Goal: Information Seeking & Learning: Learn about a topic

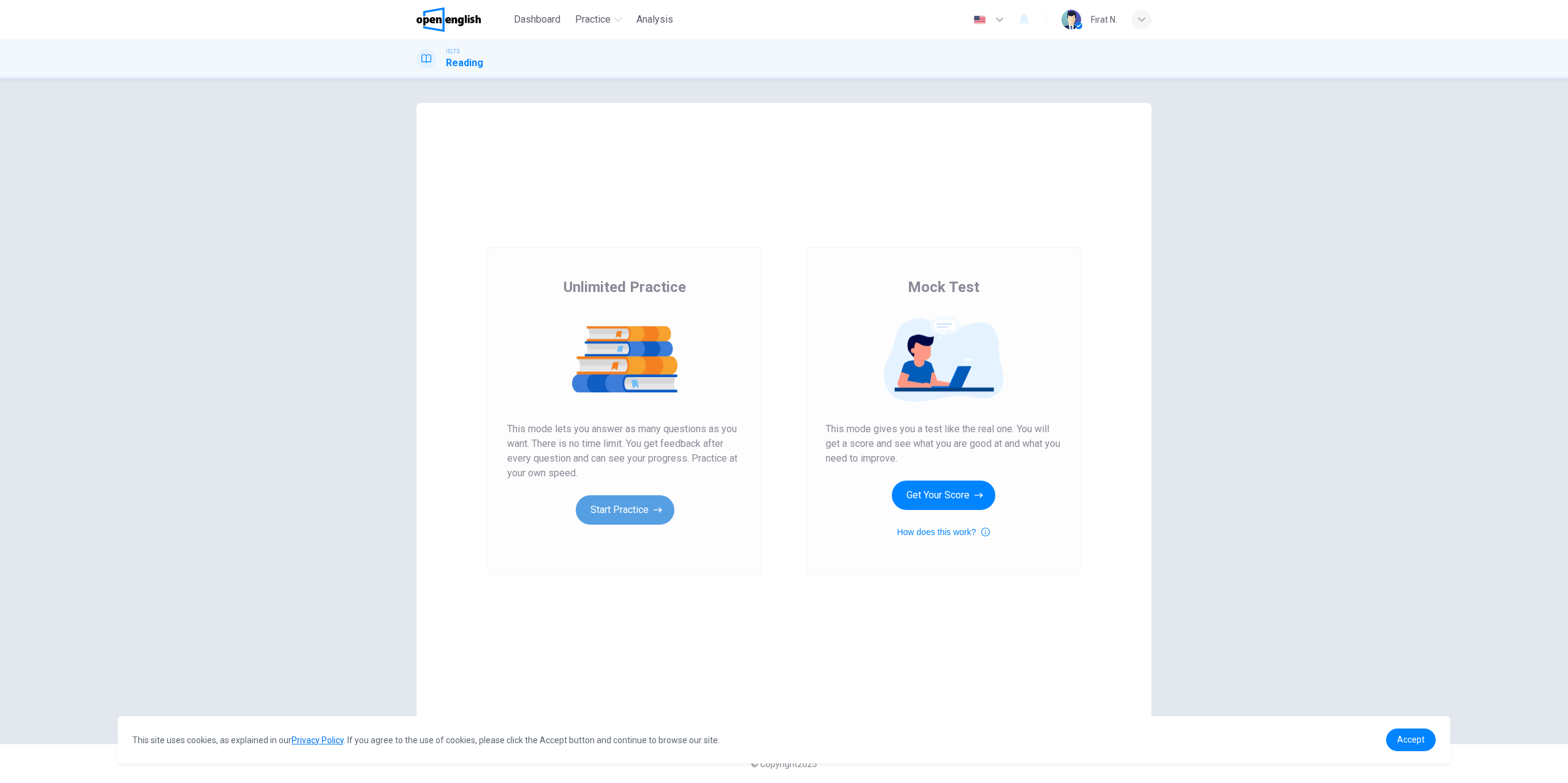
click at [606, 513] on button "Start Practice" at bounding box center [625, 509] width 98 height 29
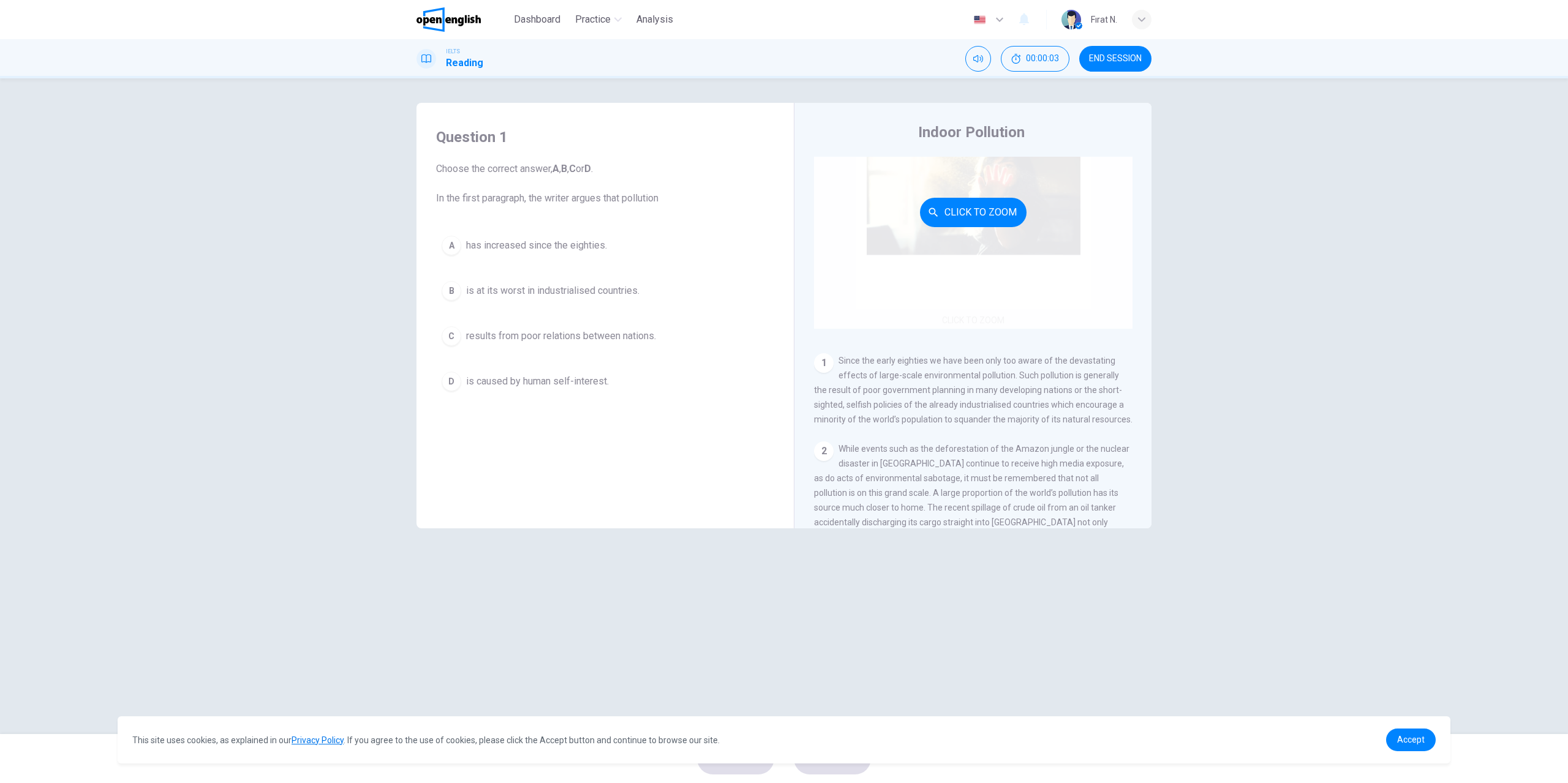
scroll to position [122, 0]
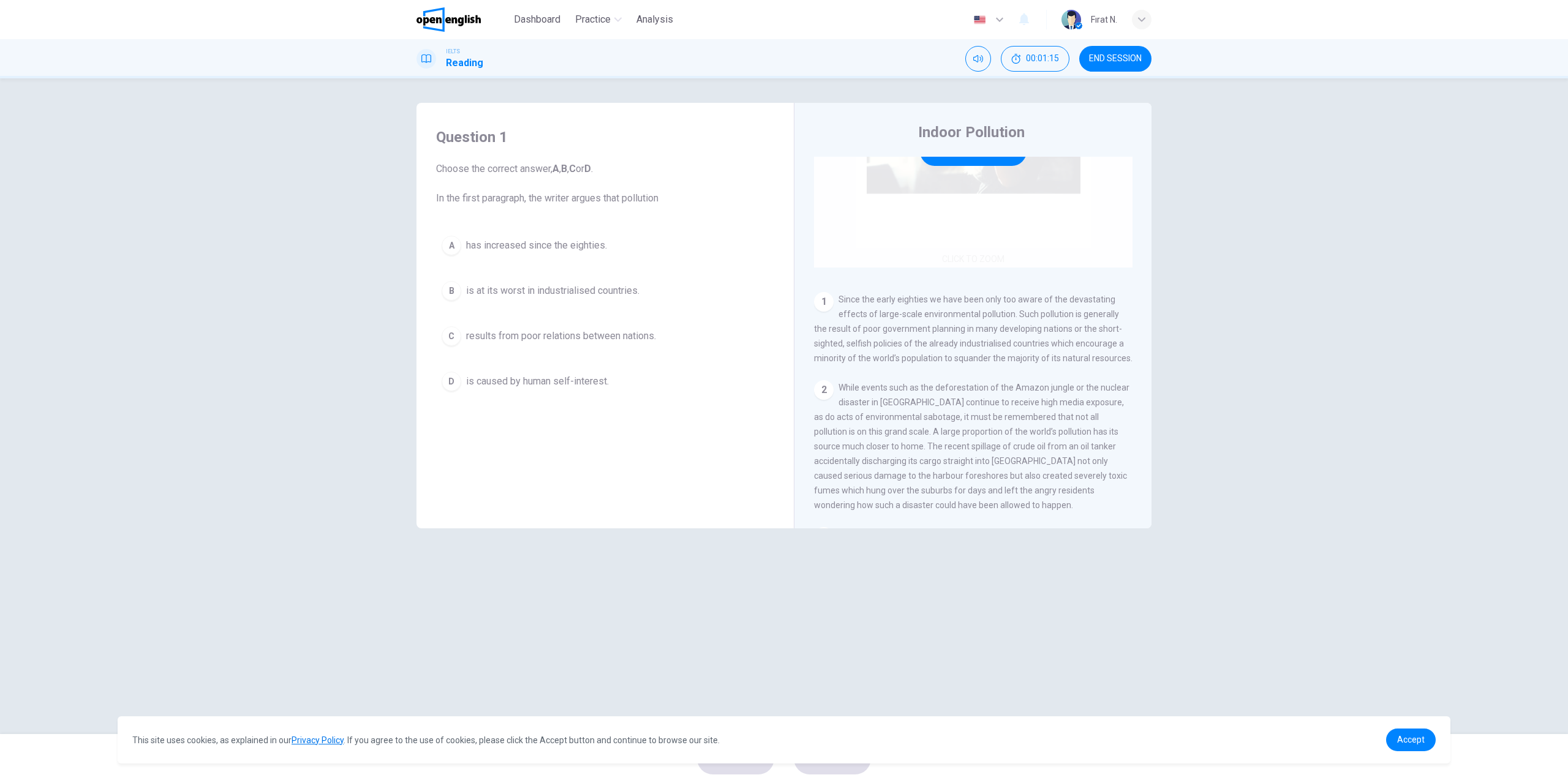
click at [982, 262] on div "Click to Zoom" at bounding box center [973, 151] width 319 height 233
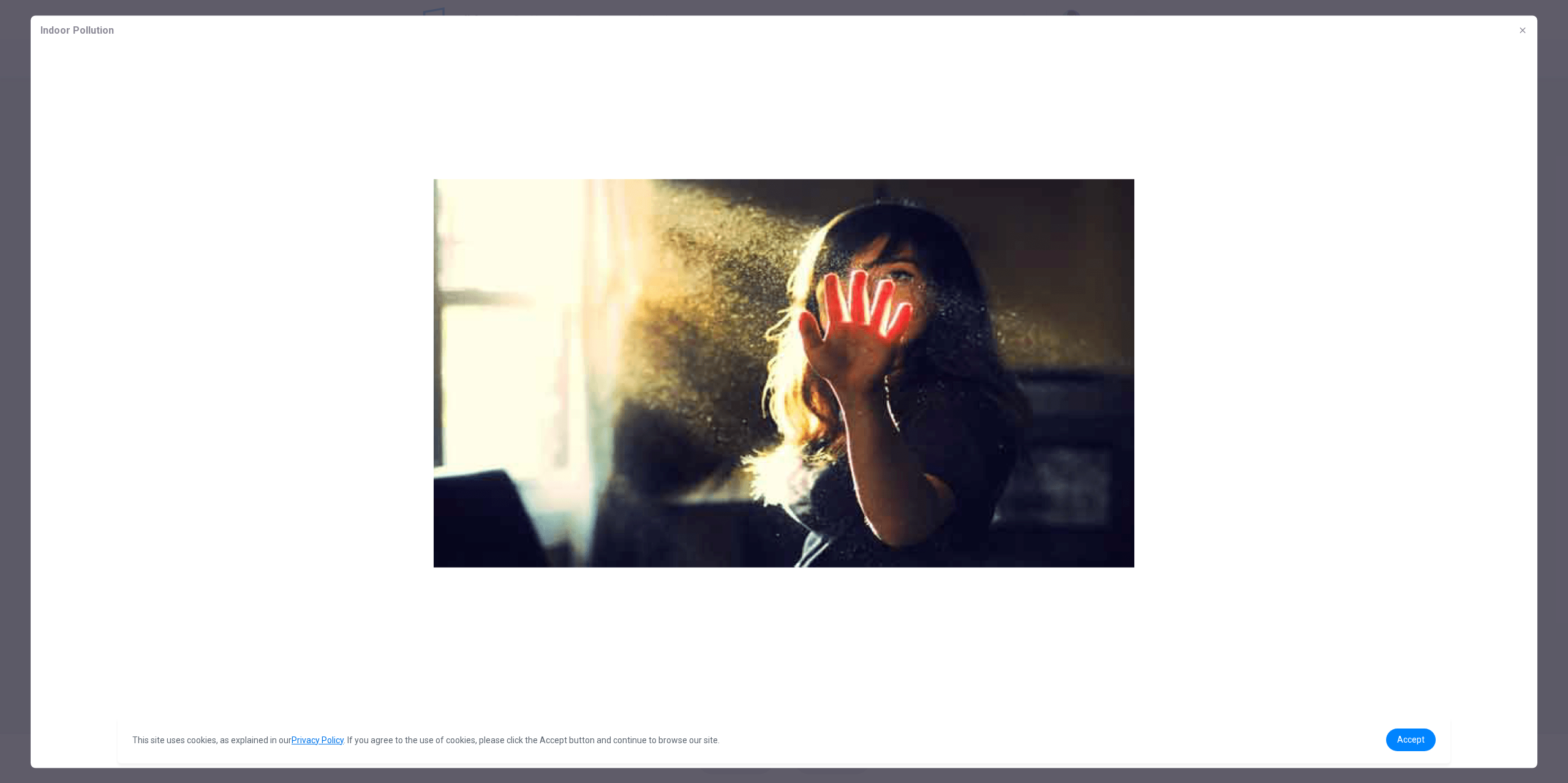
click at [1286, 360] on img at bounding box center [783, 395] width 1507 height 700
click at [1424, 741] on span "Accept" at bounding box center [1411, 739] width 28 height 10
click at [1524, 29] on icon "button" at bounding box center [1522, 30] width 10 height 10
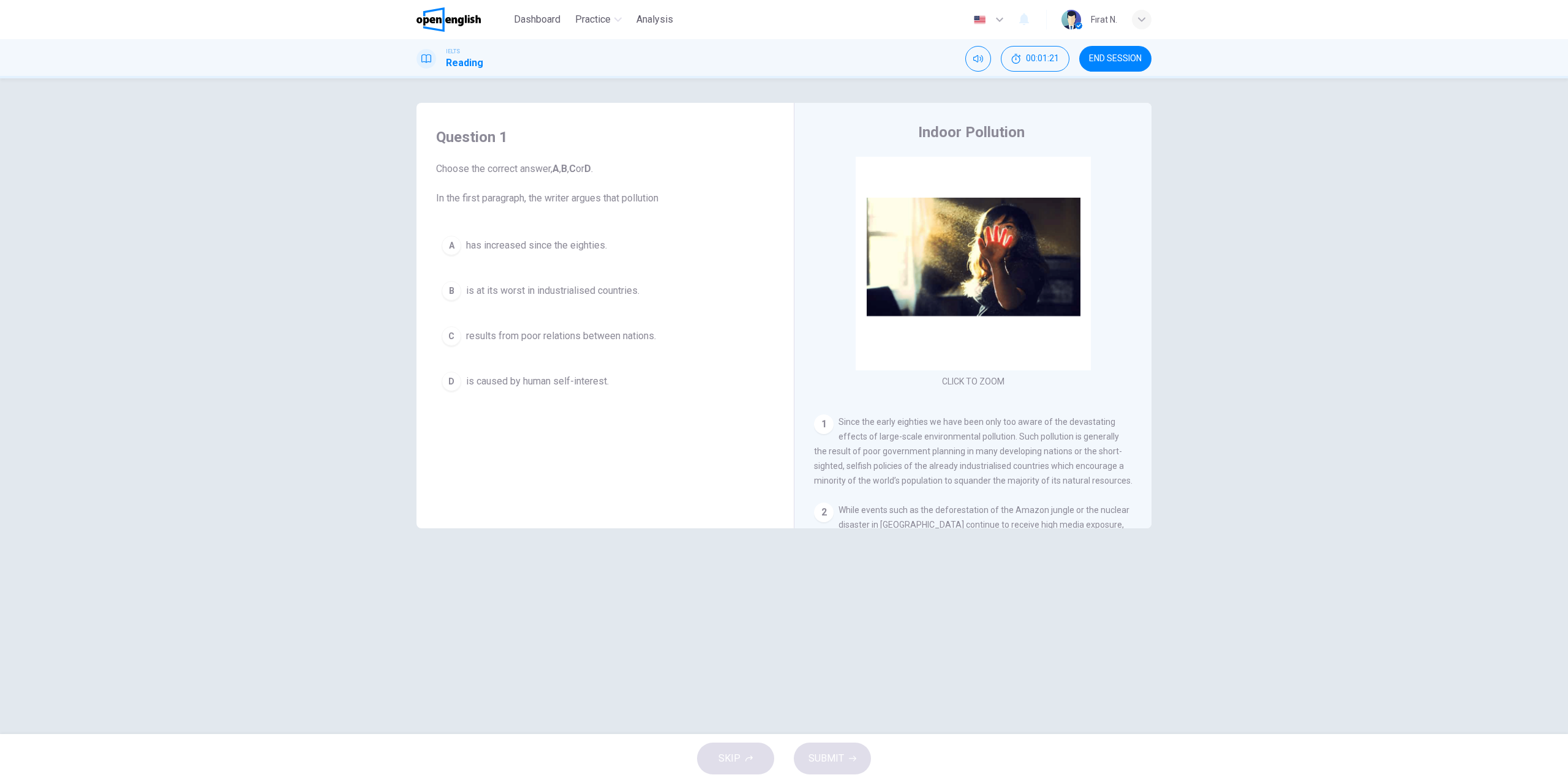
scroll to position [61, 0]
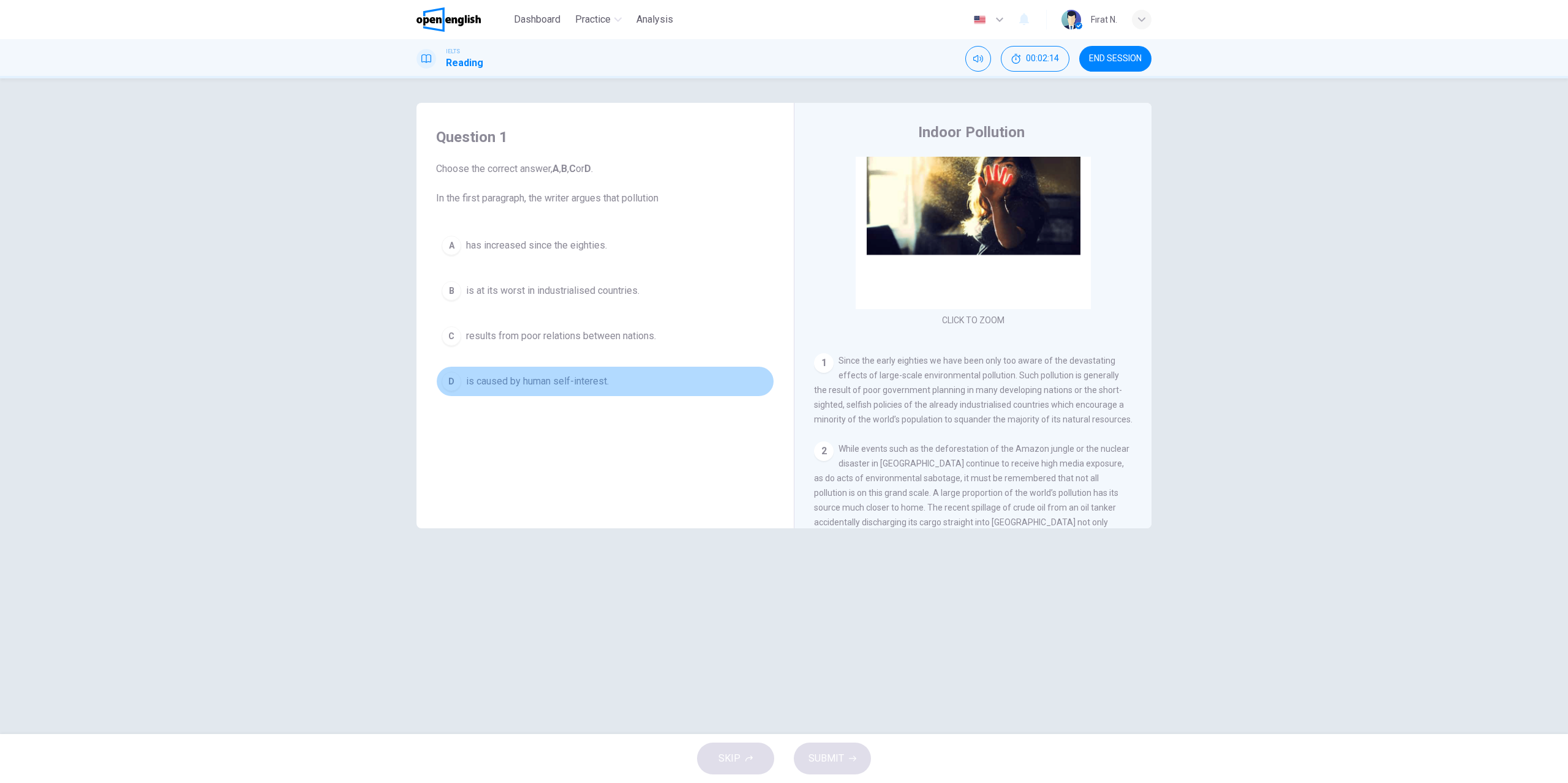
click at [556, 385] on span "is caused by human self-interest." at bounding box center [537, 381] width 143 height 15
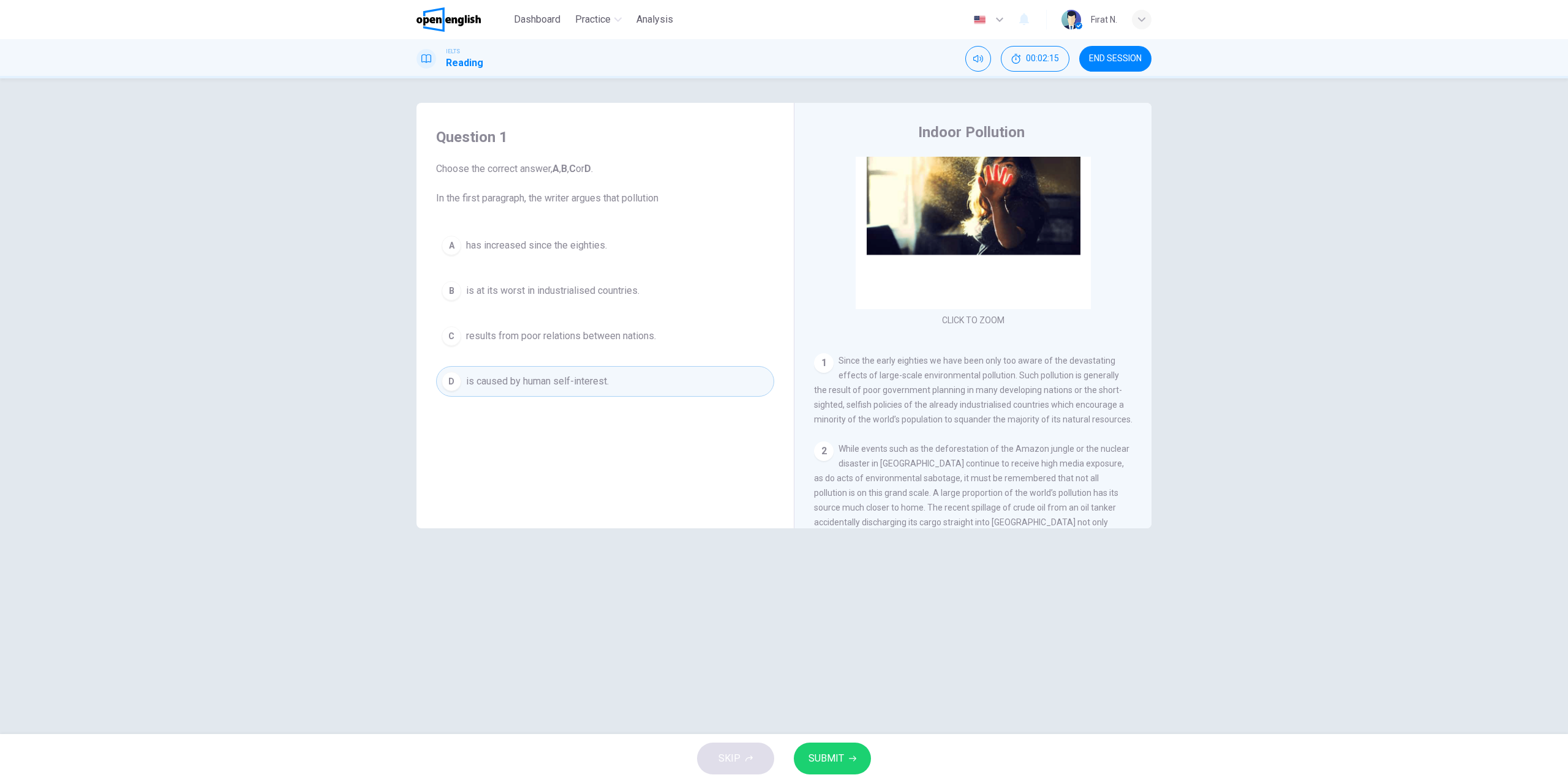
click at [842, 751] on span "SUBMIT" at bounding box center [826, 759] width 36 height 17
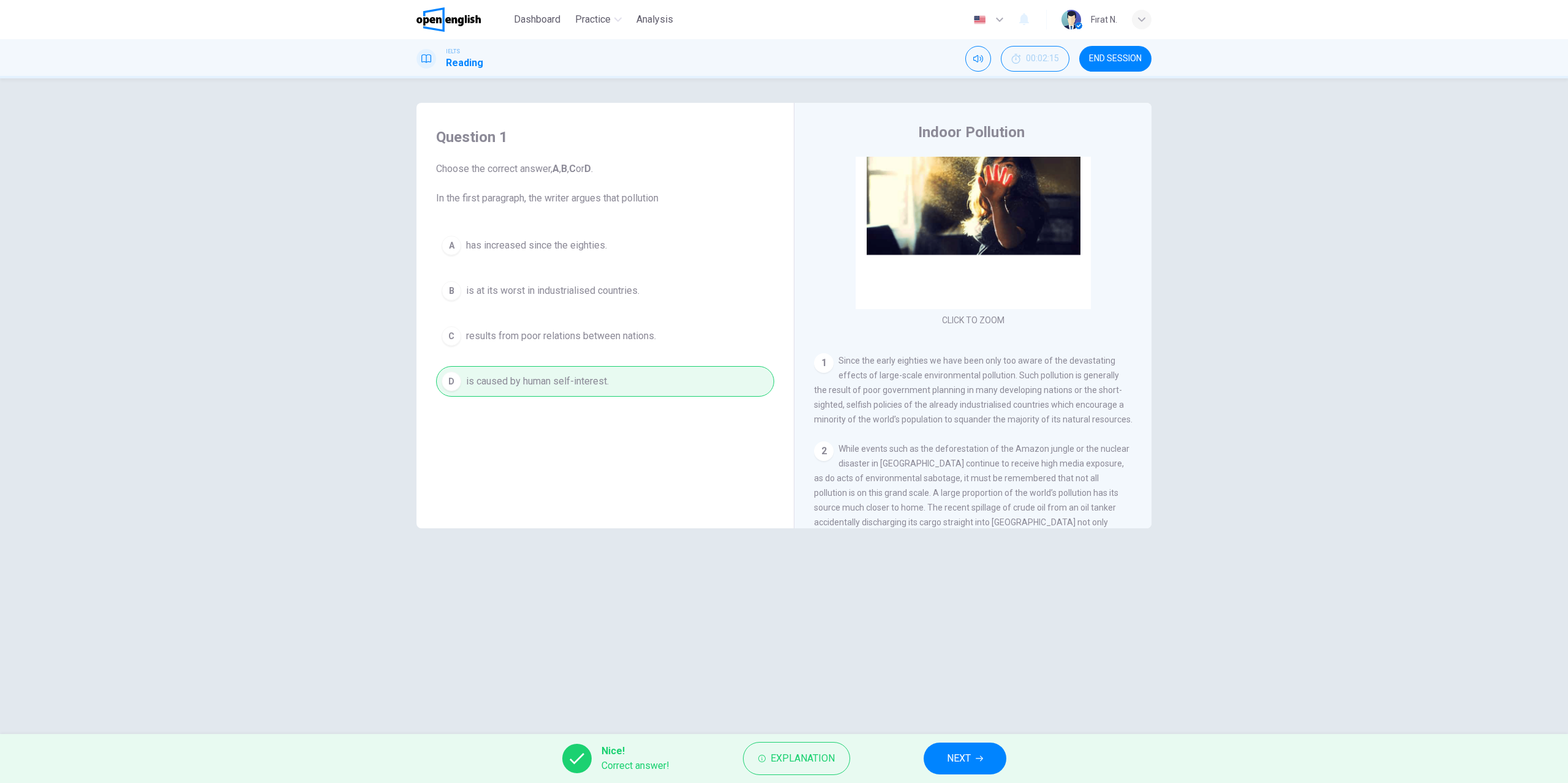
click at [971, 761] on button "NEXT" at bounding box center [964, 759] width 83 height 32
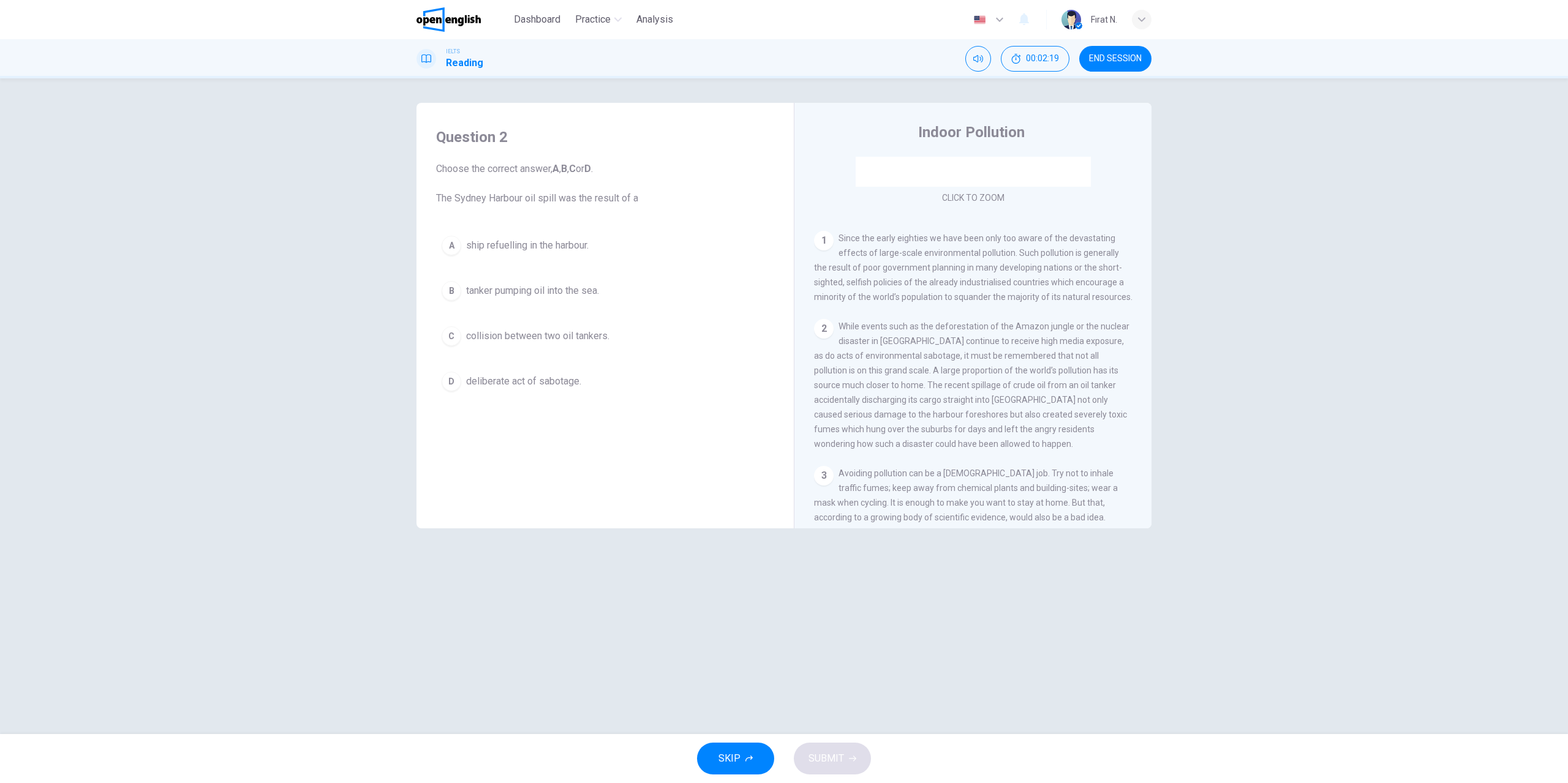
scroll to position [245, 0]
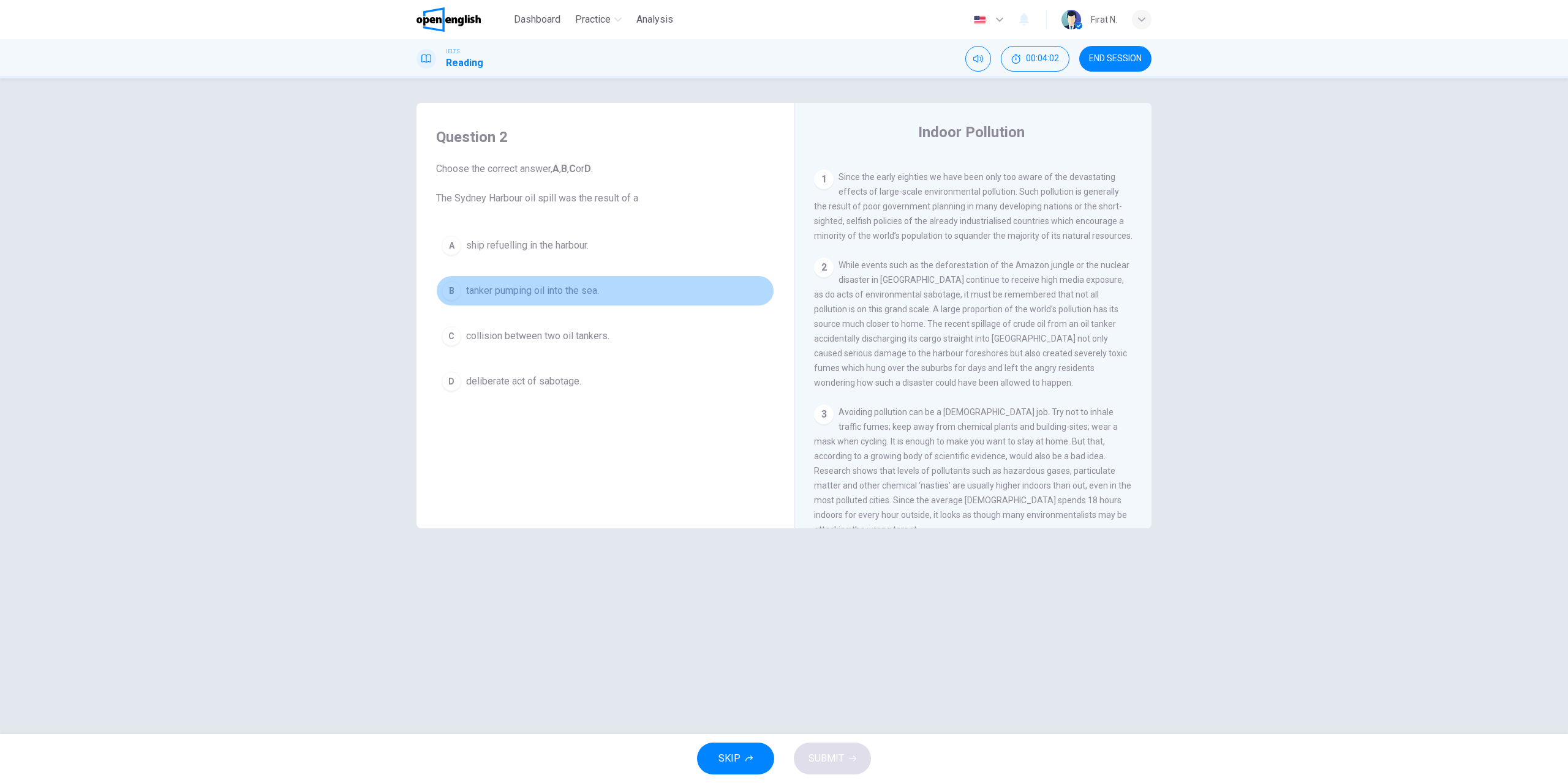
click at [537, 293] on span "tanker pumping oil into the sea." at bounding box center [532, 291] width 133 height 15
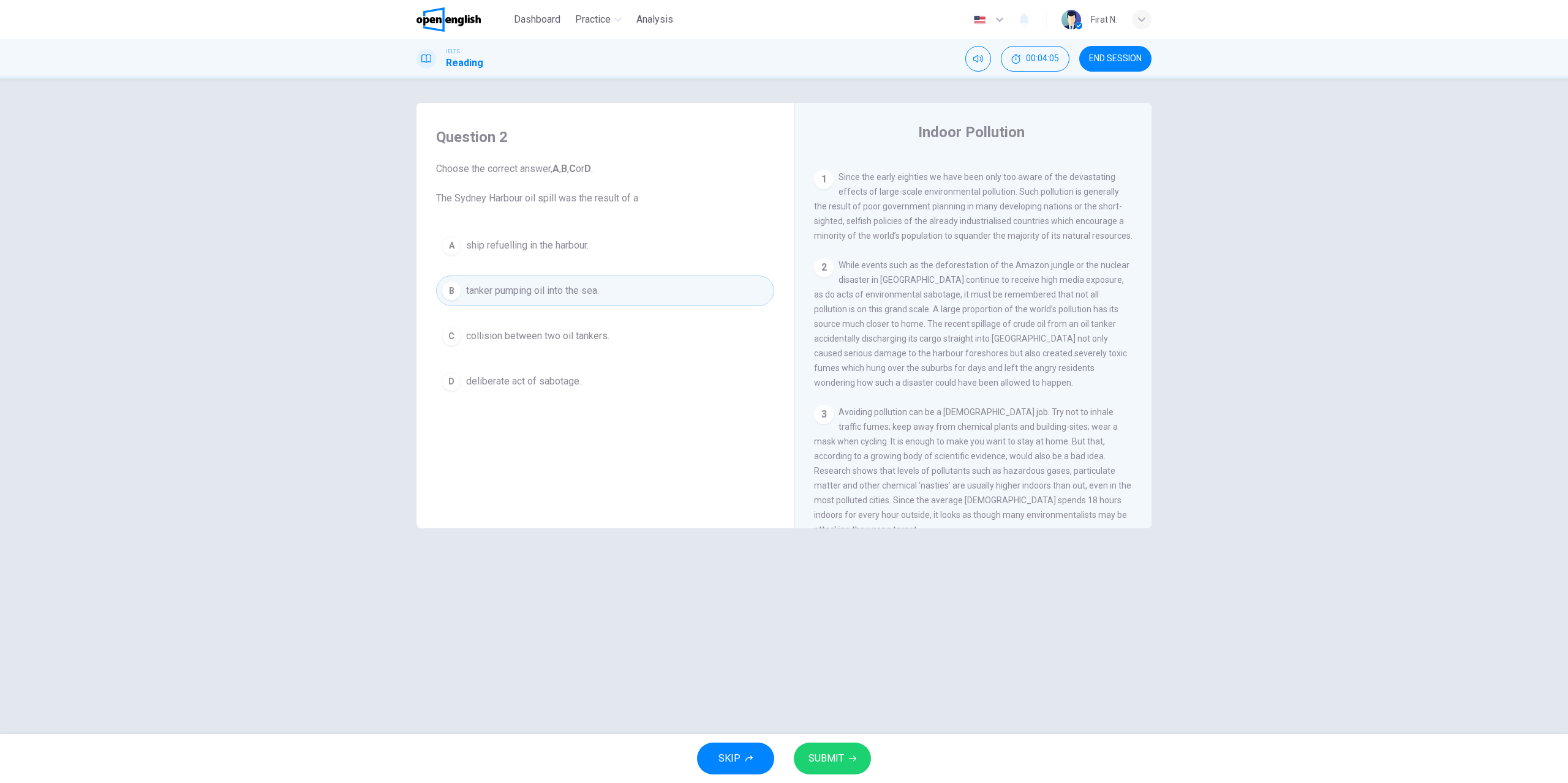
click at [849, 757] on icon "button" at bounding box center [852, 758] width 7 height 7
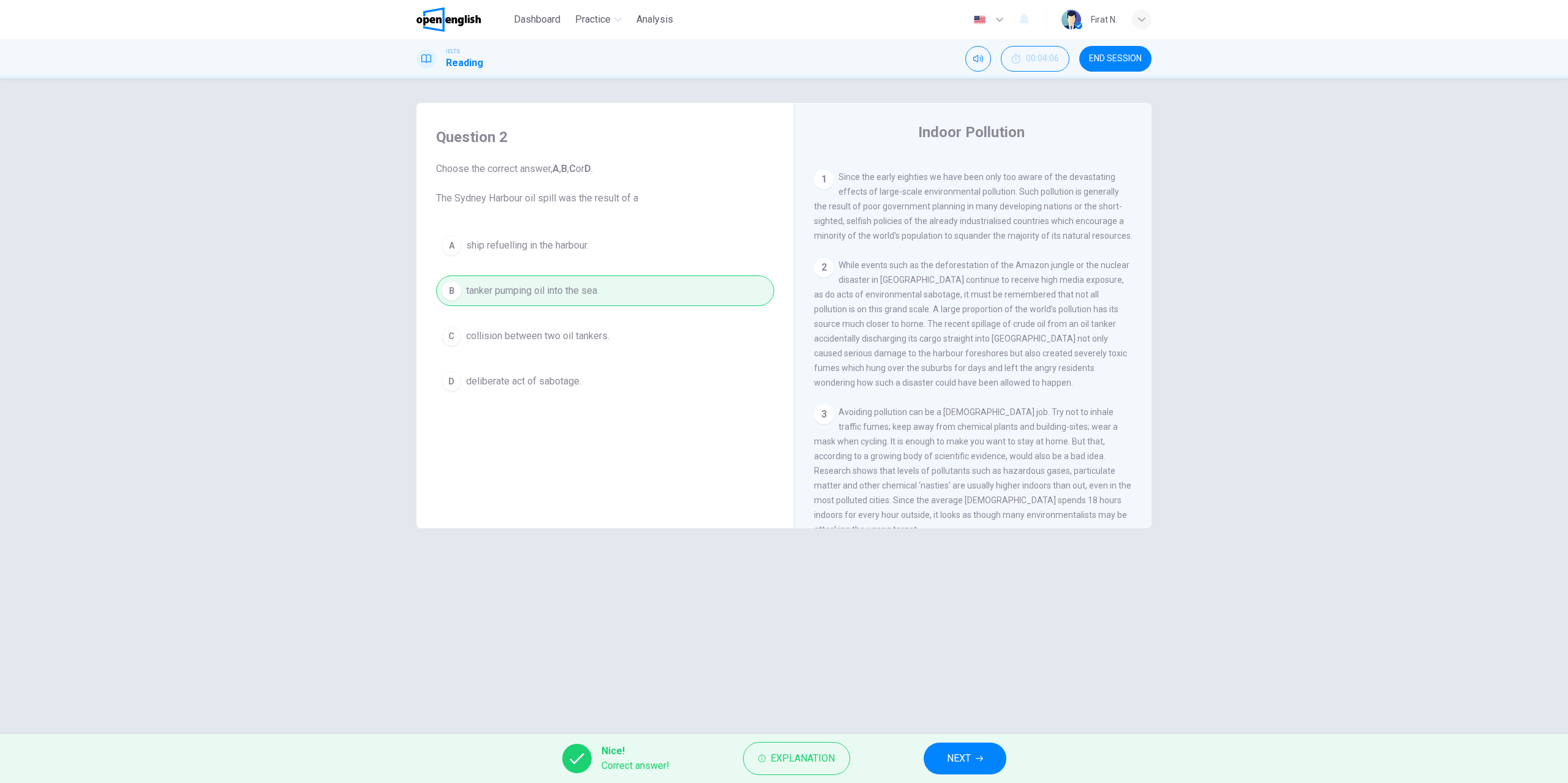
click at [982, 769] on button "NEXT" at bounding box center [964, 759] width 83 height 32
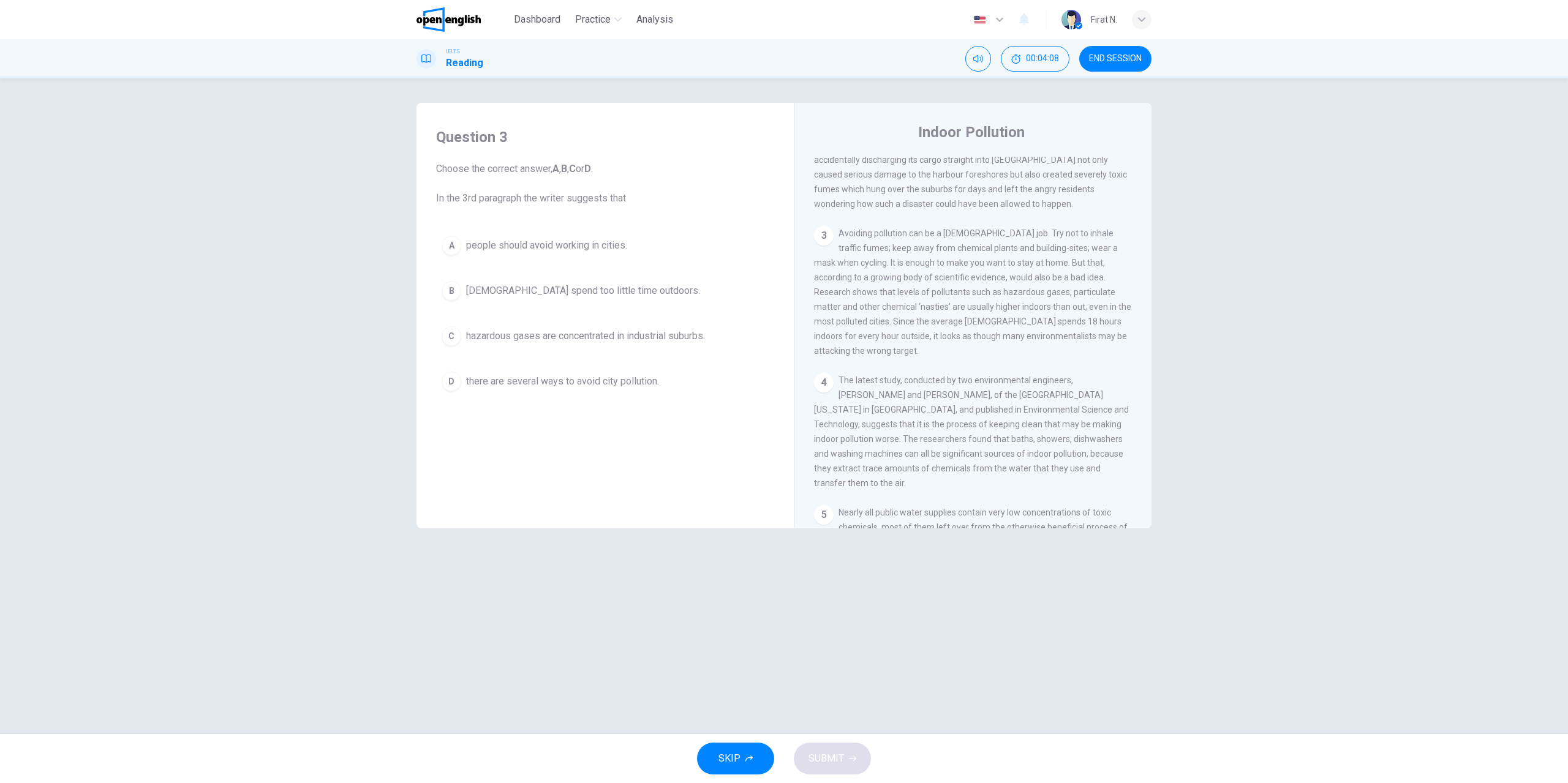
scroll to position [428, 0]
click at [516, 380] on span "there are several ways to avoid city pollution." at bounding box center [563, 381] width 193 height 15
click at [849, 761] on icon "button" at bounding box center [852, 758] width 7 height 7
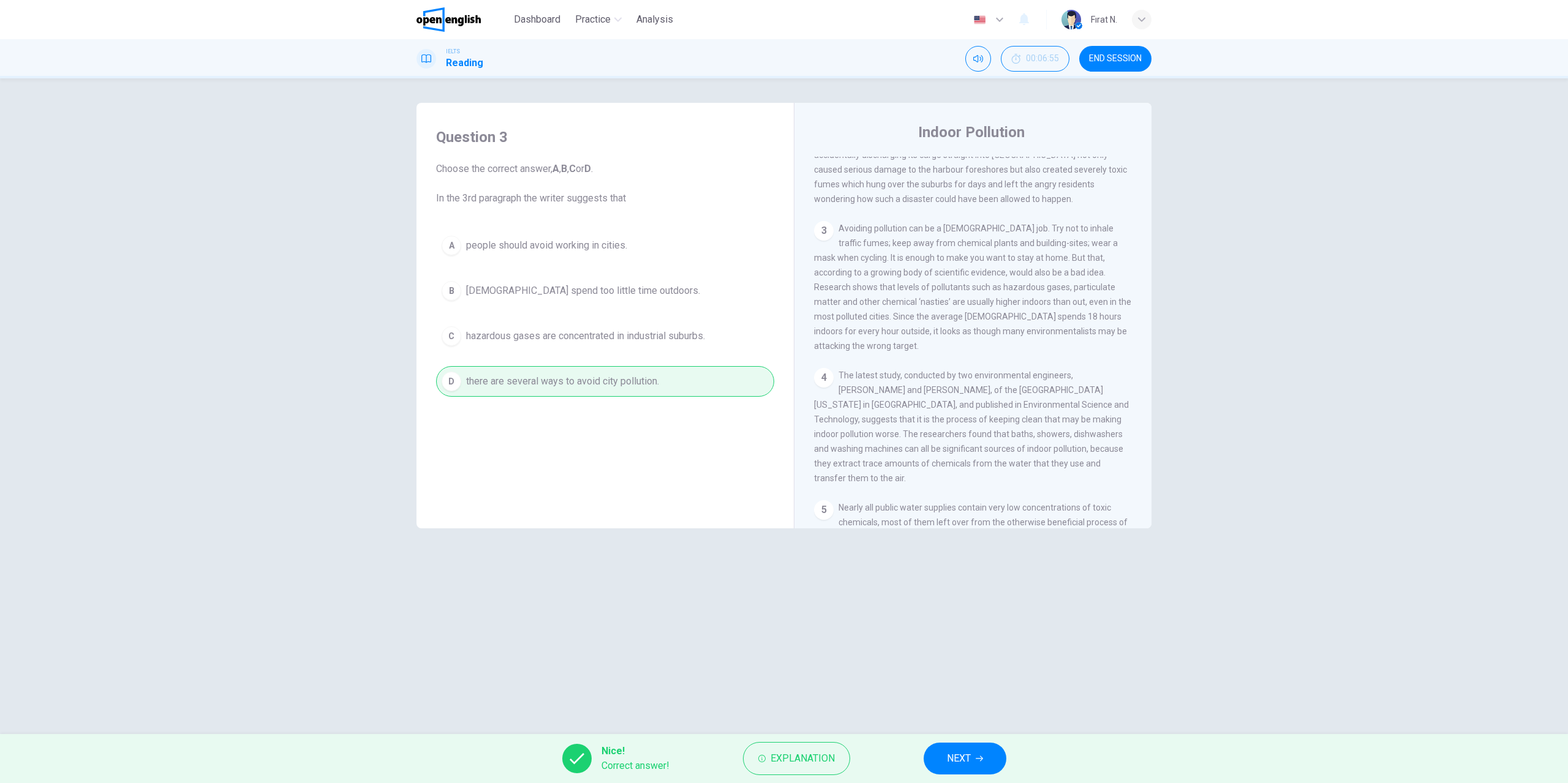
click at [974, 765] on button "NEXT" at bounding box center [964, 759] width 83 height 32
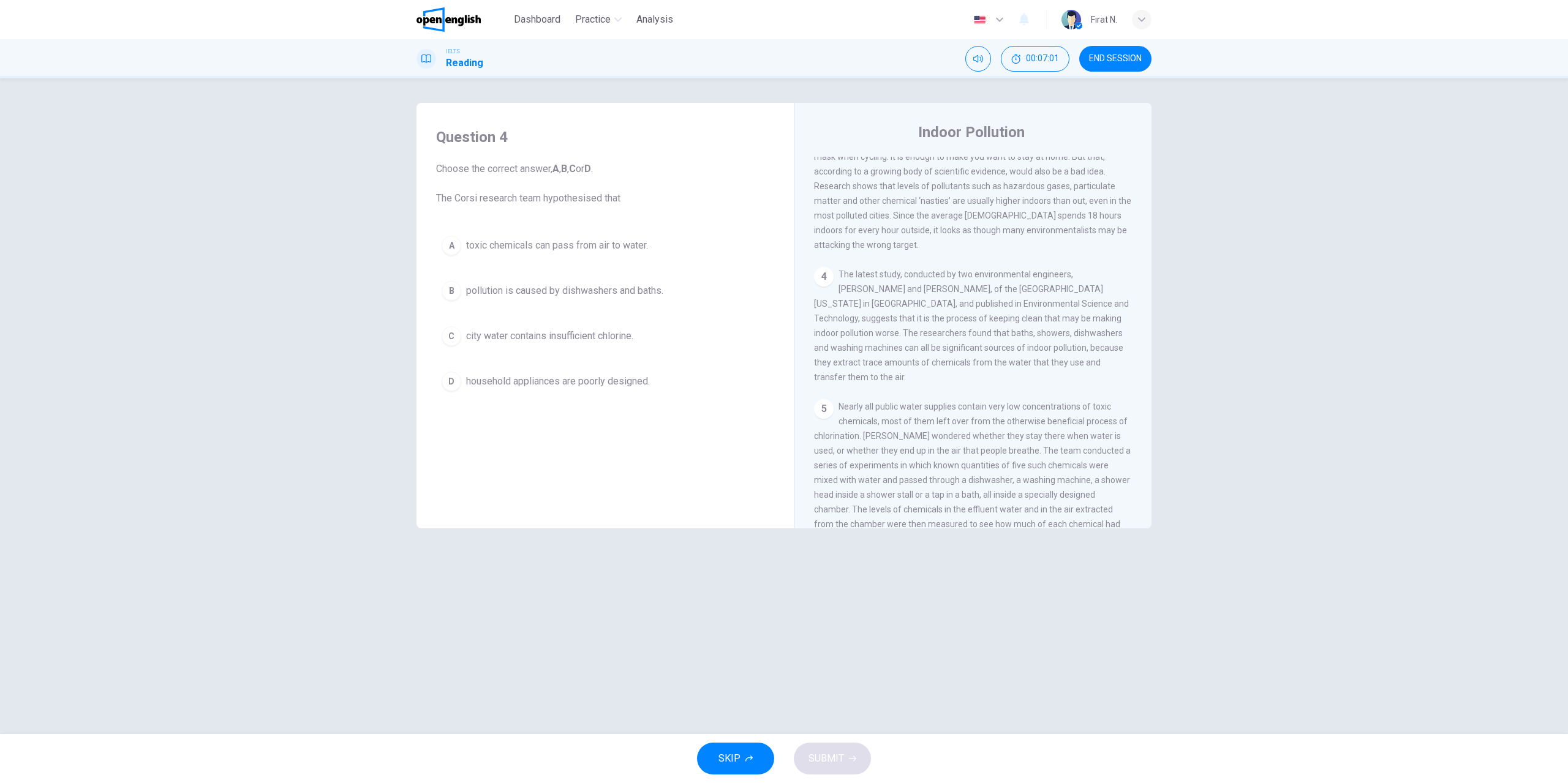
scroll to position [551, 0]
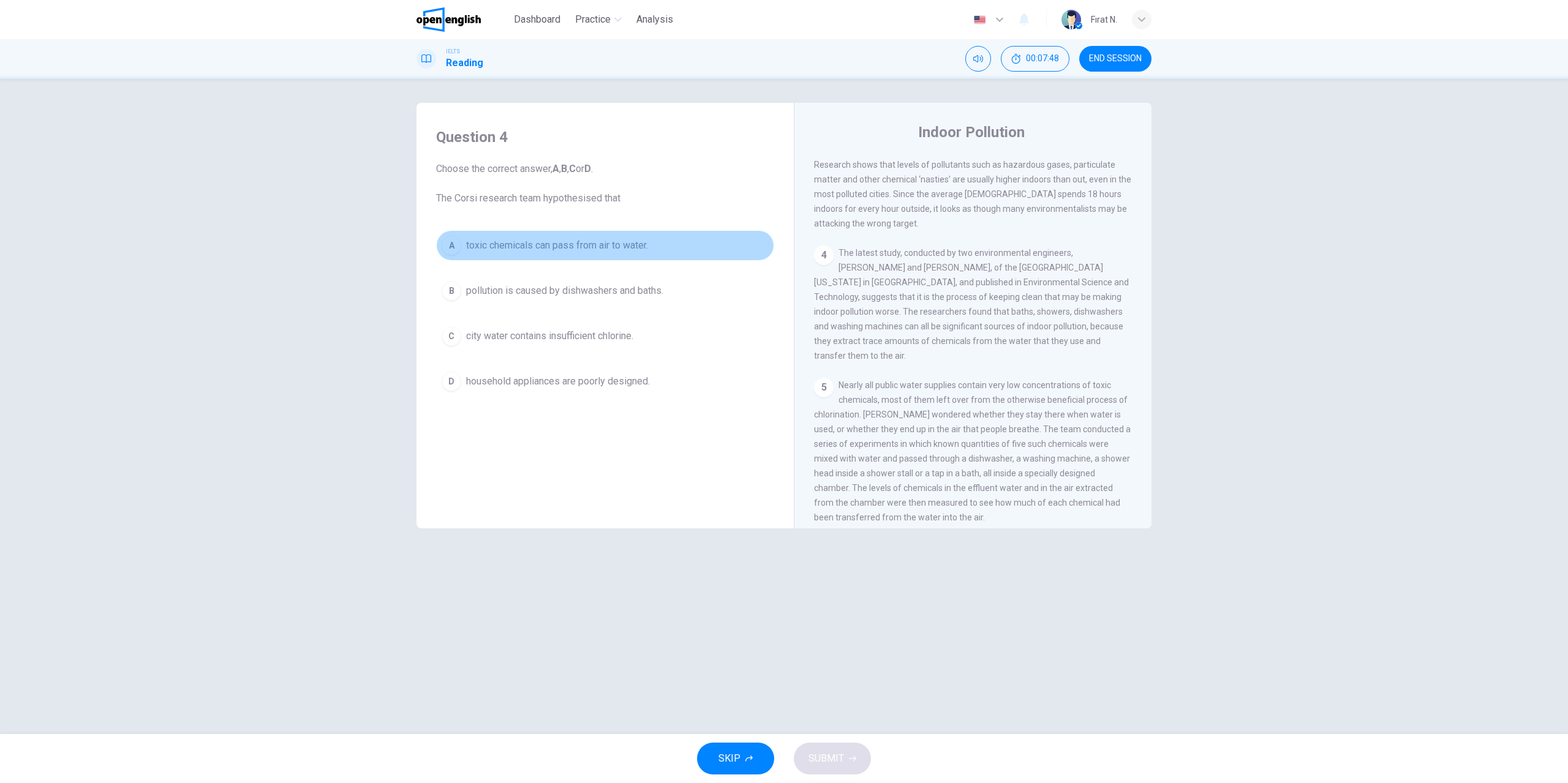
click at [528, 246] on span "toxic chemicals can pass from air to water." at bounding box center [557, 245] width 182 height 15
click at [545, 246] on span "toxic chemicals can pass from air to water." at bounding box center [557, 245] width 182 height 15
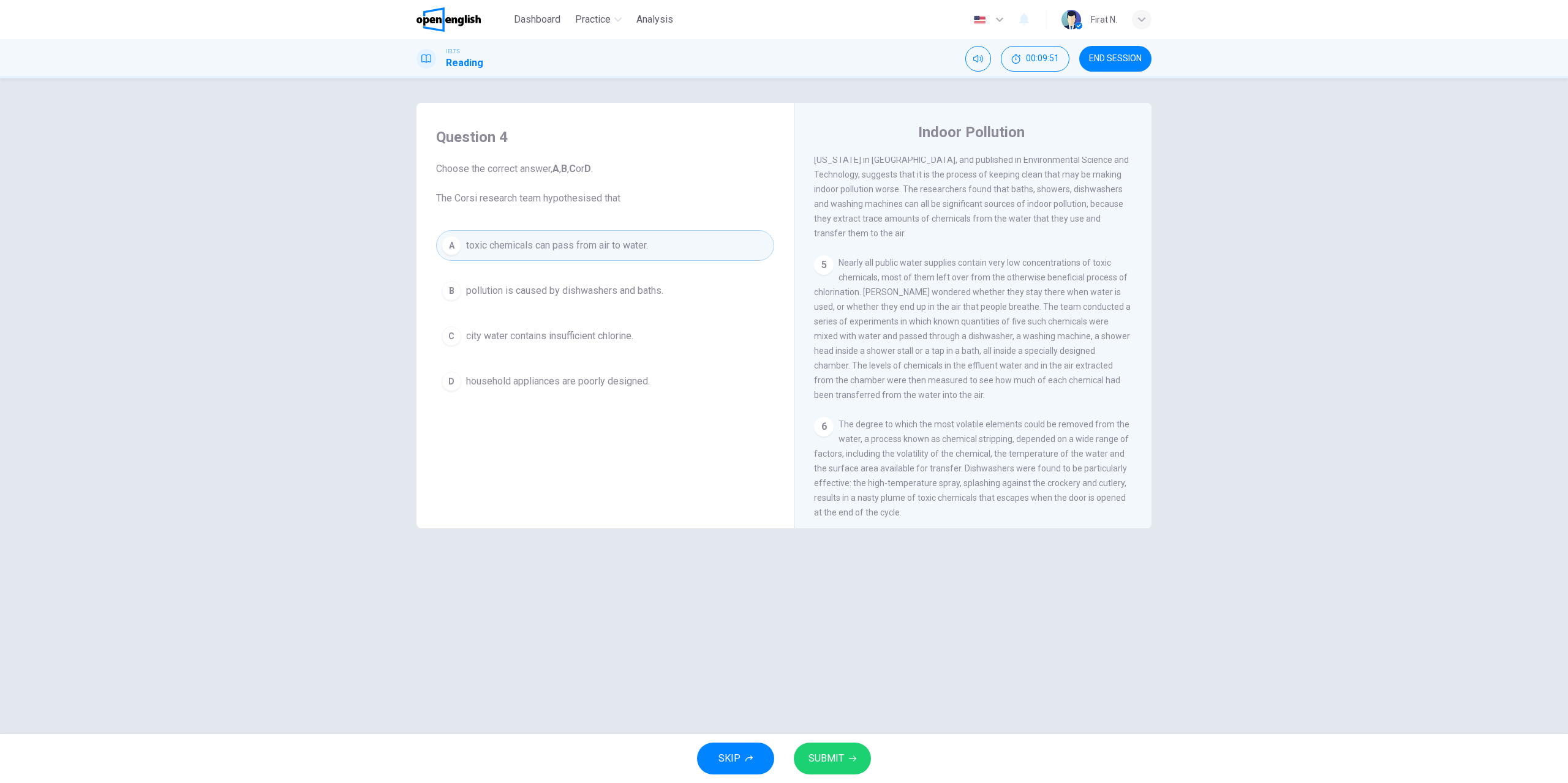
scroll to position [735, 0]
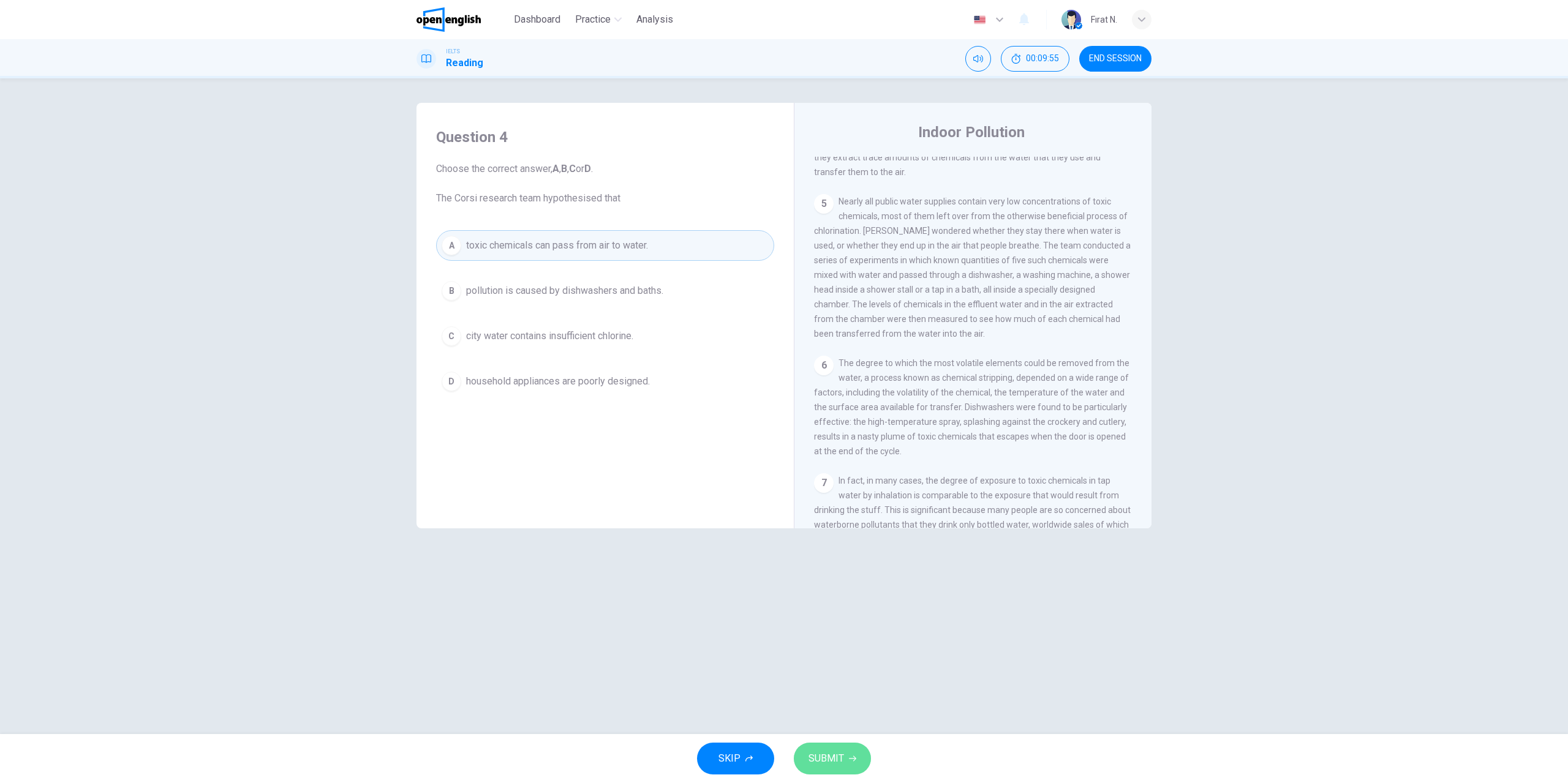
click at [843, 755] on span "SUBMIT" at bounding box center [826, 759] width 36 height 17
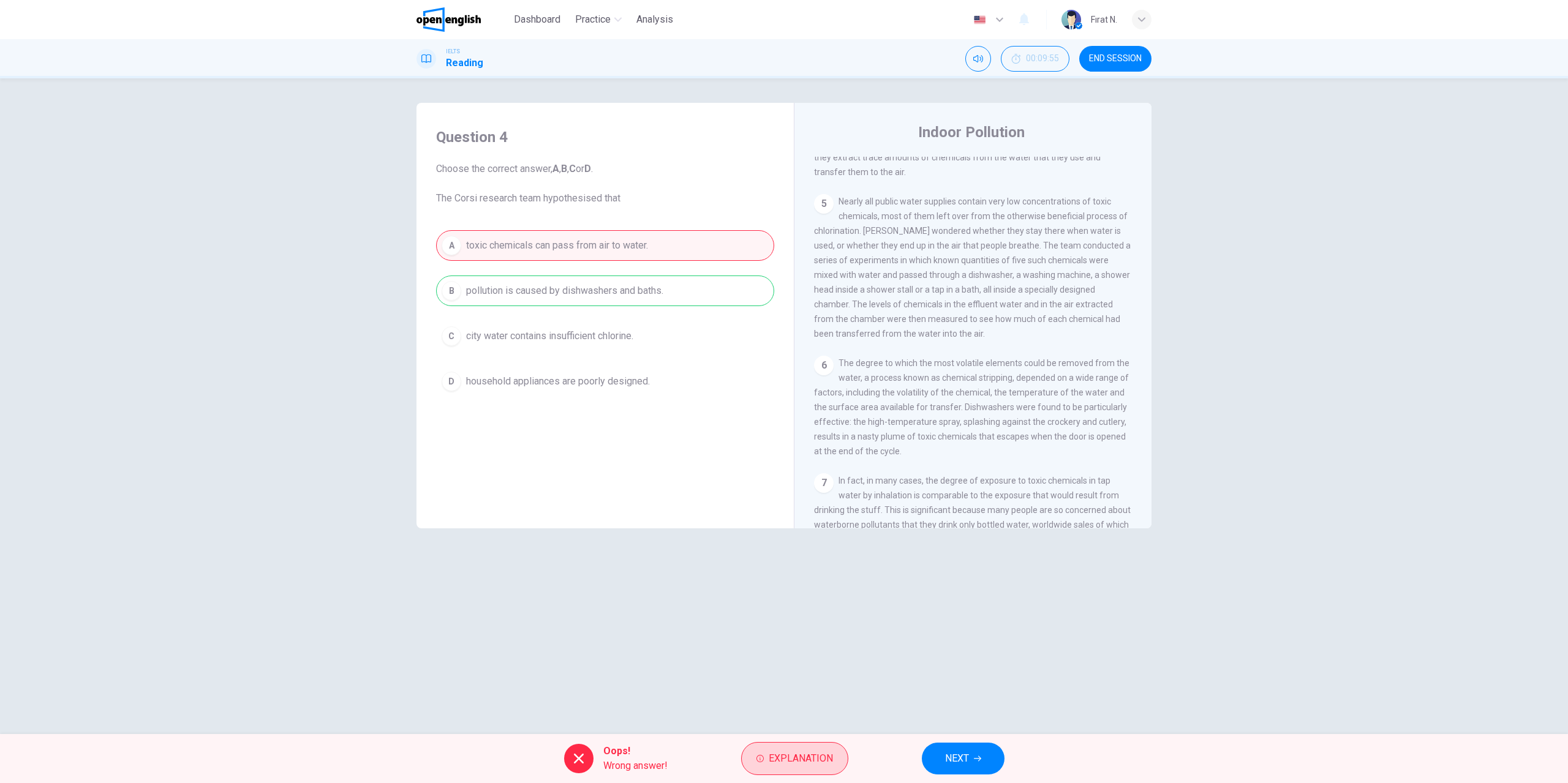
click at [808, 761] on span "Explanation" at bounding box center [801, 759] width 64 height 17
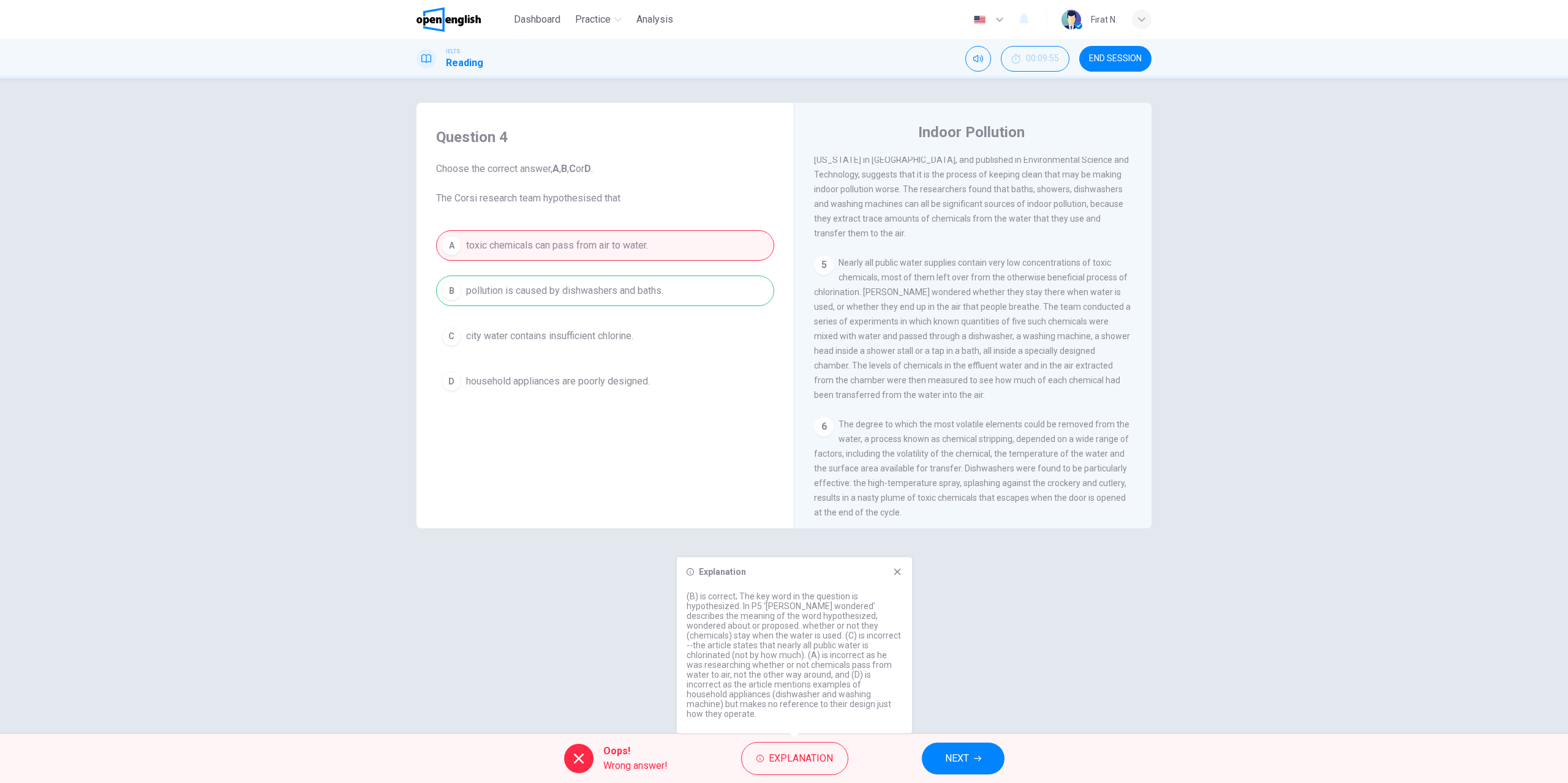
scroll to position [612, 0]
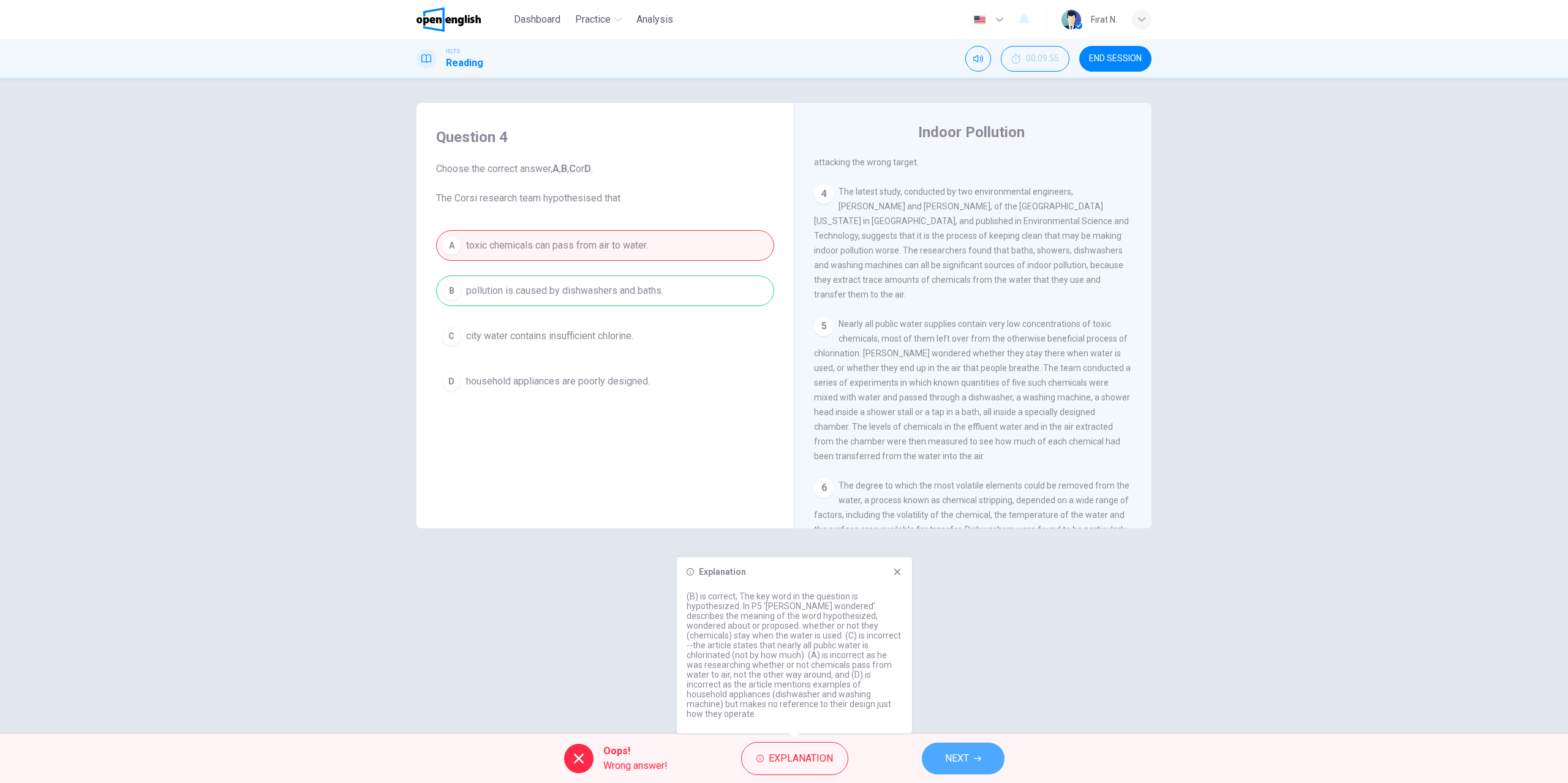
click at [971, 754] on button "NEXT" at bounding box center [962, 759] width 83 height 32
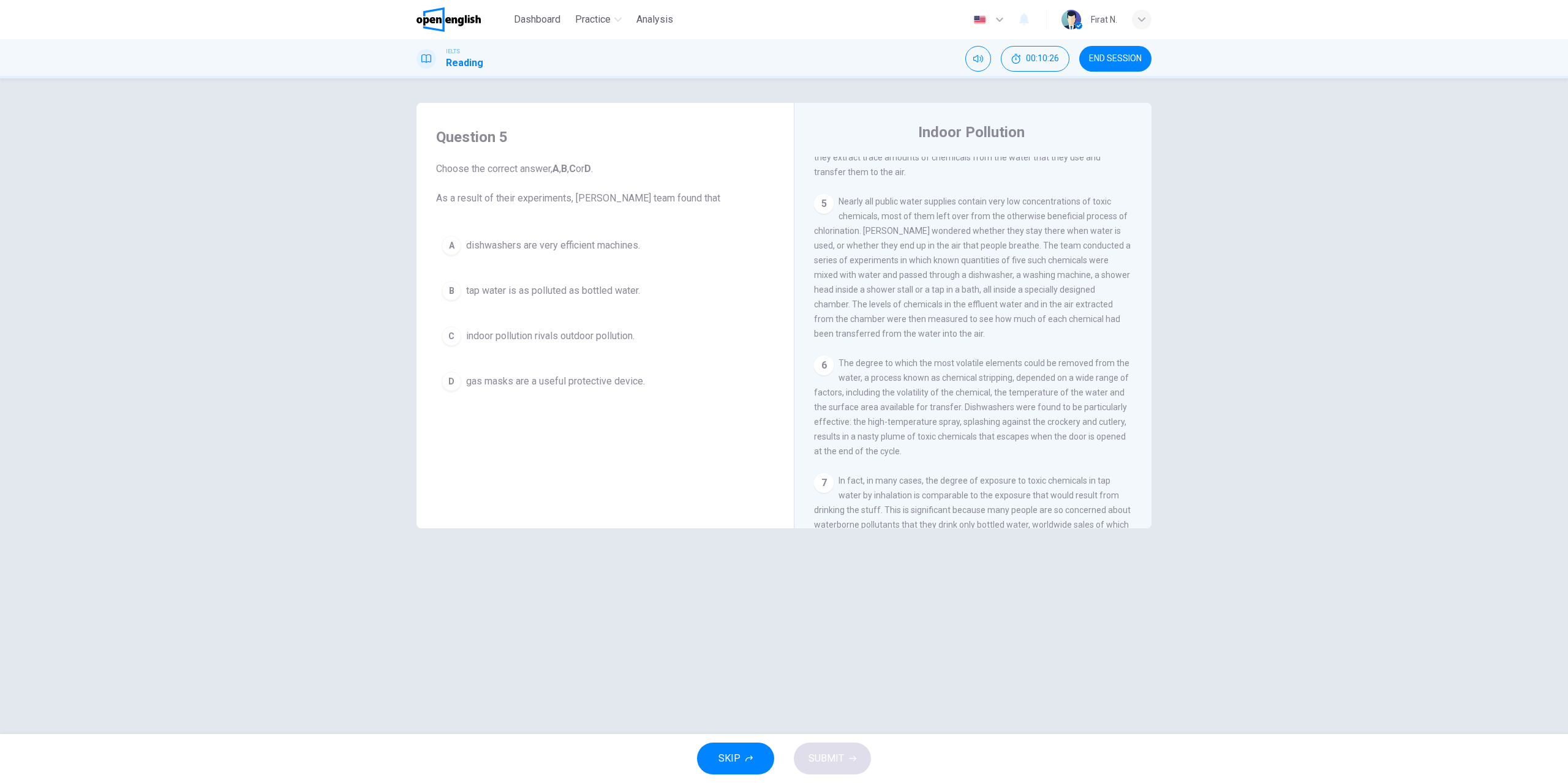
scroll to position [673, 0]
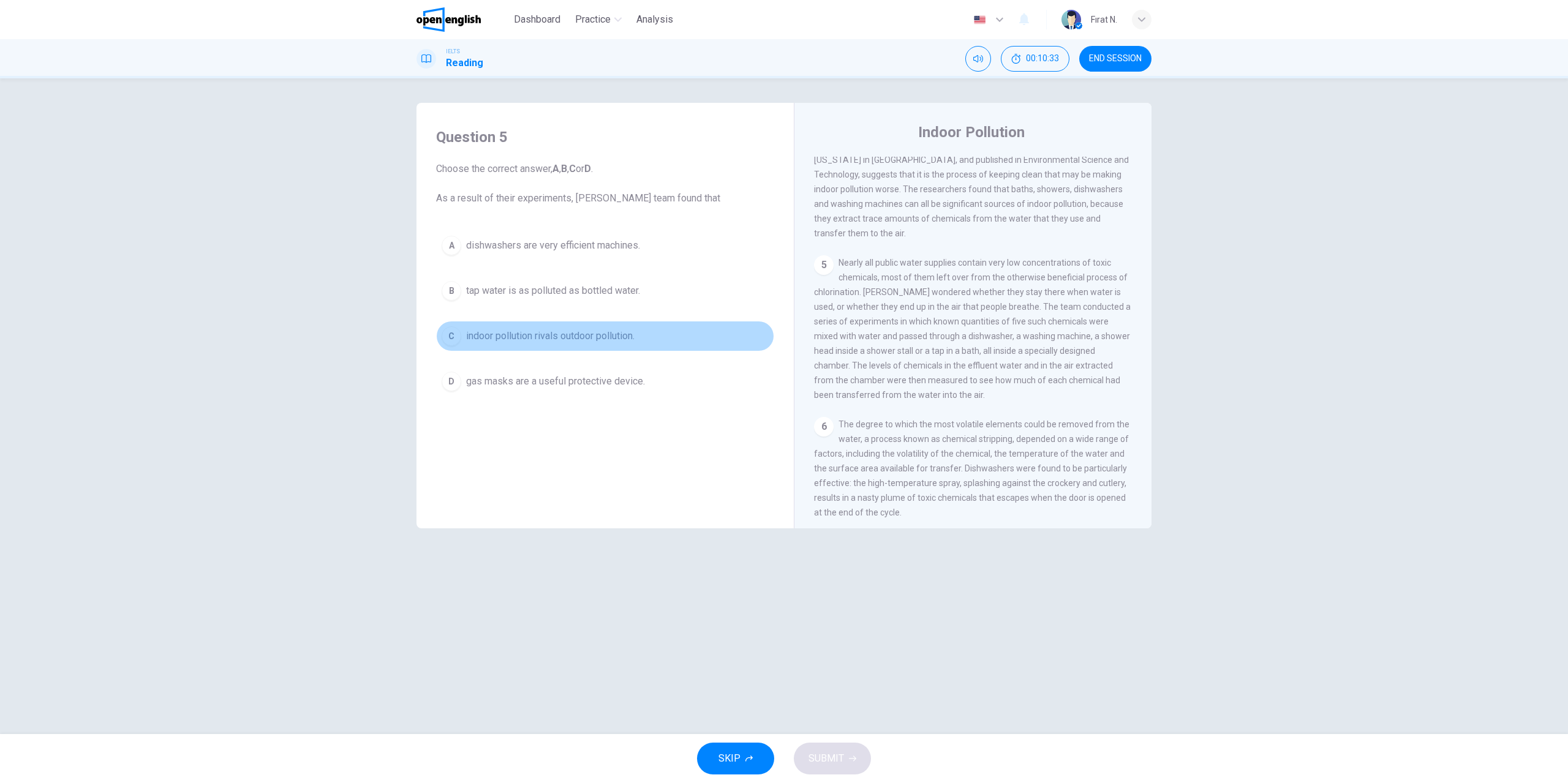
click at [552, 338] on span "indoor pollution rivals outdoor pollution." at bounding box center [550, 336] width 169 height 15
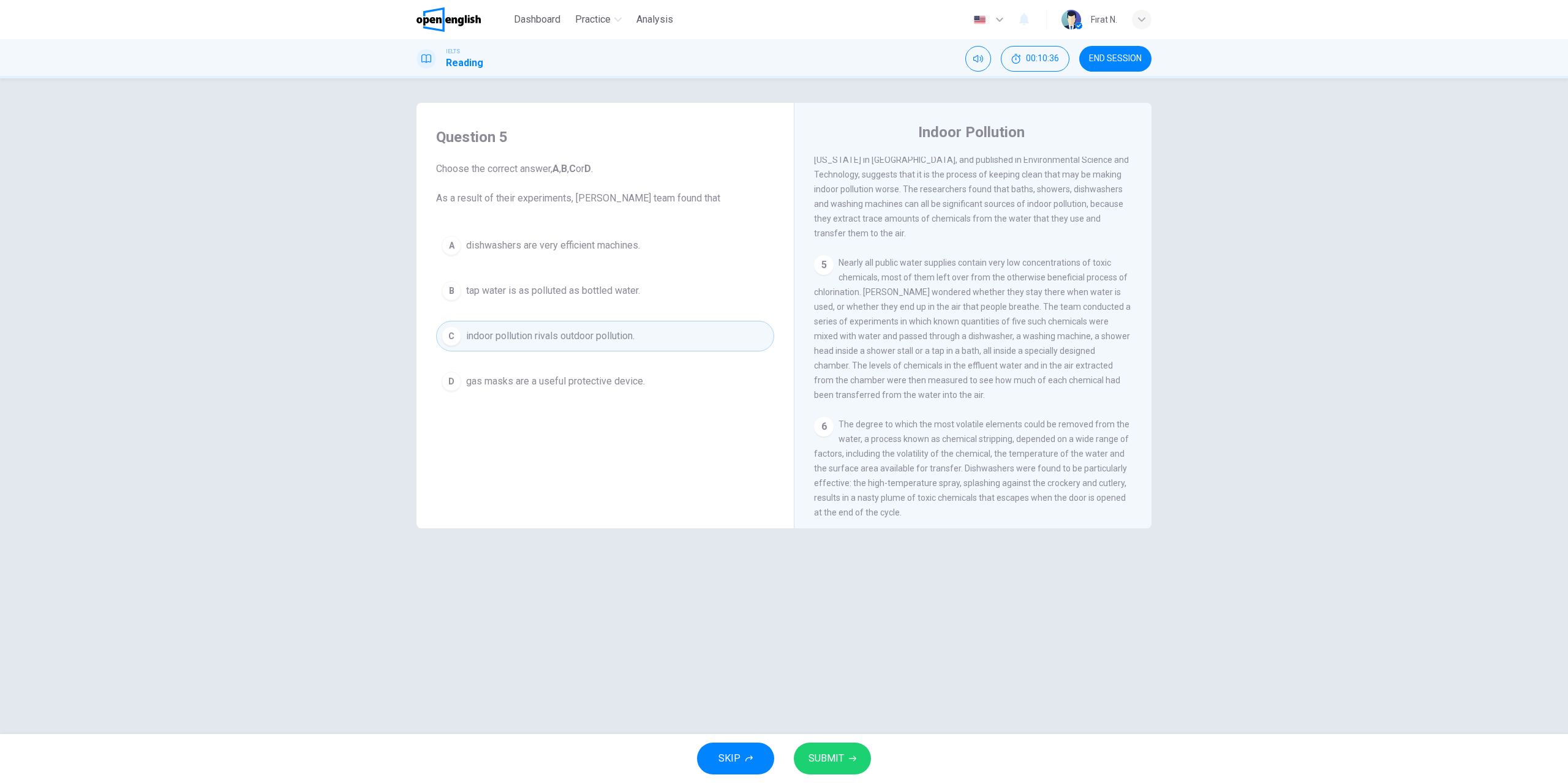
click at [845, 760] on button "SUBMIT" at bounding box center [832, 759] width 77 height 32
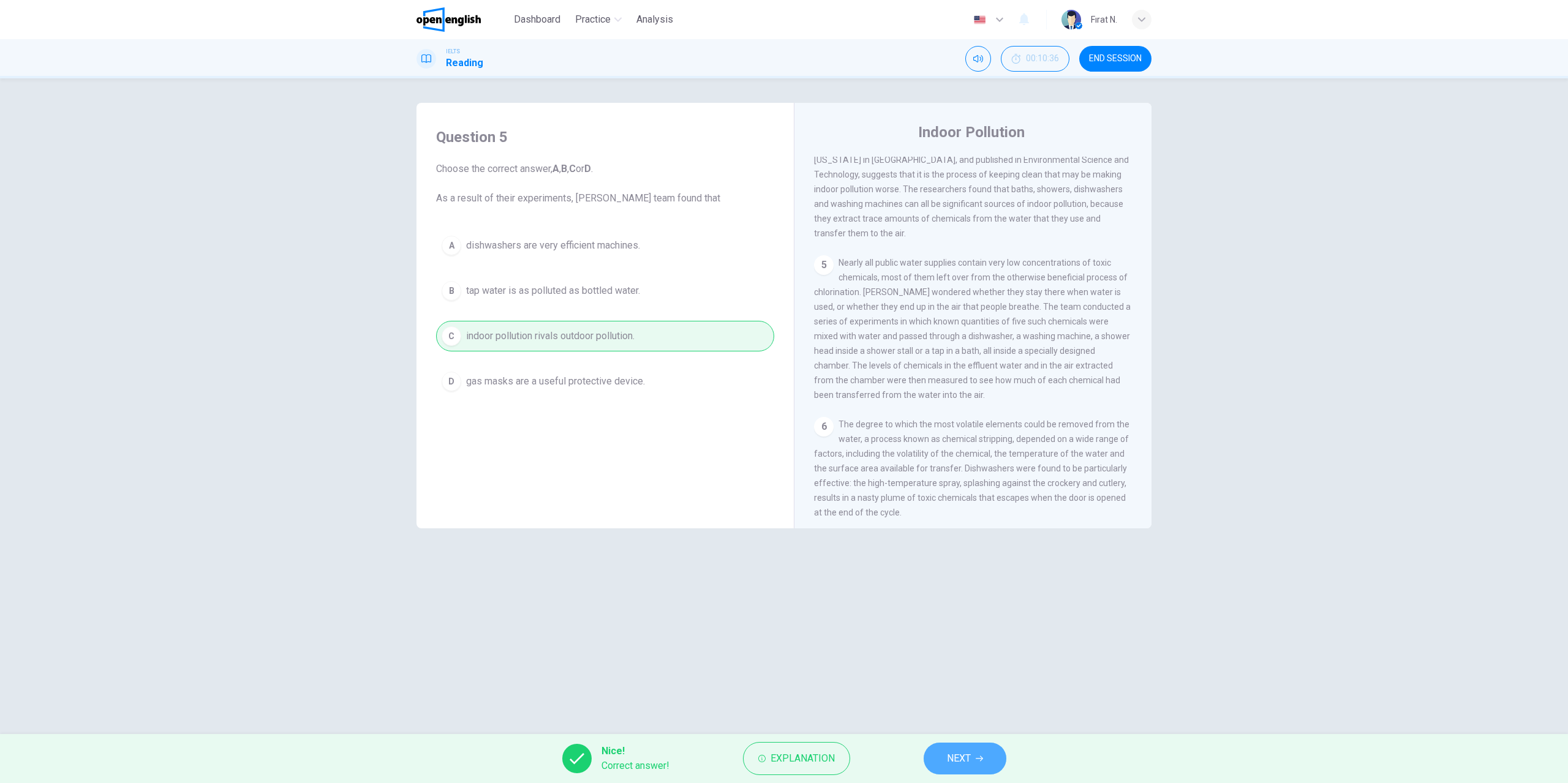
click at [972, 761] on button "NEXT" at bounding box center [964, 759] width 83 height 32
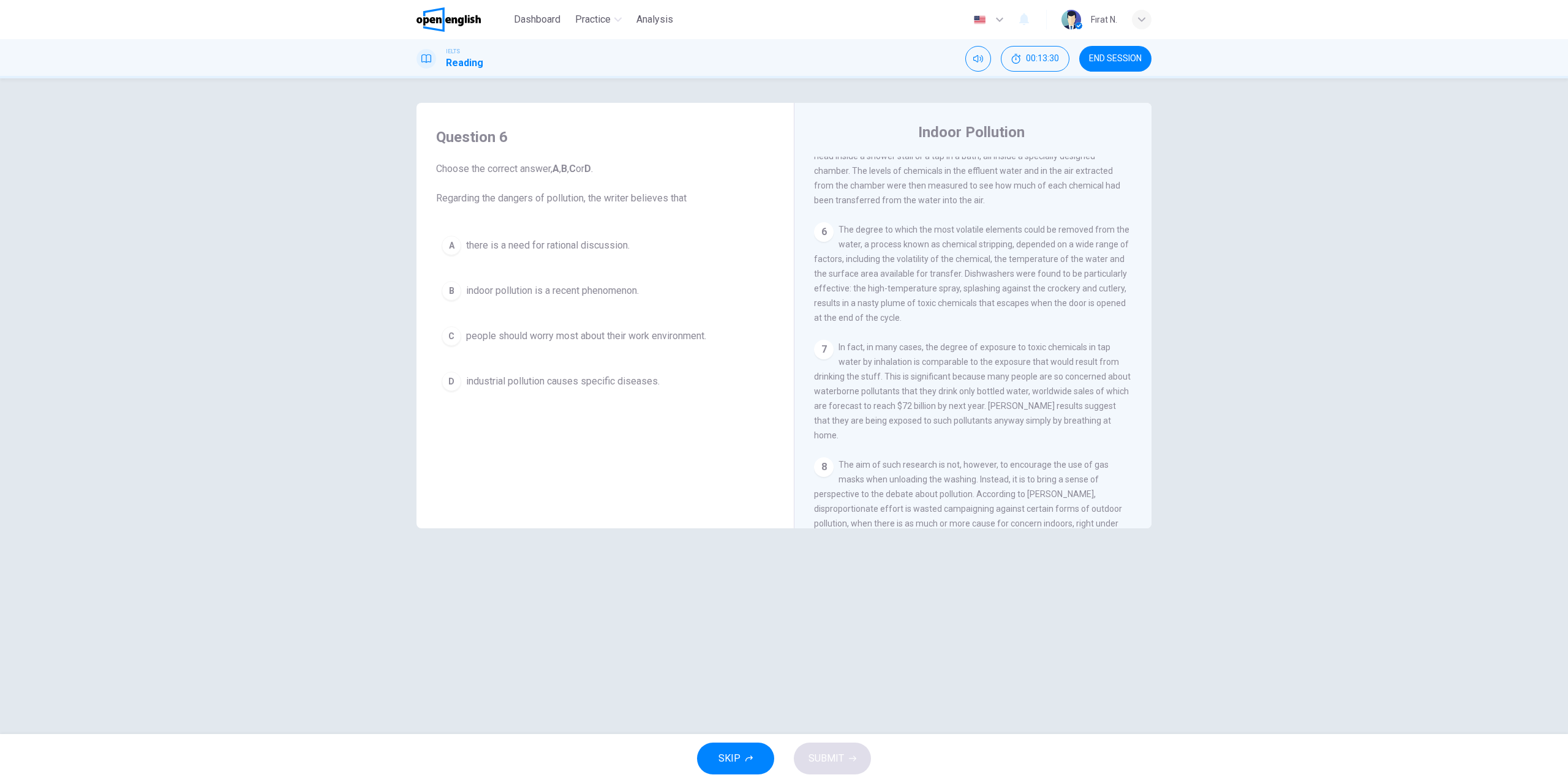
scroll to position [890, 0]
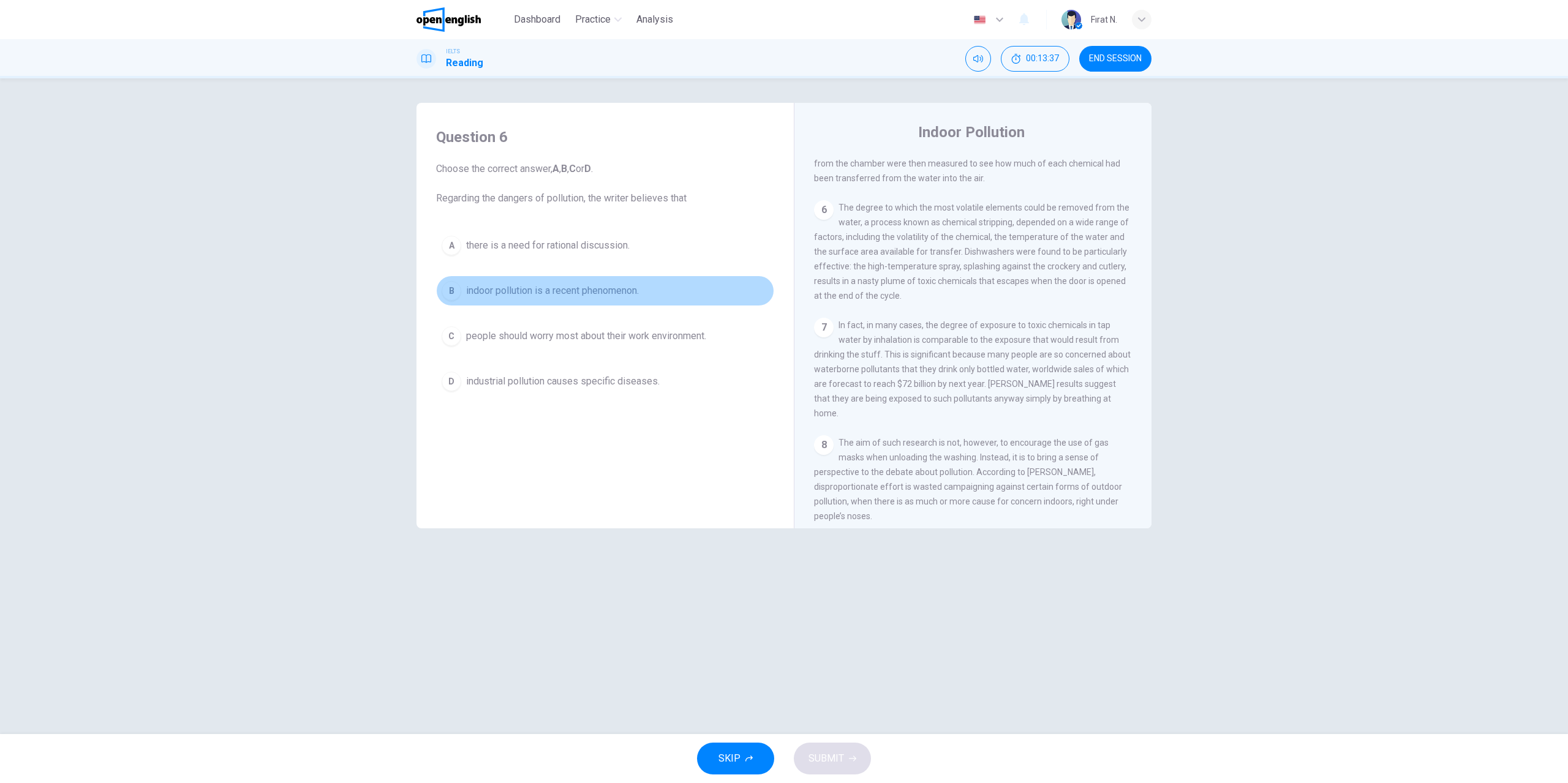
click at [556, 293] on span "indoor pollution is a recent phenomenon." at bounding box center [552, 291] width 173 height 15
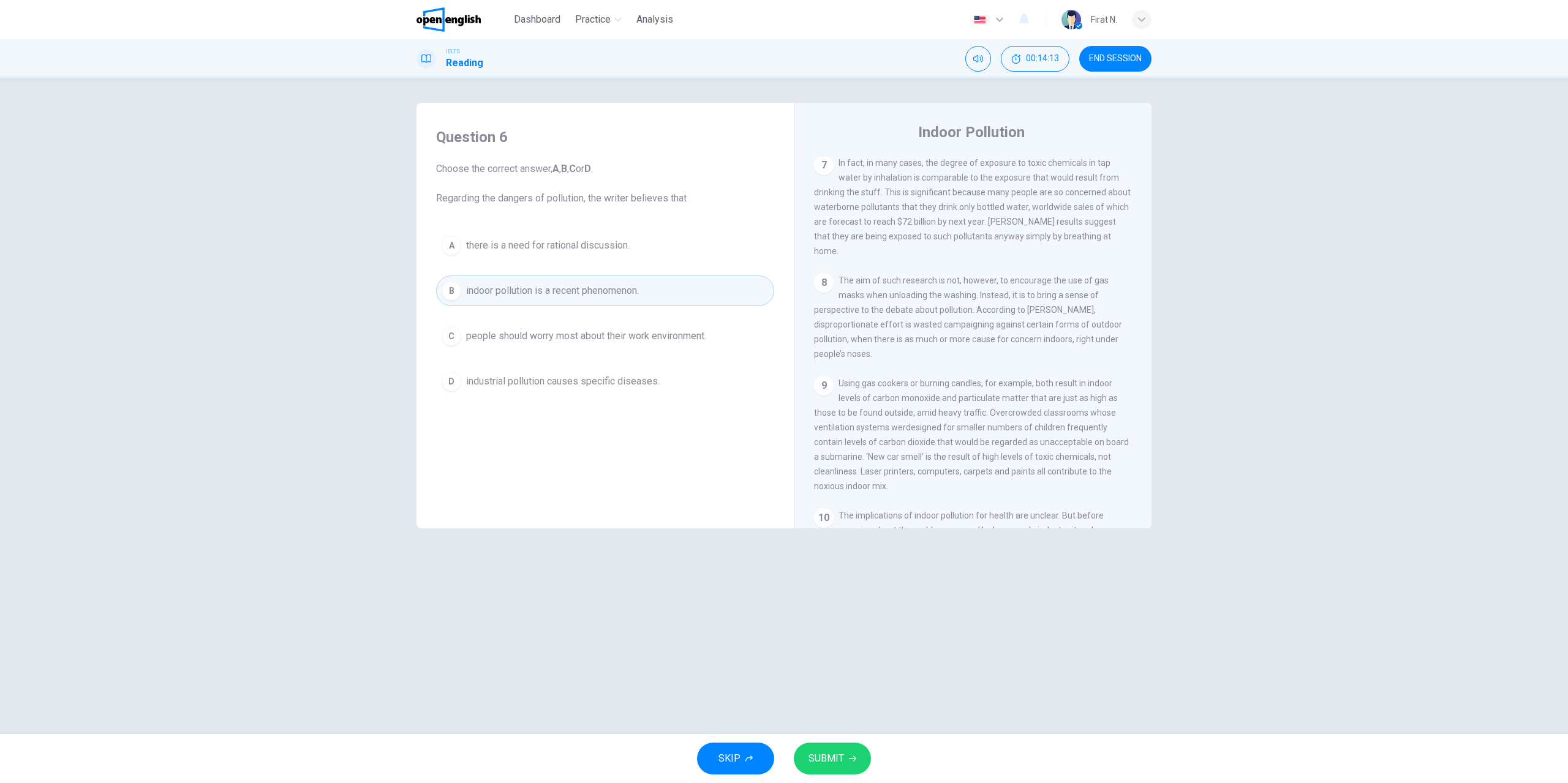
scroll to position [1074, 0]
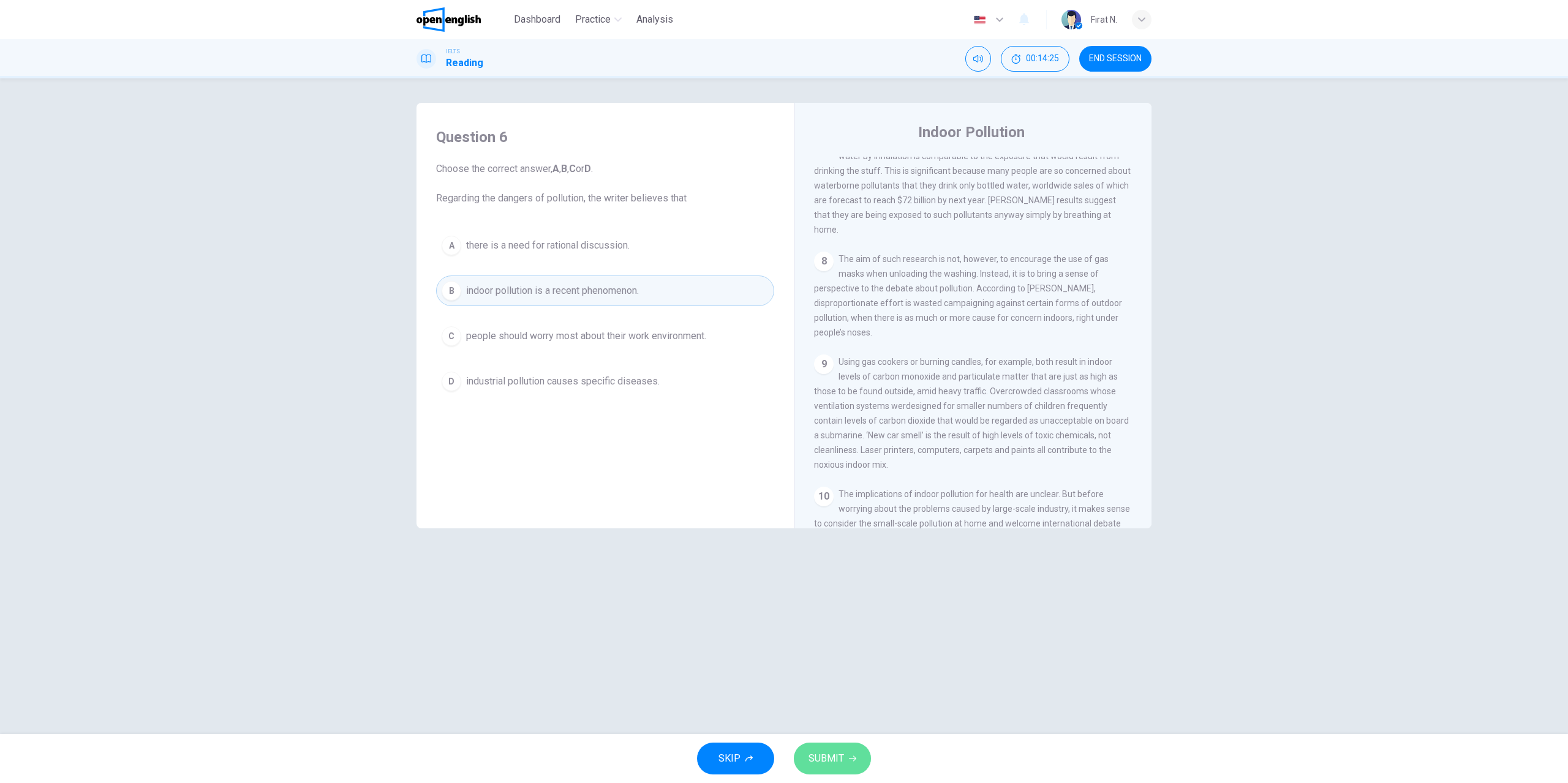
click at [842, 763] on span "SUBMIT" at bounding box center [826, 759] width 36 height 17
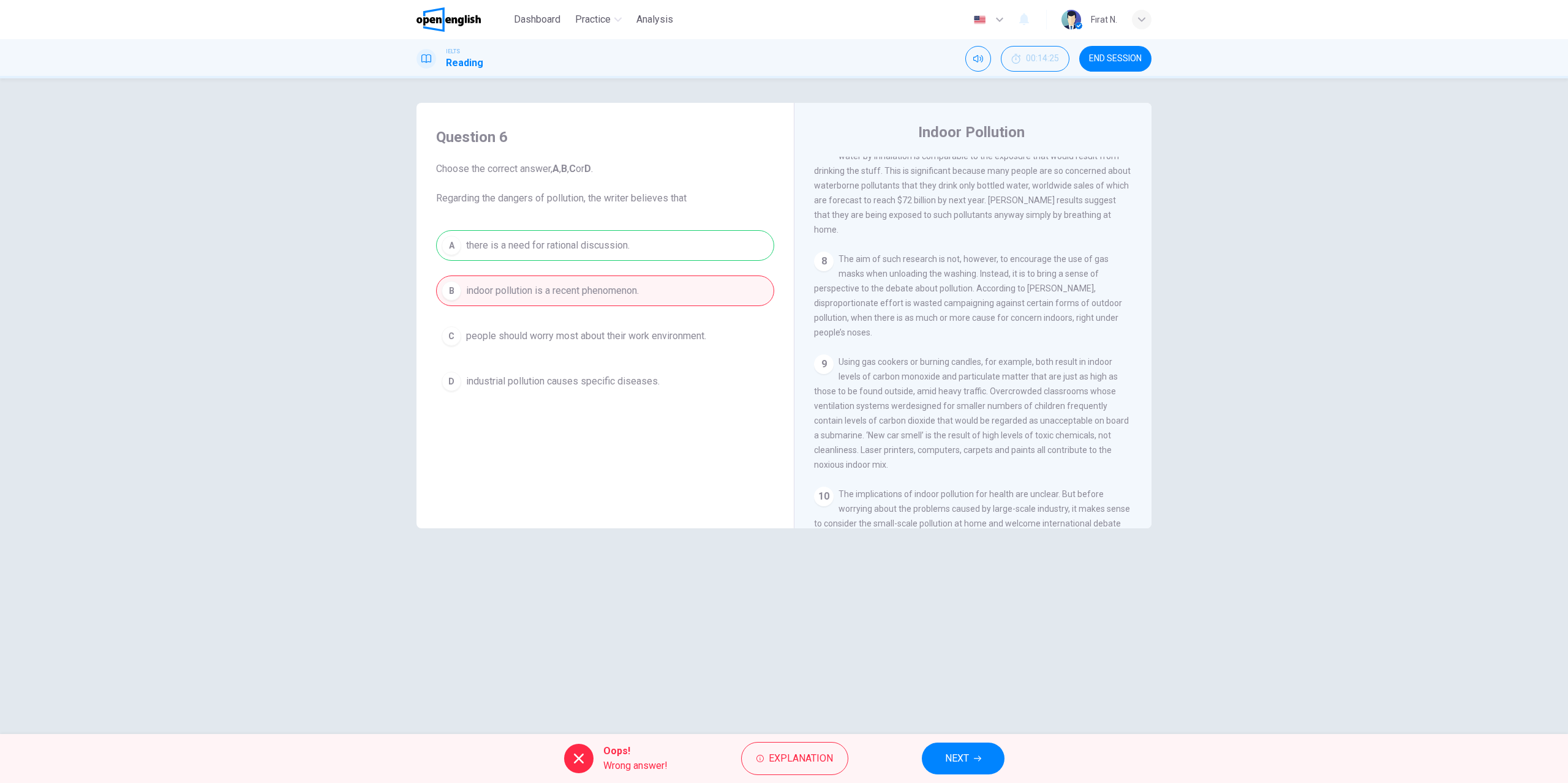
click at [972, 757] on button "NEXT" at bounding box center [962, 759] width 83 height 32
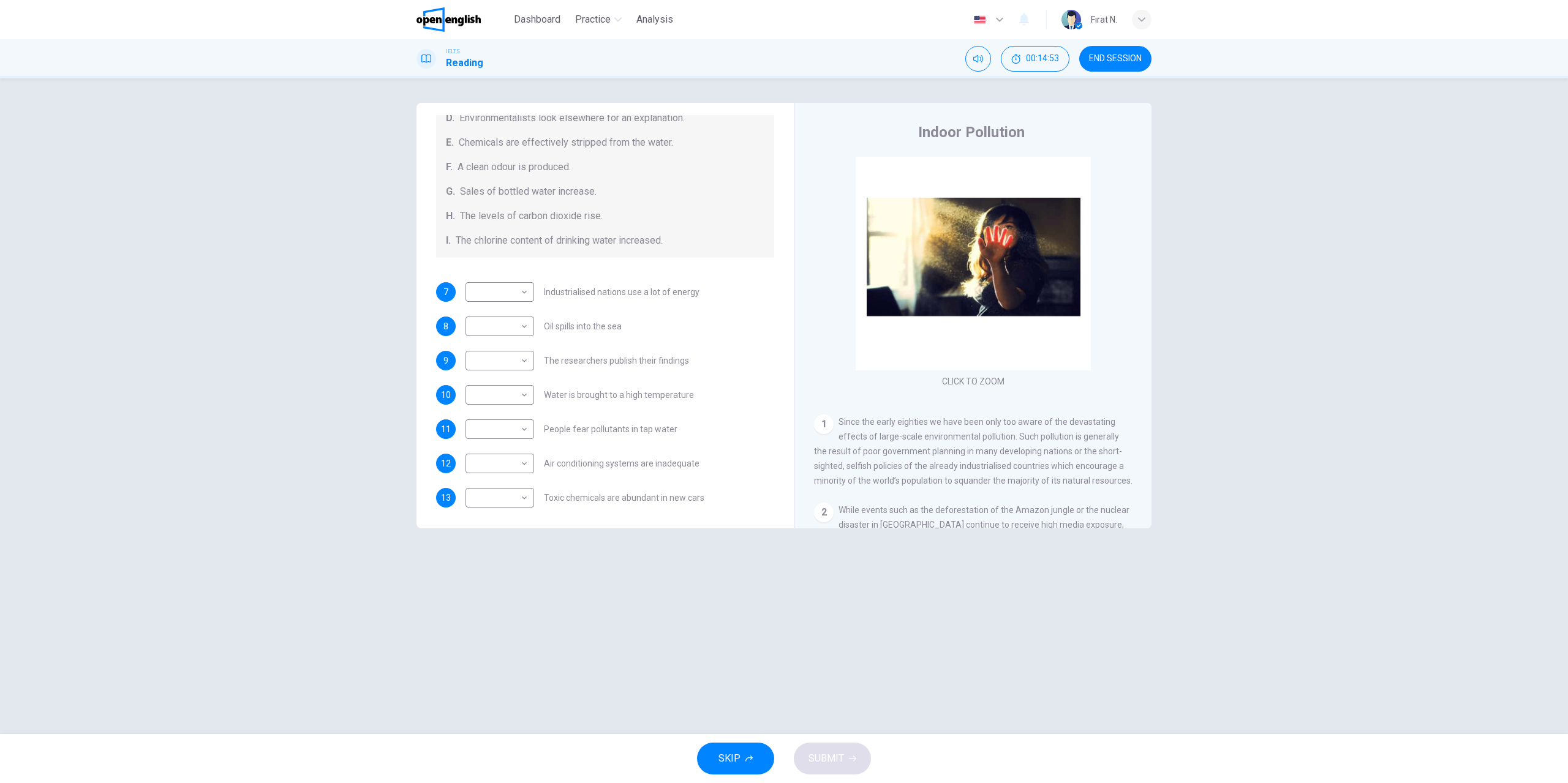
scroll to position [260, 0]
click at [524, 461] on body "This site uses cookies, as explained in our Privacy Policy . If you agree to th…" at bounding box center [784, 391] width 1568 height 783
click at [485, 612] on li "H" at bounding box center [500, 616] width 69 height 20
type input "*"
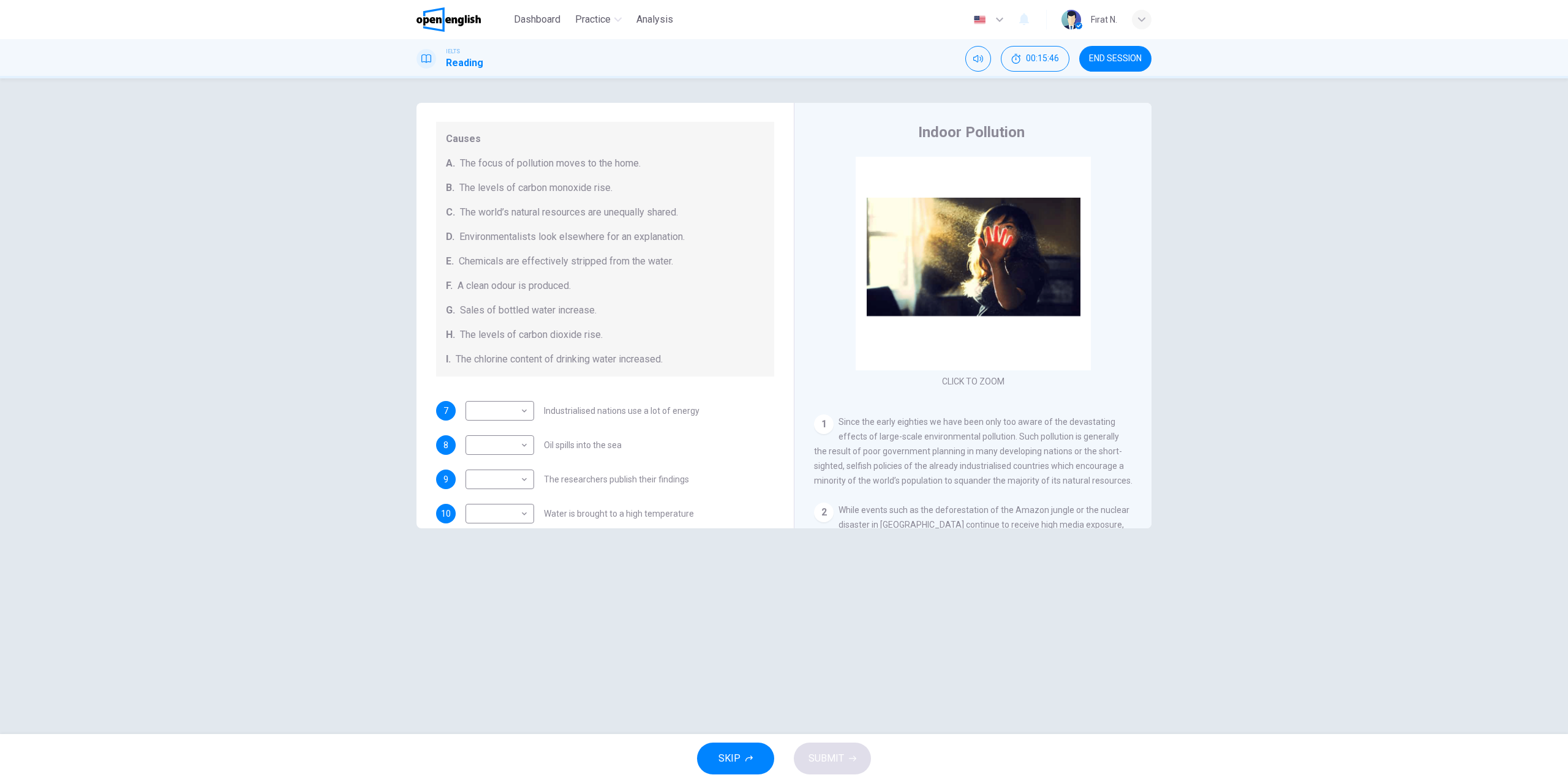
scroll to position [77, 0]
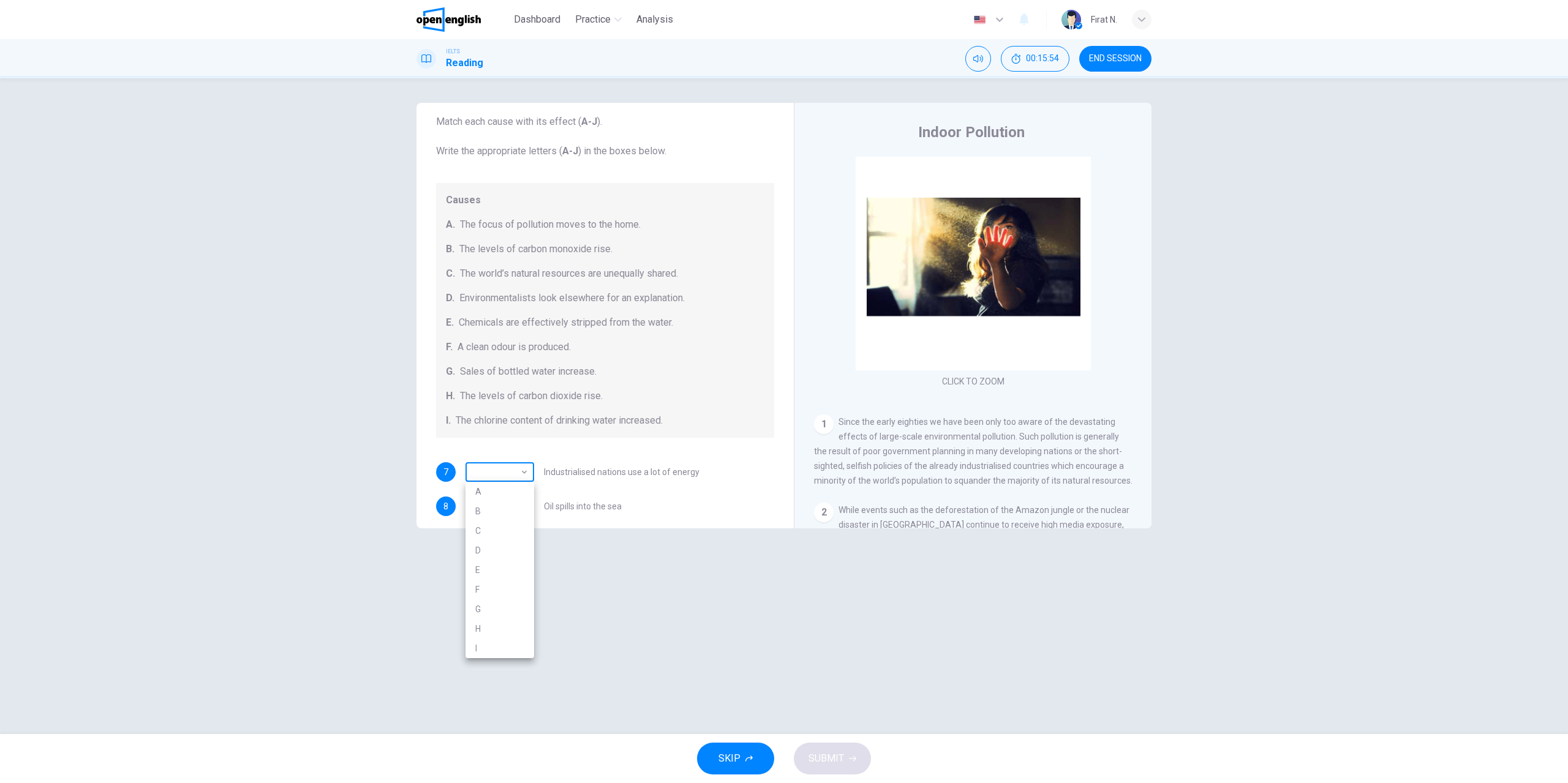
click at [526, 472] on body "This site uses cookies, as explained in our Privacy Policy . If you agree to th…" at bounding box center [784, 391] width 1568 height 783
click at [492, 511] on li "B" at bounding box center [500, 511] width 69 height 20
type input "*"
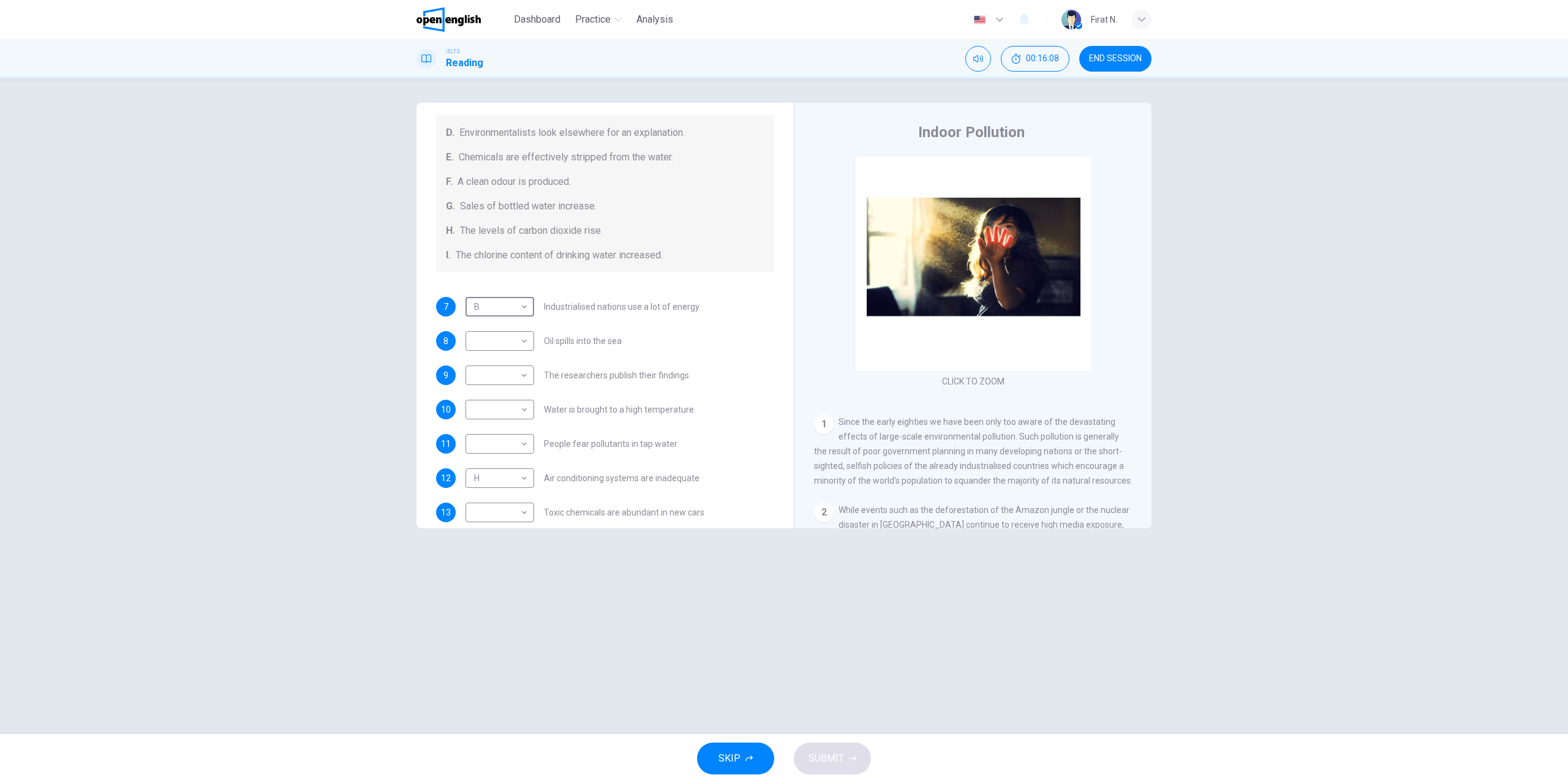
scroll to position [260, 0]
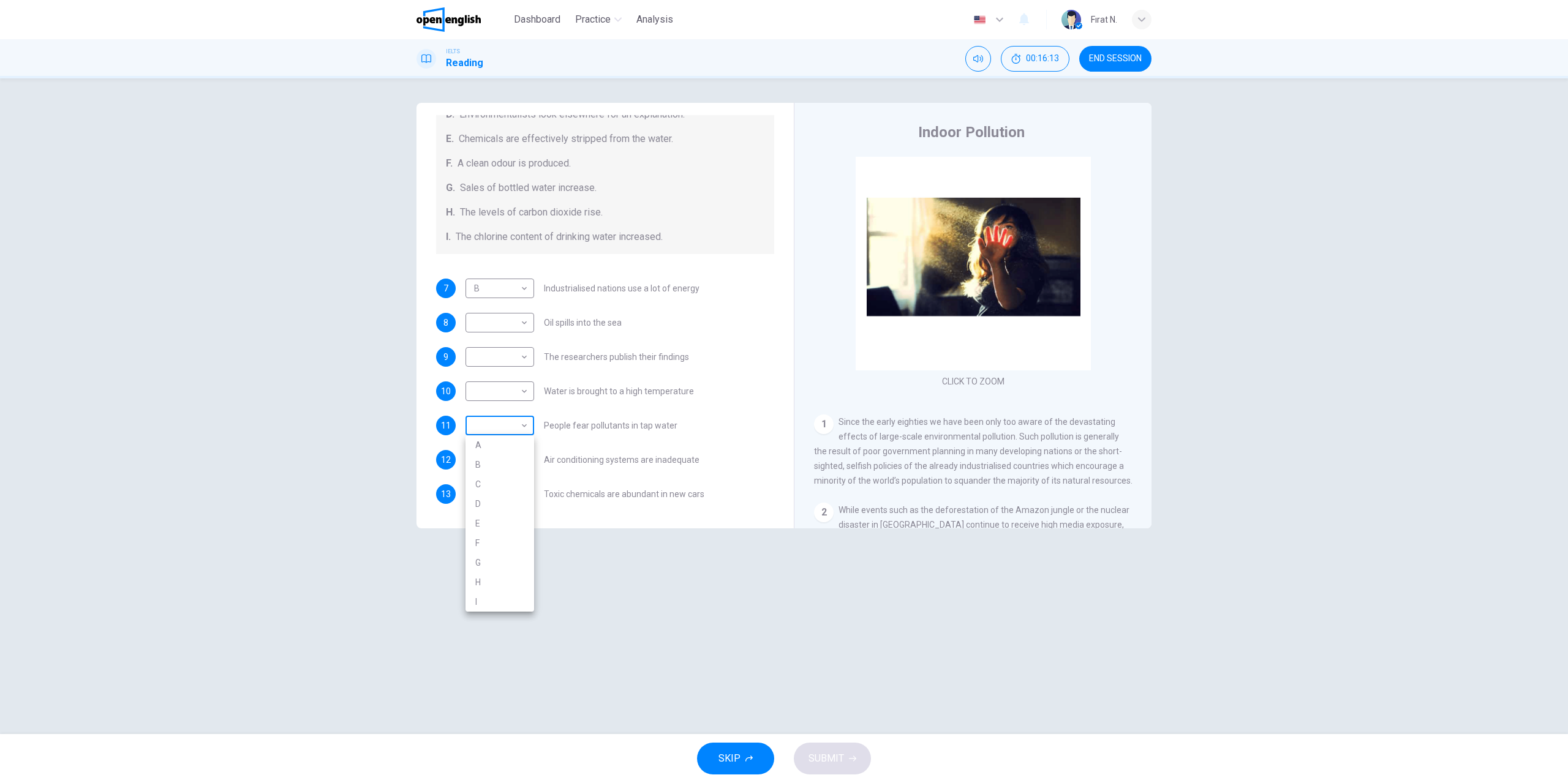
click at [518, 423] on body "This site uses cookies, as explained in our Privacy Policy . If you agree to th…" at bounding box center [784, 391] width 1568 height 783
click at [487, 563] on li "G" at bounding box center [500, 563] width 69 height 20
type input "*"
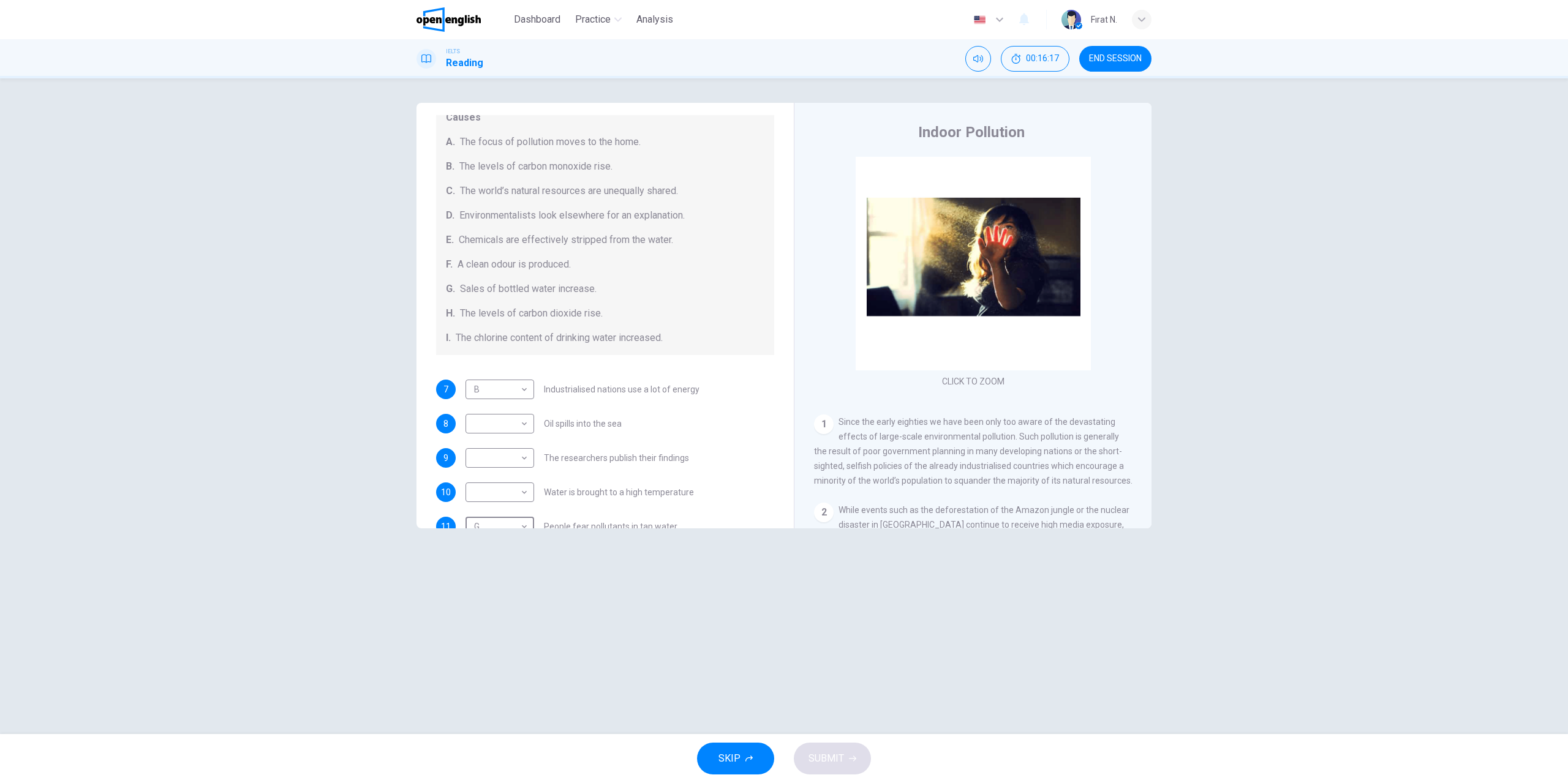
scroll to position [137, 0]
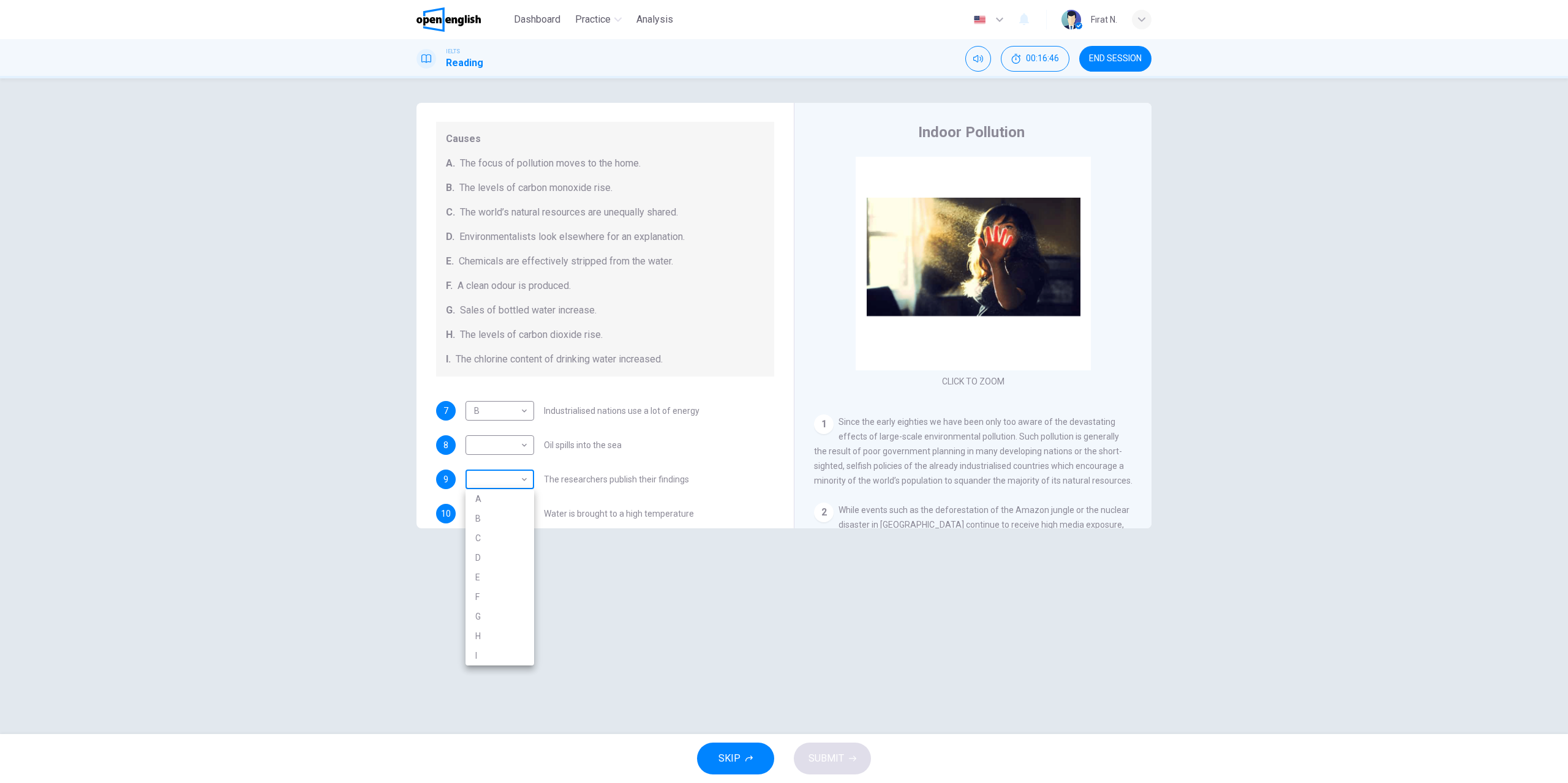
click at [520, 477] on body "This site uses cookies, as explained in our Privacy Policy . If you agree to th…" at bounding box center [784, 391] width 1568 height 783
click at [483, 498] on li "A" at bounding box center [500, 499] width 69 height 20
type input "*"
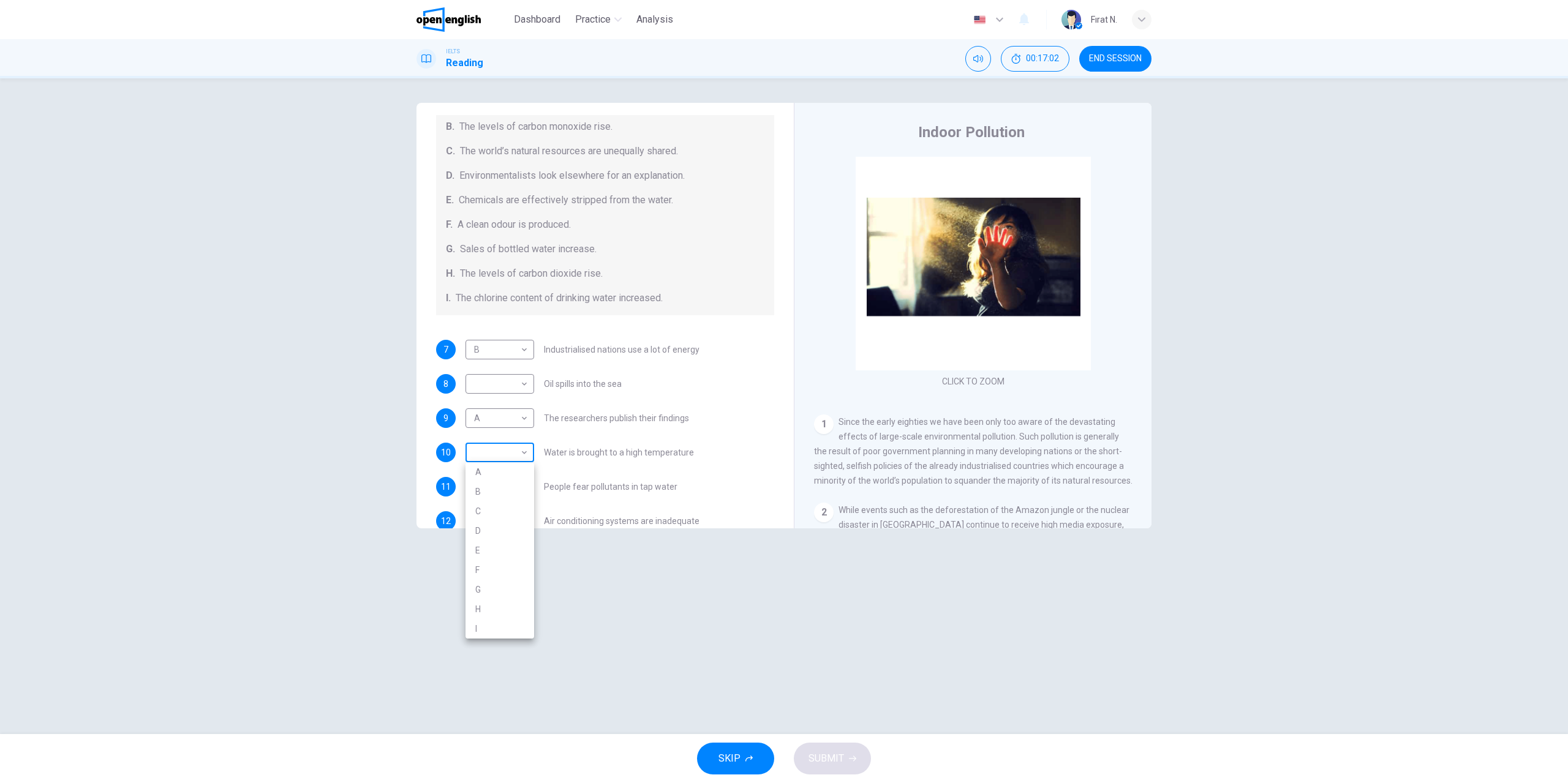
click at [528, 453] on body "This site uses cookies, as explained in our Privacy Policy . If you agree to th…" at bounding box center [784, 391] width 1568 height 783
click at [477, 630] on li "I" at bounding box center [500, 629] width 69 height 20
type input "*"
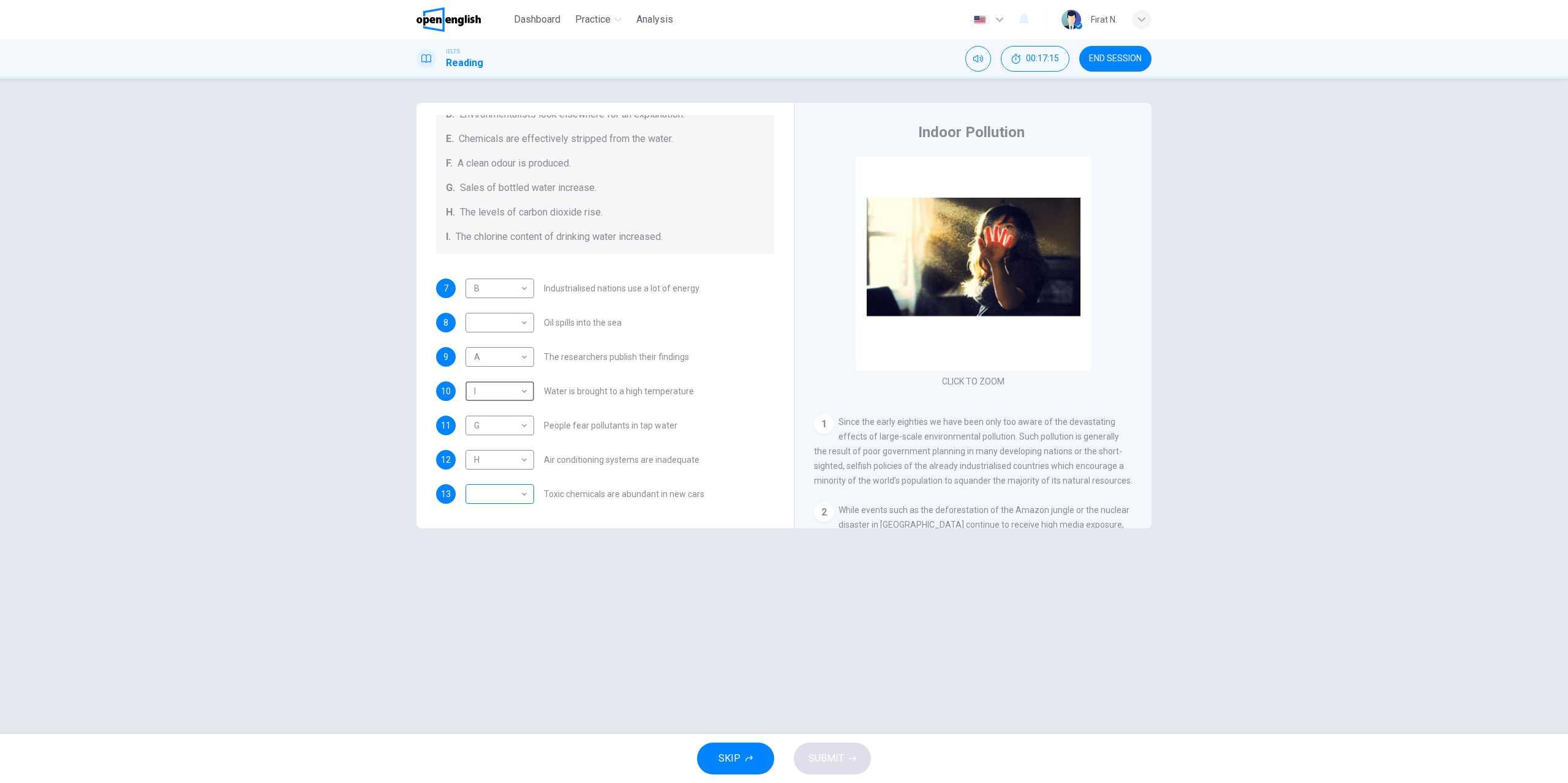
click at [514, 496] on body "This site uses cookies, as explained in our Privacy Policy . If you agree to th…" at bounding box center [784, 391] width 1568 height 783
click at [693, 511] on div at bounding box center [784, 391] width 1568 height 783
click at [511, 498] on body "This site uses cookies, as explained in our Privacy Policy . If you agree to th…" at bounding box center [784, 391] width 1568 height 783
click at [483, 537] on li "B" at bounding box center [500, 533] width 69 height 20
type input "*"
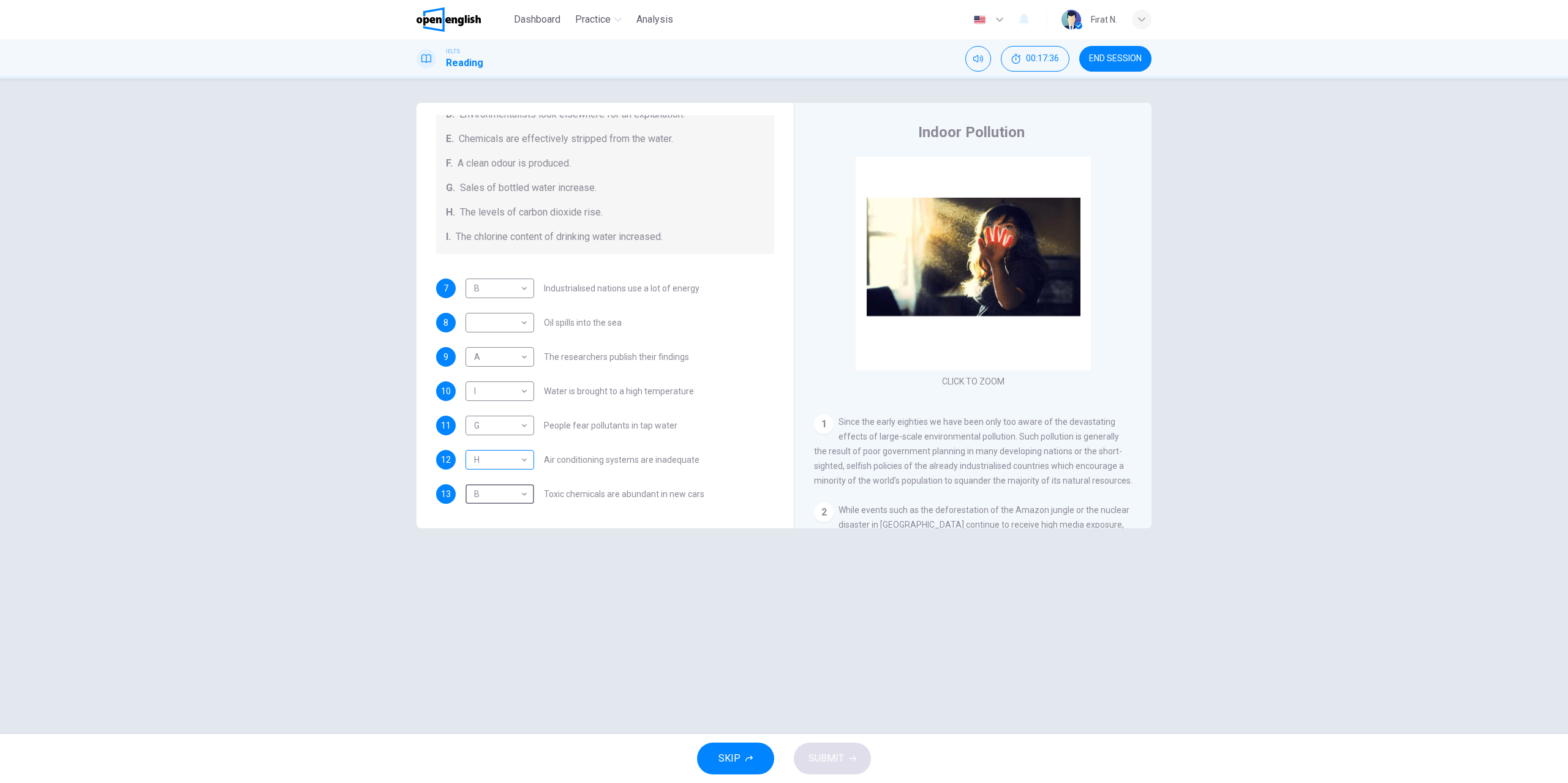
click at [512, 465] on body "This site uses cookies, as explained in our Privacy Policy . If you agree to th…" at bounding box center [784, 391] width 1568 height 783
click at [487, 498] on li "B" at bounding box center [500, 499] width 69 height 20
type input "*"
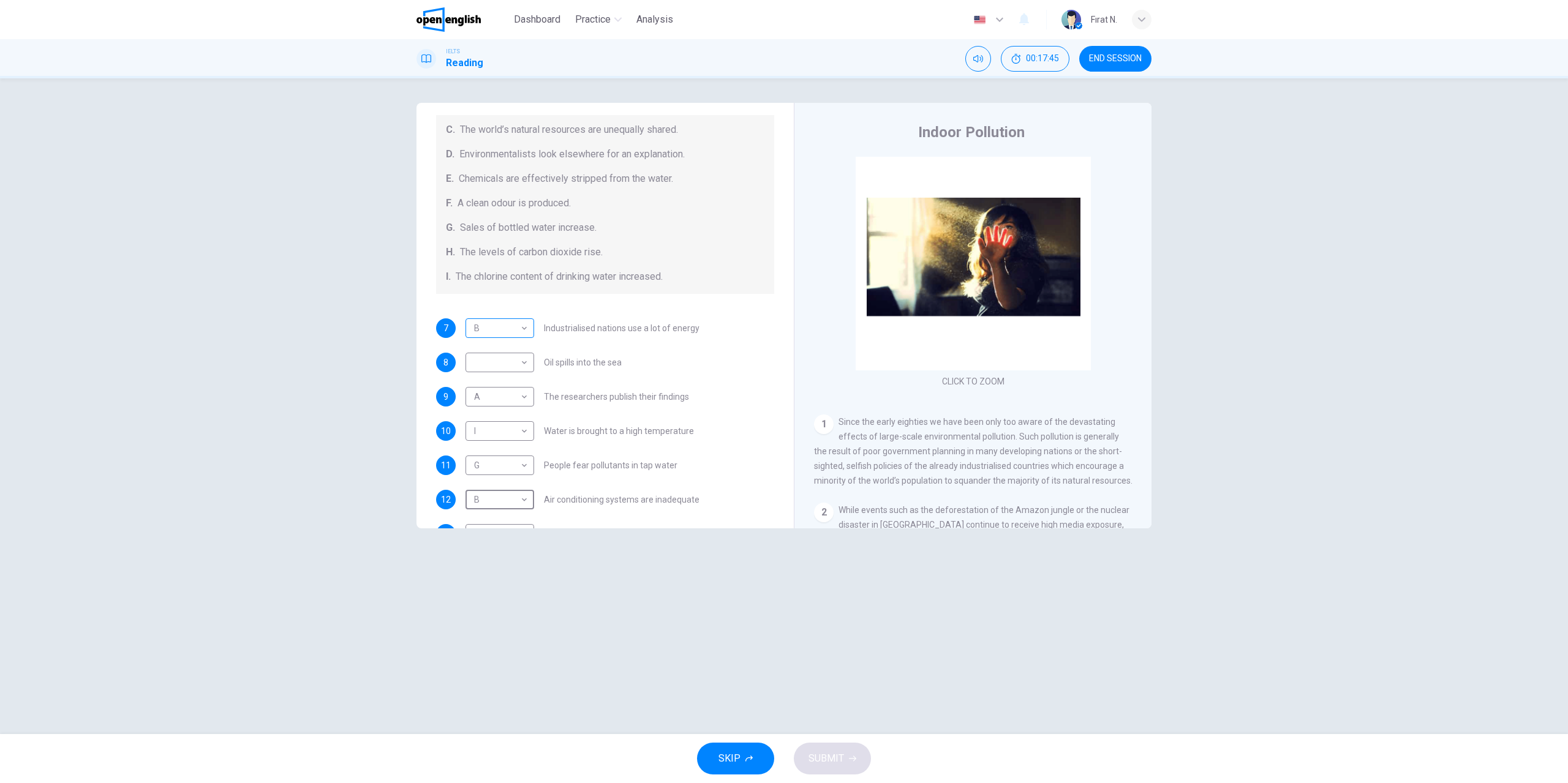
scroll to position [199, 0]
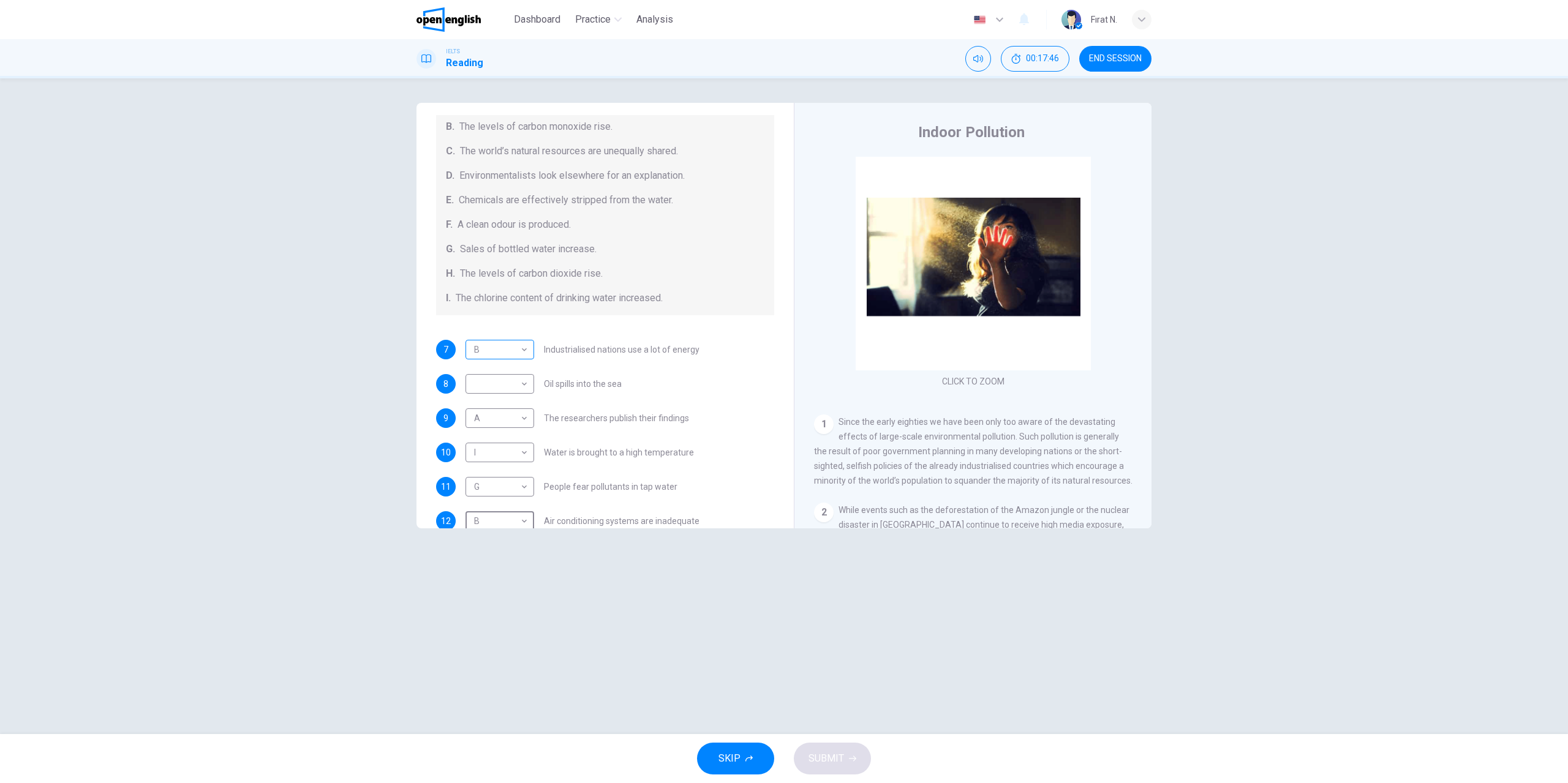
click at [514, 351] on body "This site uses cookies, as explained in our Privacy Policy . If you agree to th…" at bounding box center [784, 391] width 1568 height 783
click at [490, 503] on li "H" at bounding box center [500, 506] width 69 height 20
type input "*"
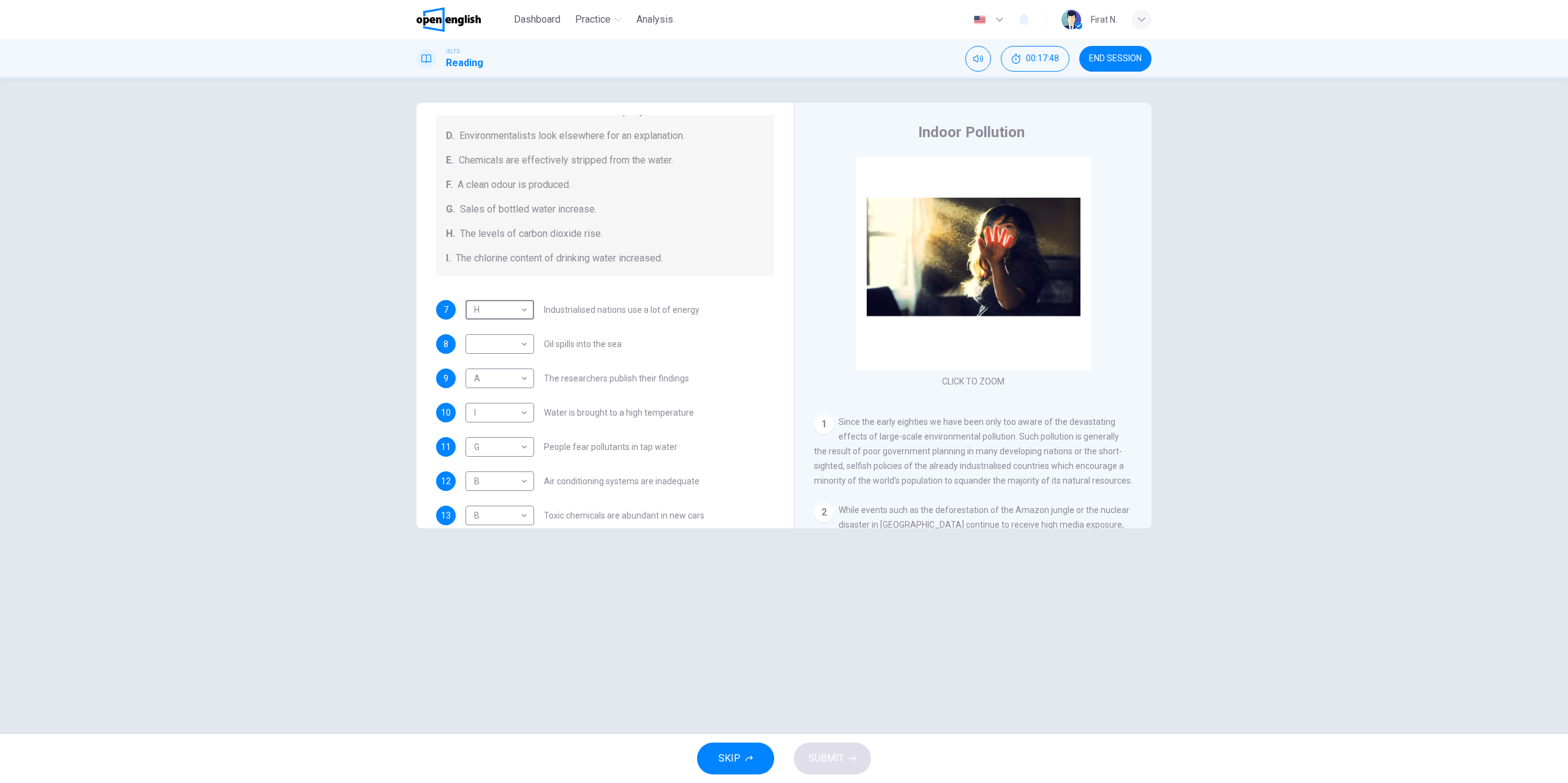
scroll to position [260, 0]
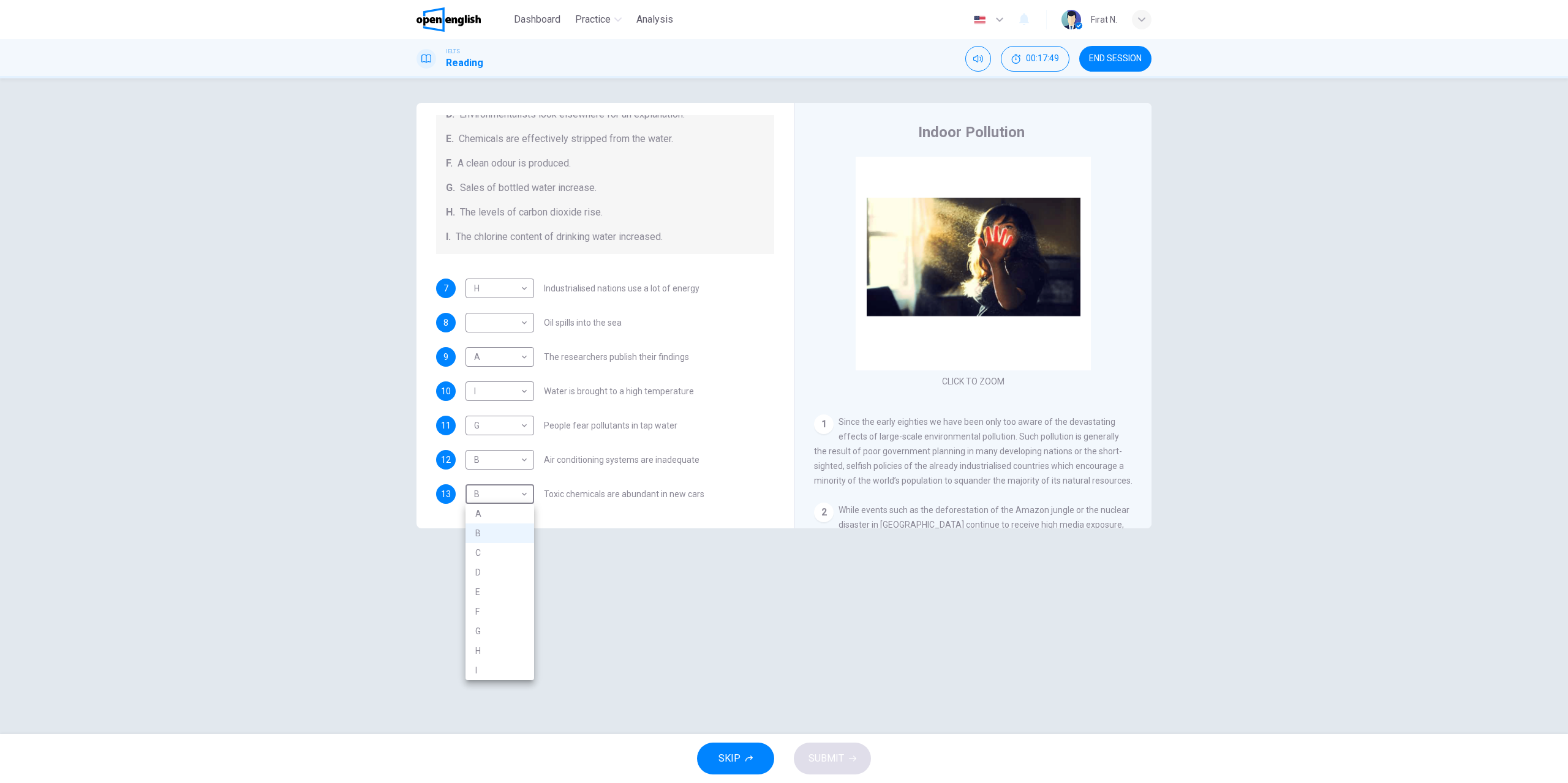
click at [494, 498] on body "This site uses cookies, as explained in our Privacy Policy . If you agree to th…" at bounding box center [784, 391] width 1568 height 783
drag, startPoint x: 781, startPoint y: 332, endPoint x: 779, endPoint y: 289, distance: 43.0
click at [779, 289] on div at bounding box center [784, 391] width 1568 height 783
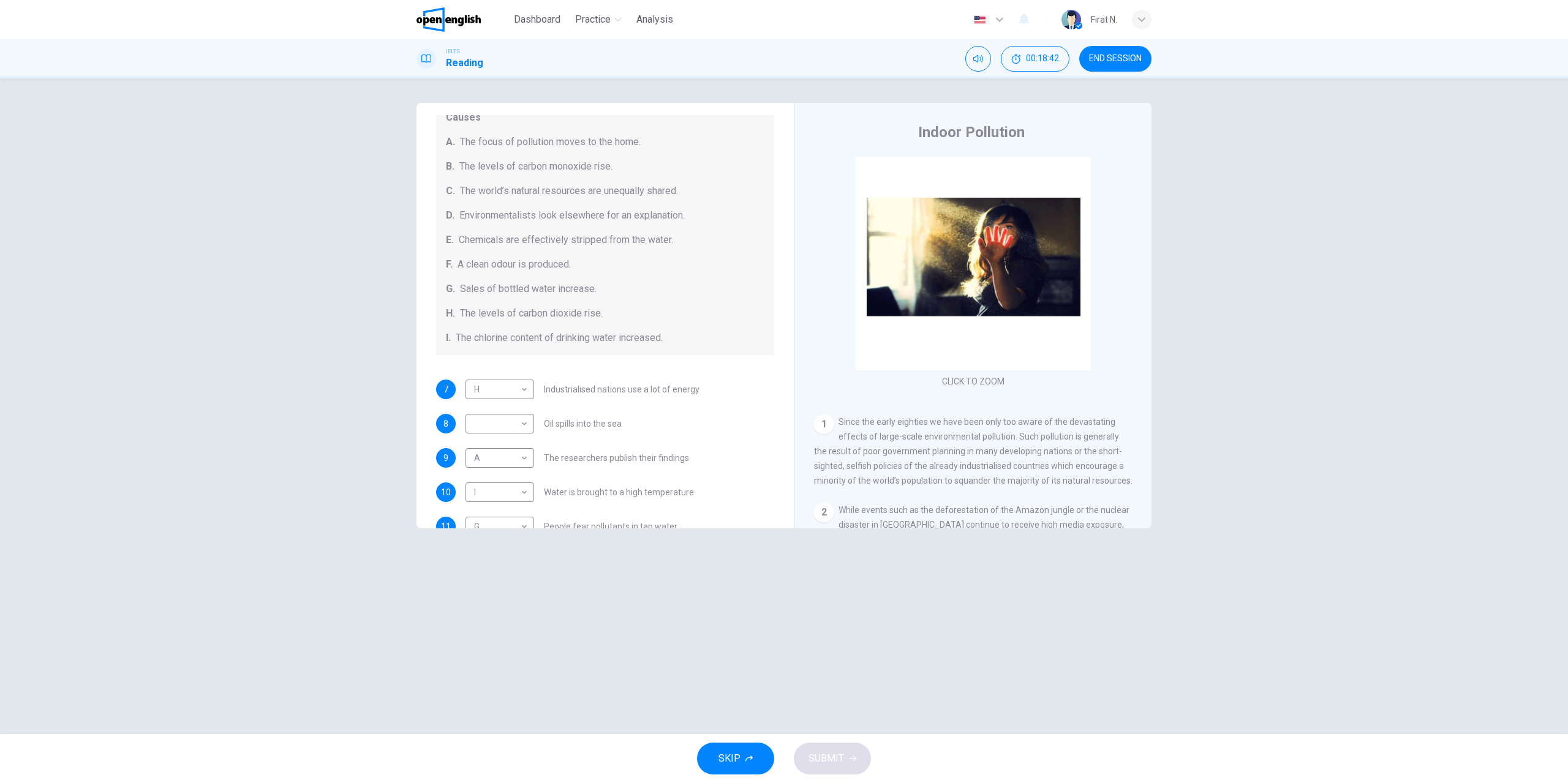
scroll to position [137, 0]
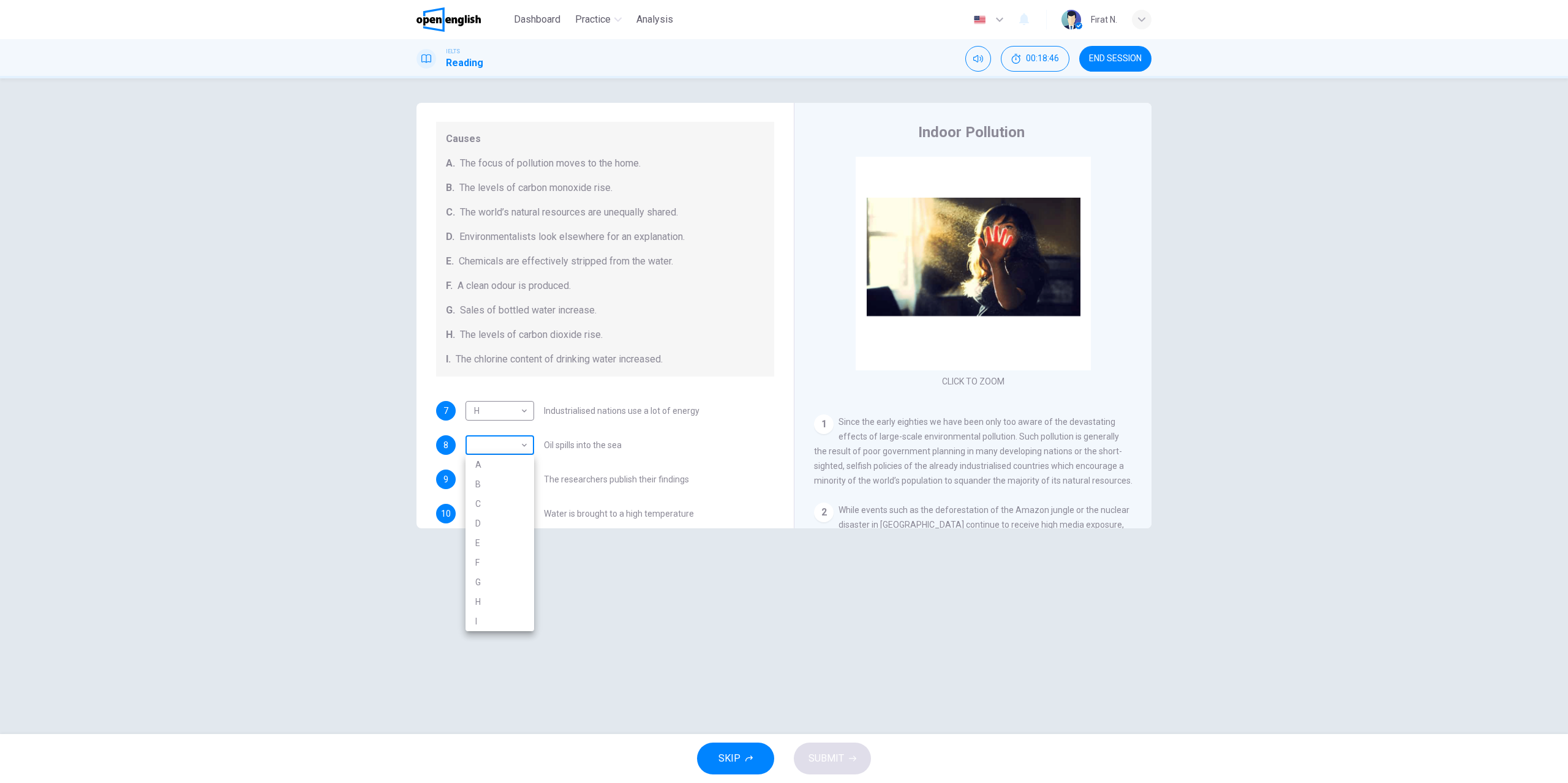
click at [518, 443] on body "This site uses cookies, as explained in our Privacy Policy . If you agree to th…" at bounding box center [784, 391] width 1568 height 783
click at [487, 467] on li "A" at bounding box center [500, 465] width 69 height 20
type input "*"
click at [528, 480] on body "This site uses cookies, as explained in our Privacy Policy . If you agree to th…" at bounding box center [784, 391] width 1568 height 783
click at [490, 535] on li "C" at bounding box center [500, 538] width 69 height 20
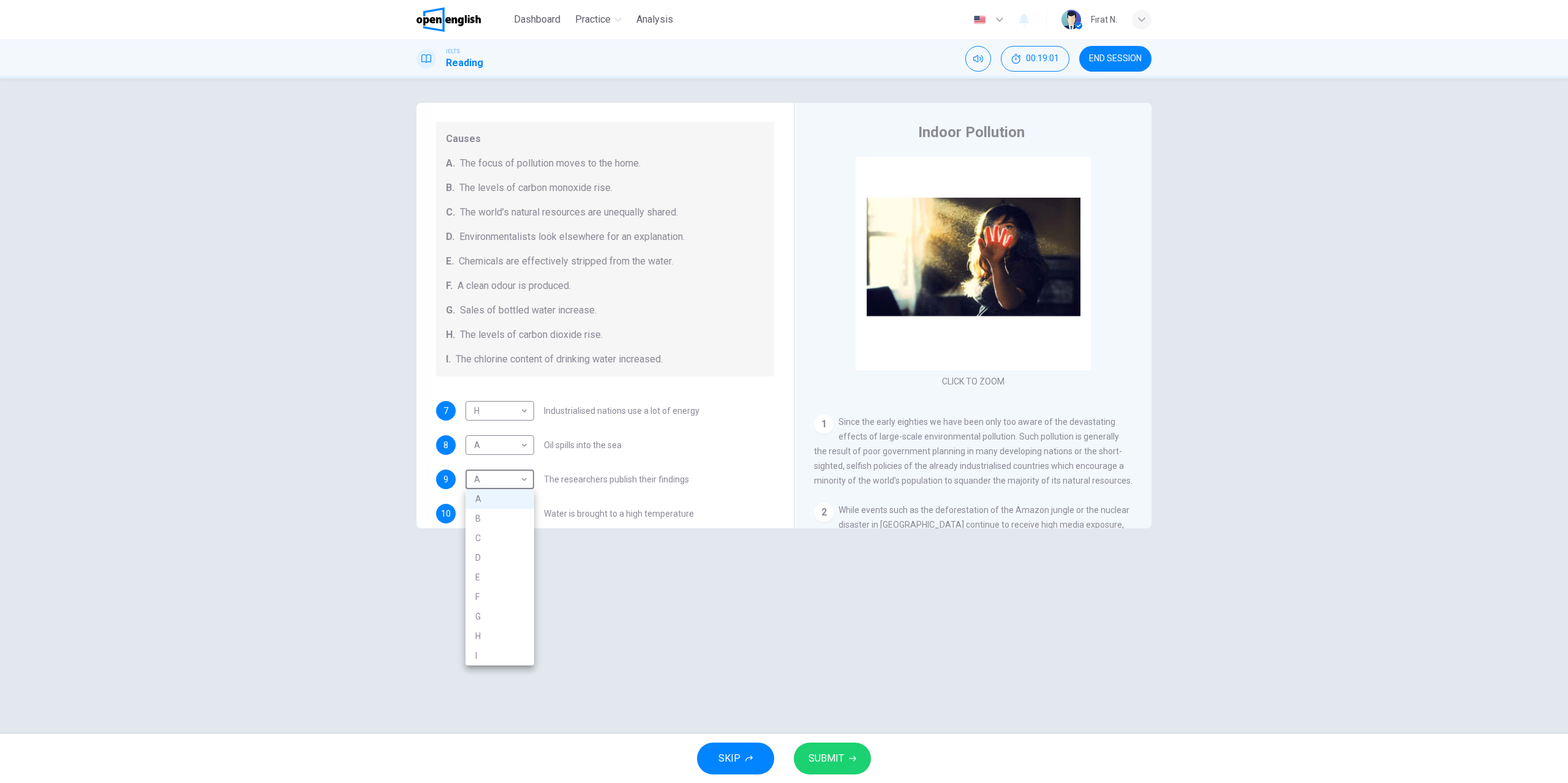
type input "*"
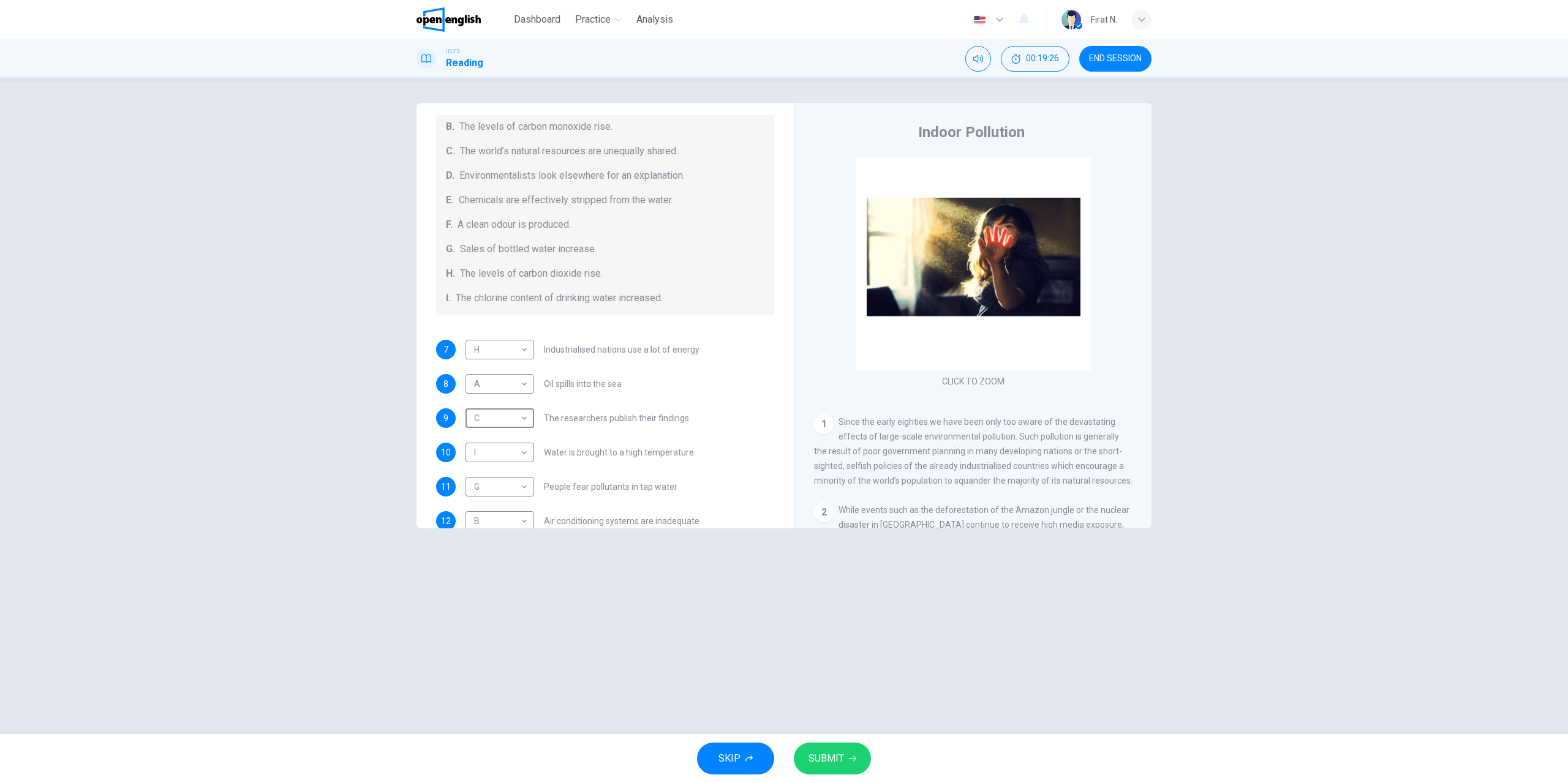
scroll to position [260, 0]
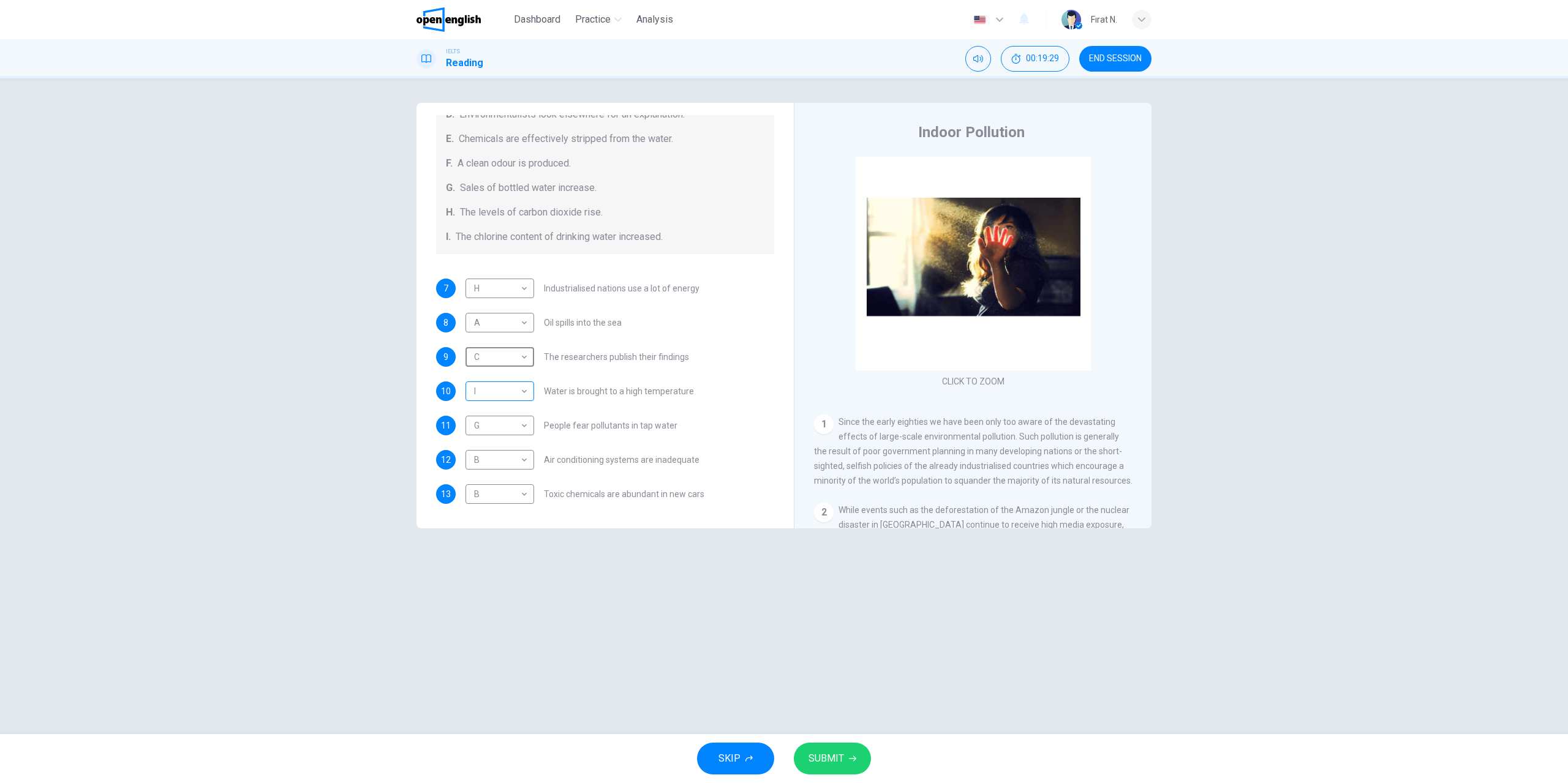
click at [524, 395] on body "This site uses cookies, as explained in our Privacy Policy . If you agree to th…" at bounding box center [784, 391] width 1568 height 783
click at [484, 485] on li "E" at bounding box center [500, 489] width 69 height 20
type input "*"
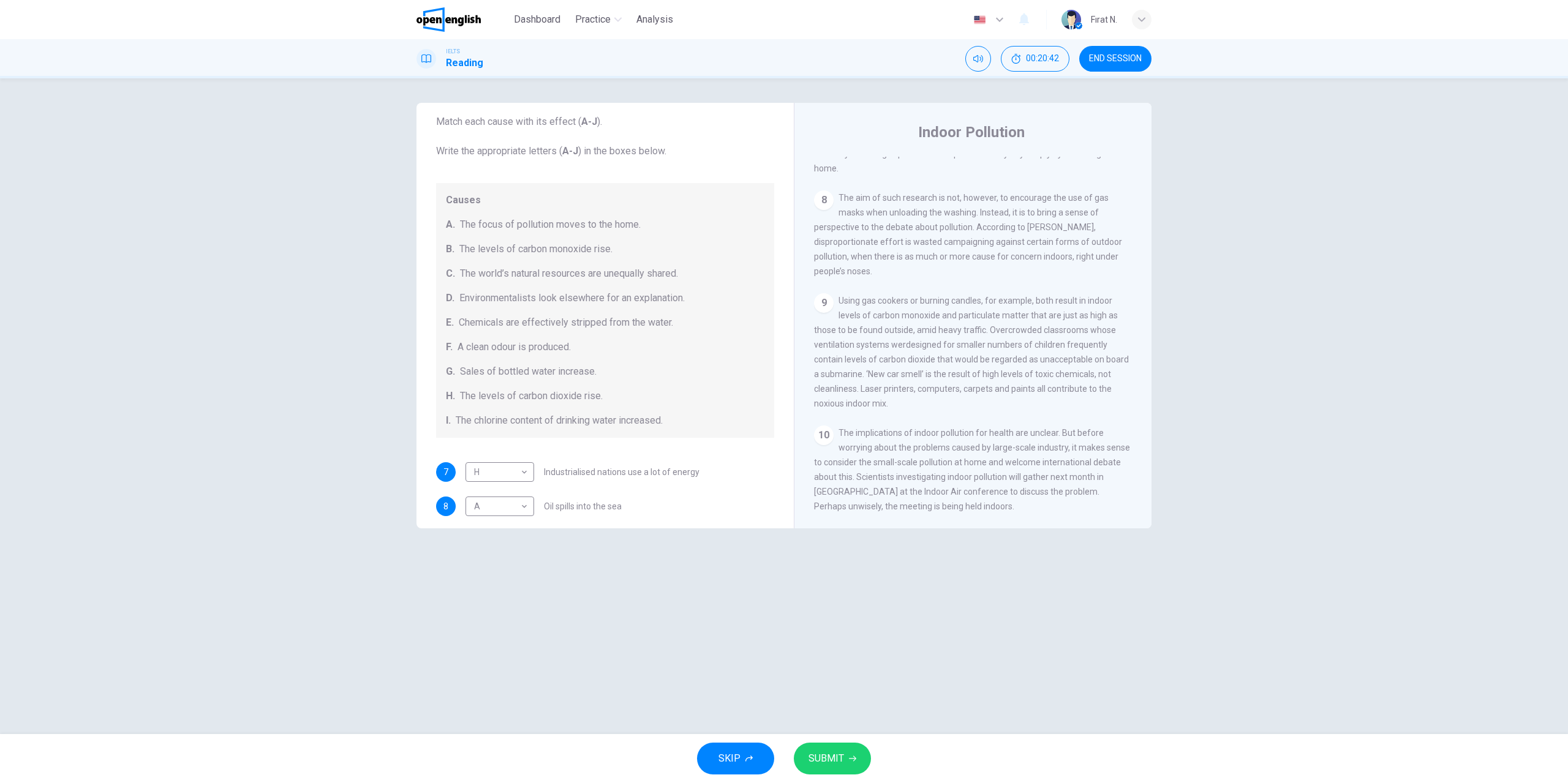
scroll to position [137, 0]
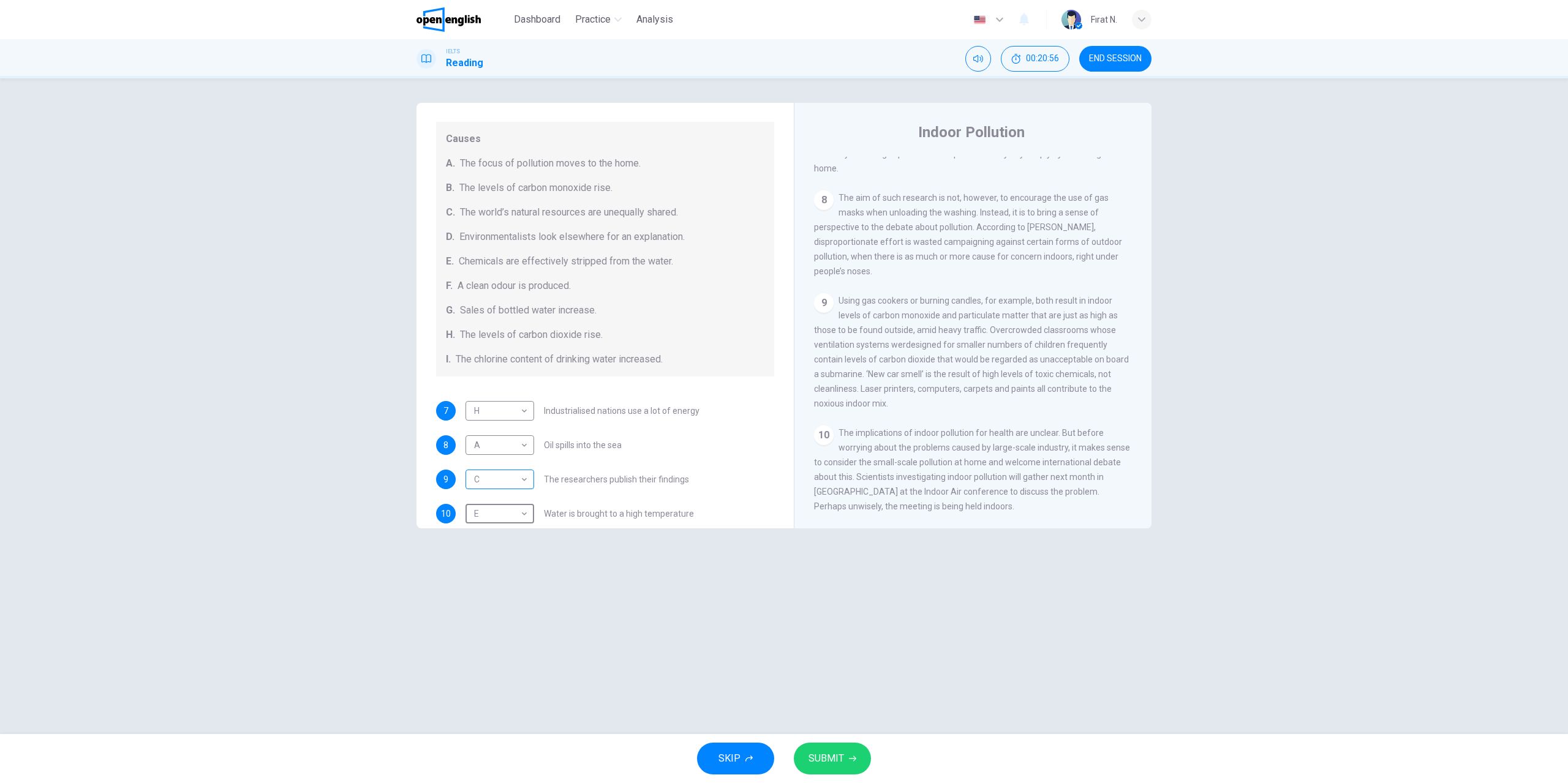
click at [523, 483] on body "This site uses cookies, as explained in our Privacy Policy . If you agree to th…" at bounding box center [784, 391] width 1568 height 783
click at [490, 554] on li "D" at bounding box center [500, 558] width 69 height 20
type input "*"
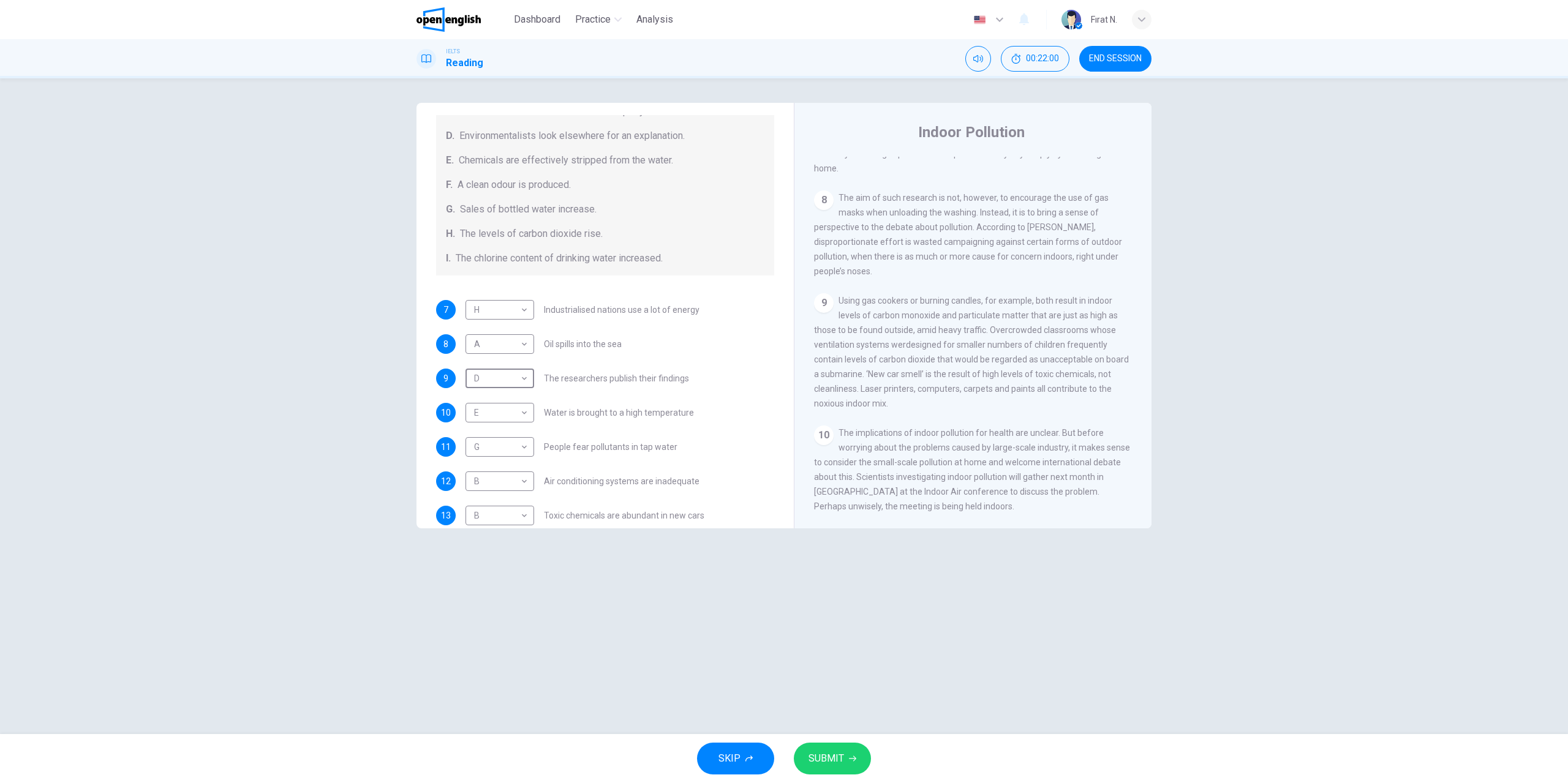
scroll to position [260, 0]
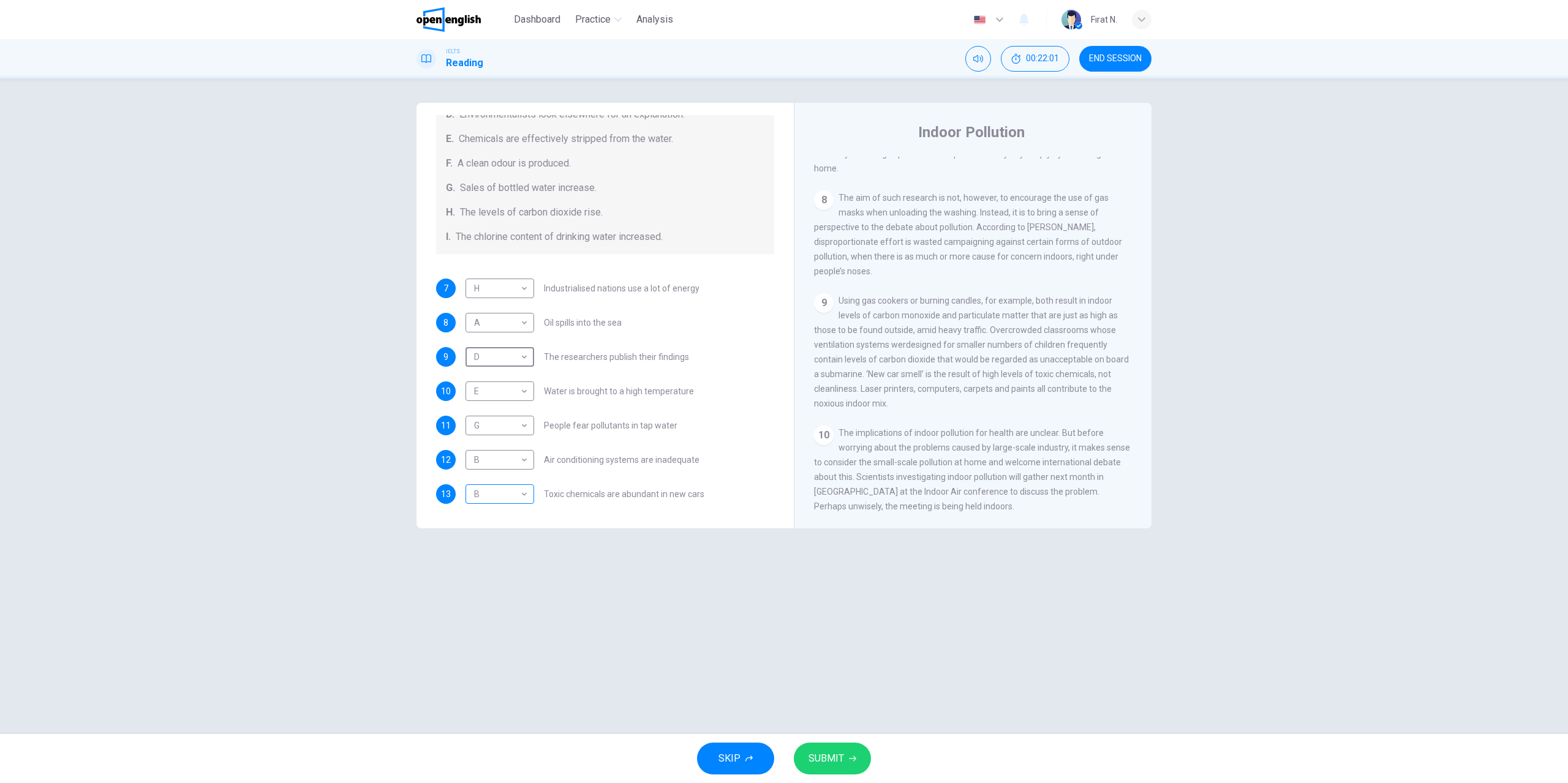
click at [520, 502] on body "This site uses cookies, as explained in our Privacy Policy . If you agree to th…" at bounding box center [784, 391] width 1568 height 783
click at [487, 644] on li "H" at bounding box center [500, 651] width 69 height 20
type input "*"
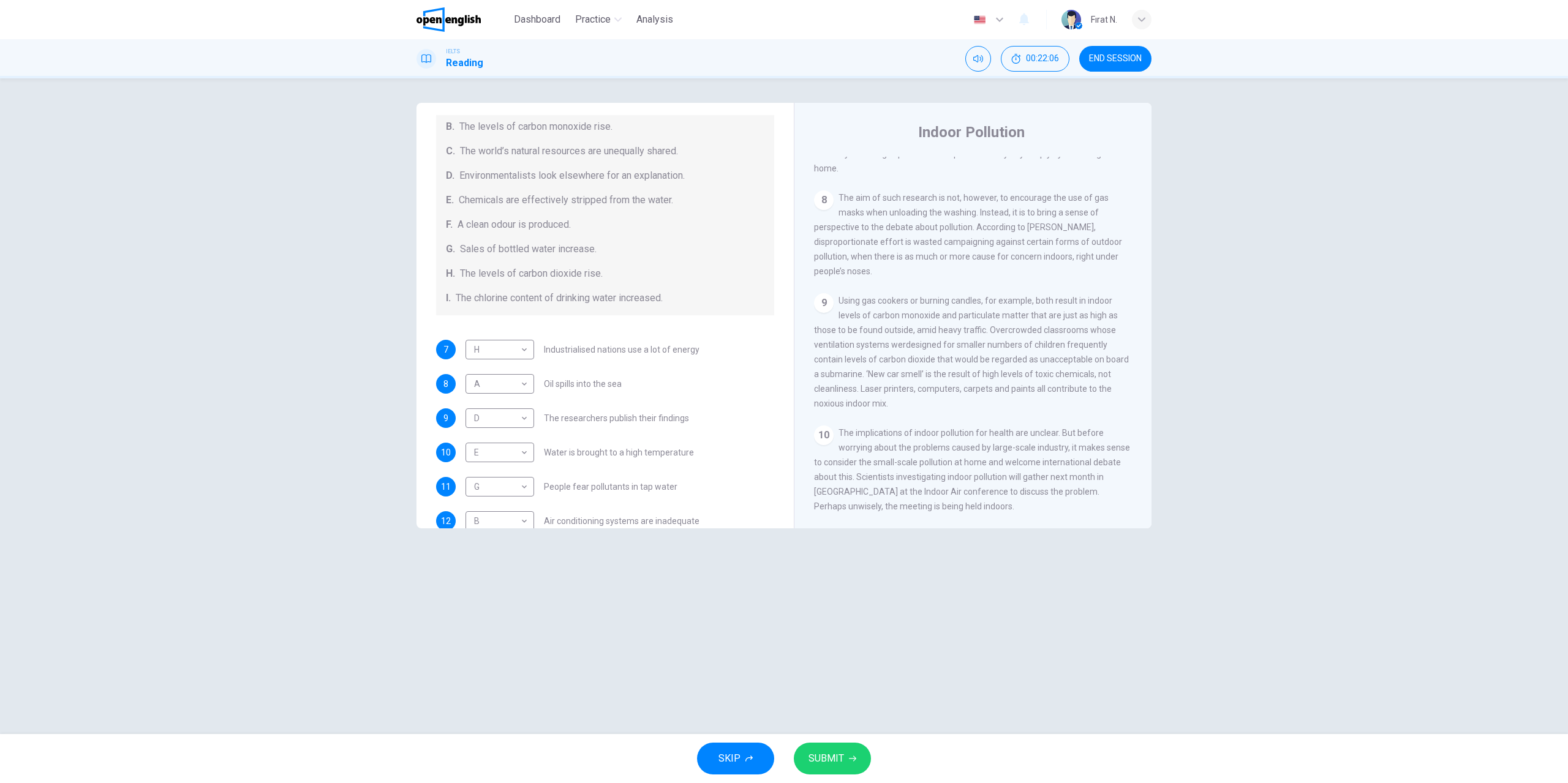
scroll to position [137, 0]
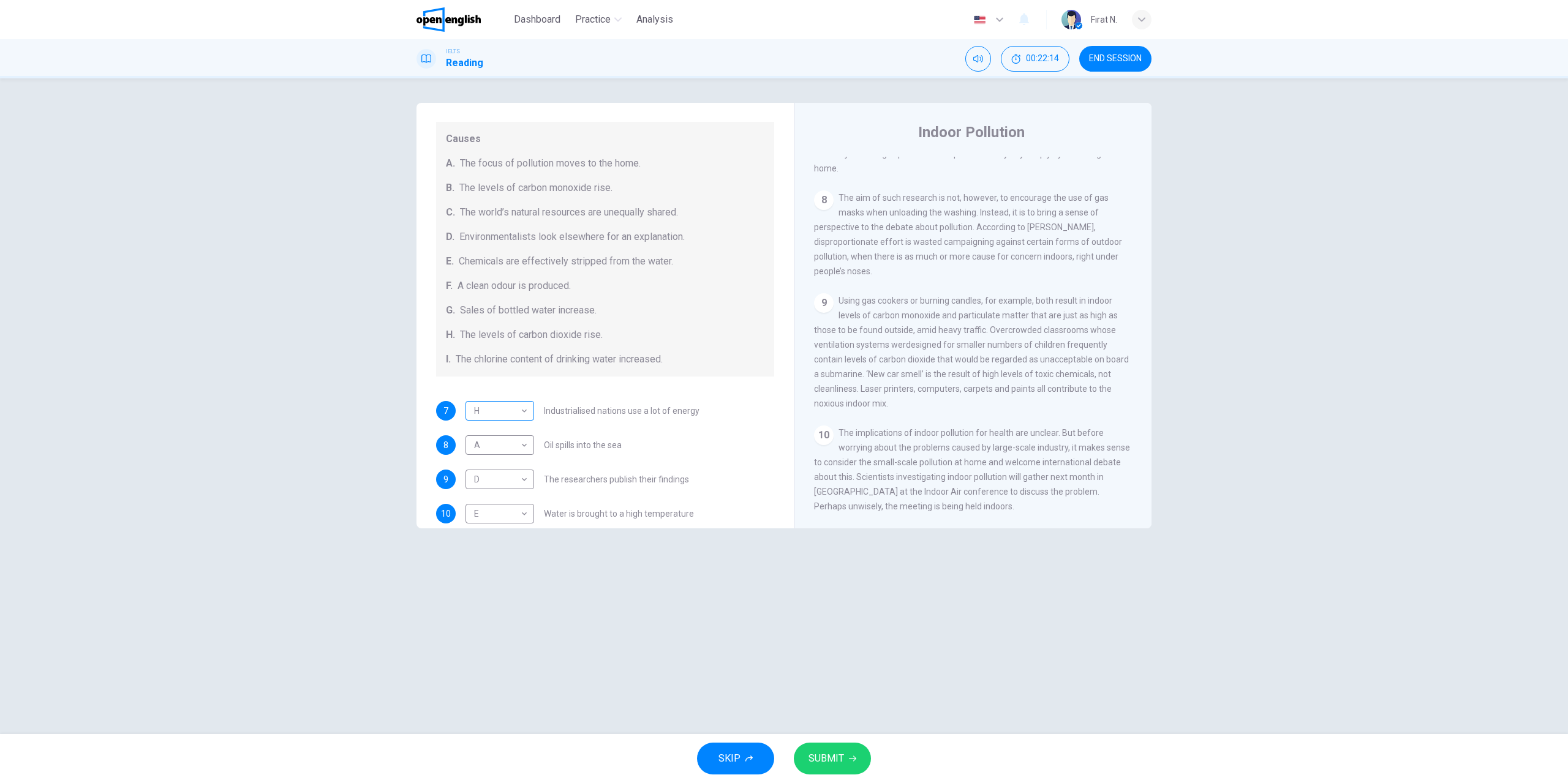
click at [520, 411] on body "This site uses cookies, as explained in our Privacy Policy . If you agree to th…" at bounding box center [784, 391] width 1568 height 783
click at [496, 469] on li "C" at bounding box center [500, 470] width 69 height 20
type input "*"
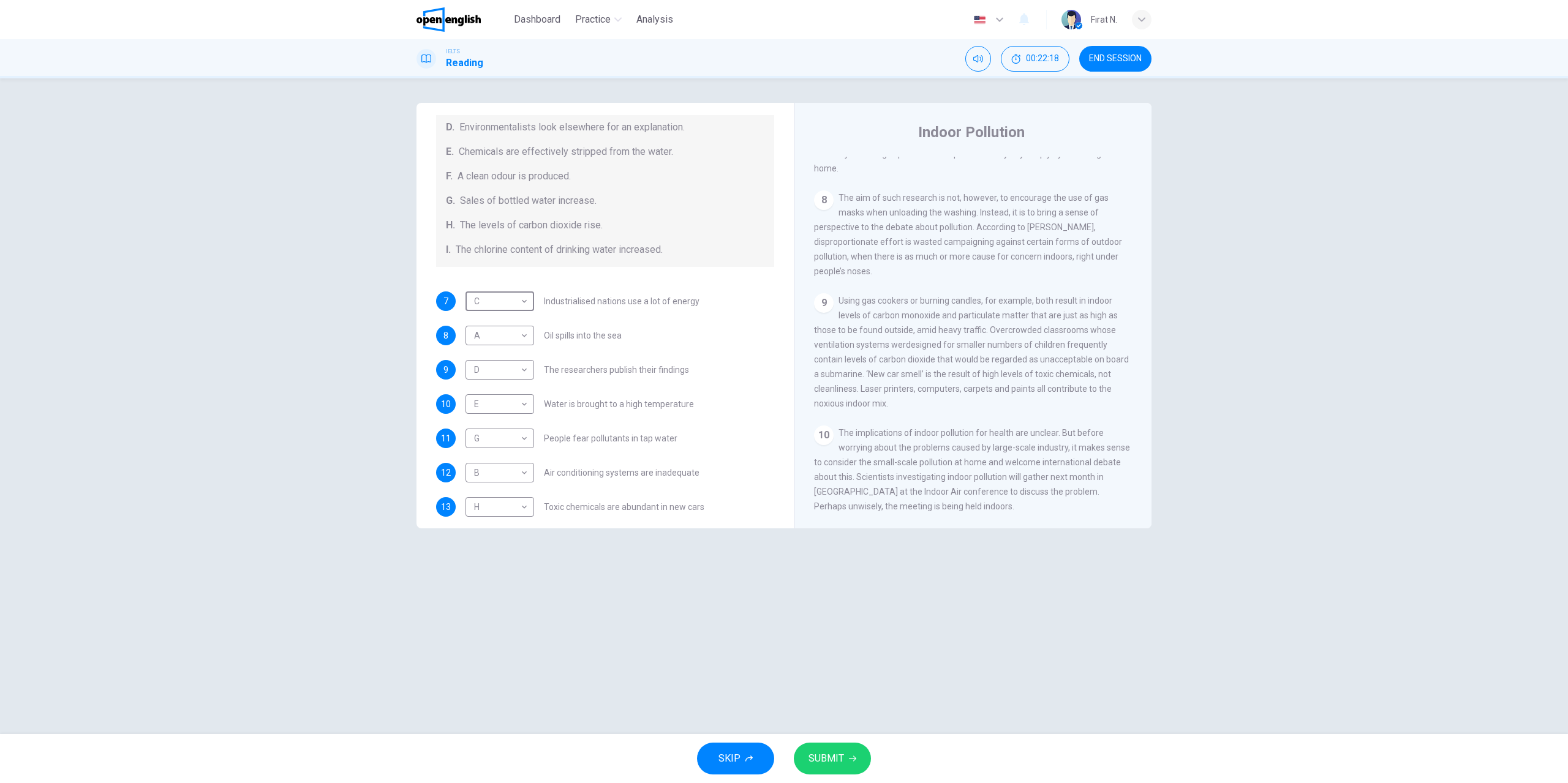
scroll to position [260, 0]
click at [843, 755] on span "SUBMIT" at bounding box center [826, 759] width 36 height 17
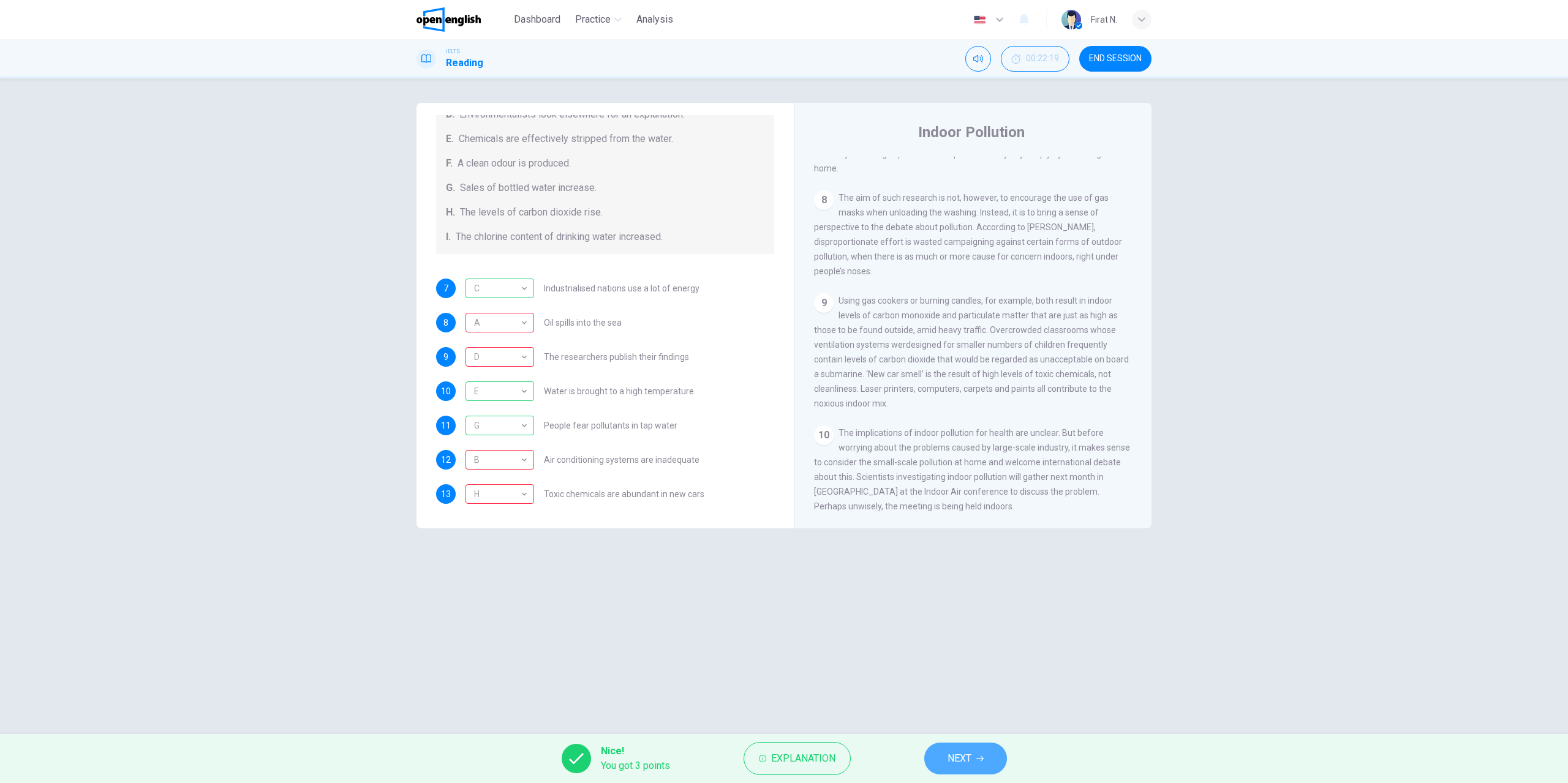
click at [951, 759] on span "NEXT" at bounding box center [959, 759] width 24 height 17
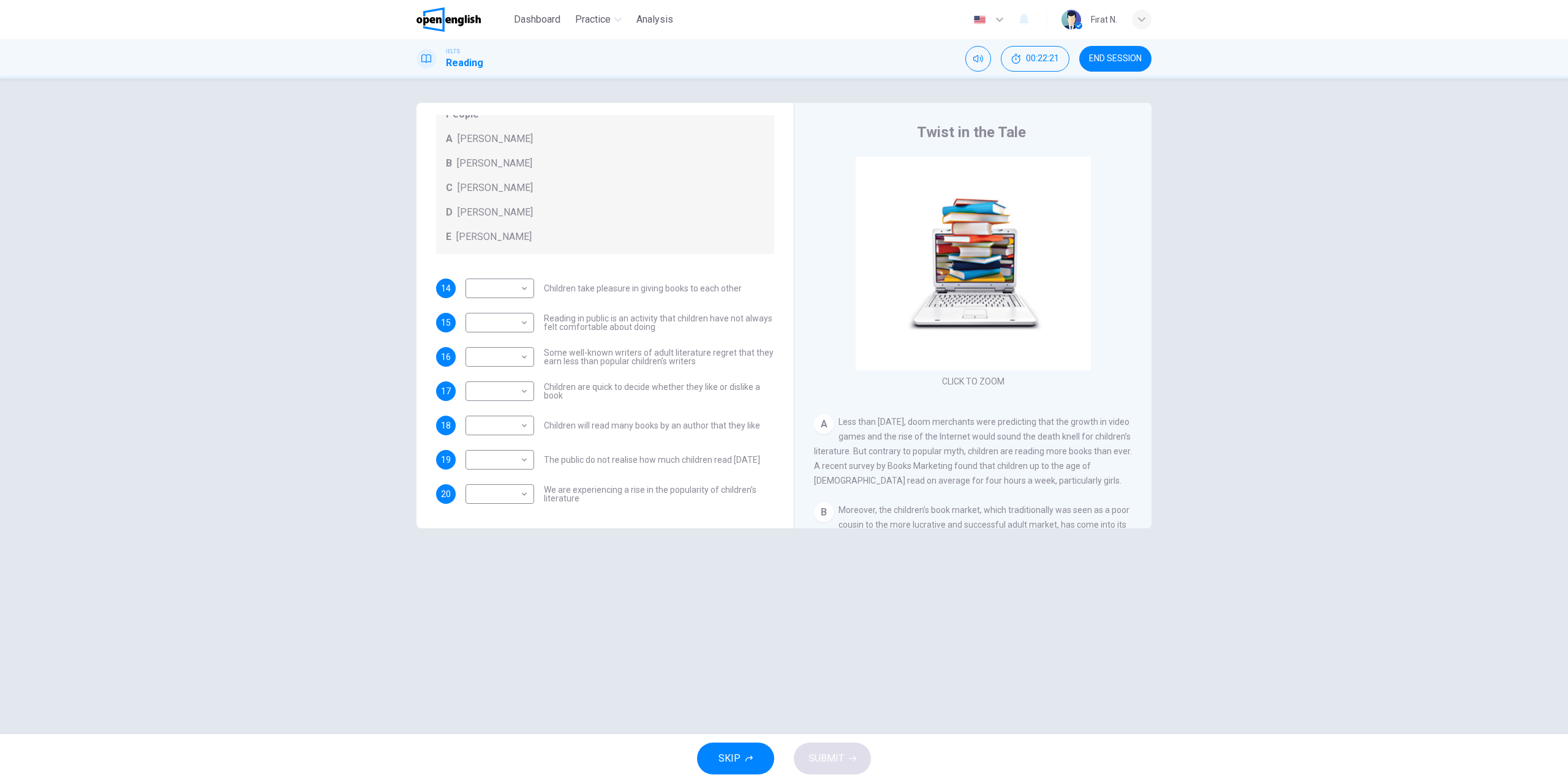
scroll to position [0, 0]
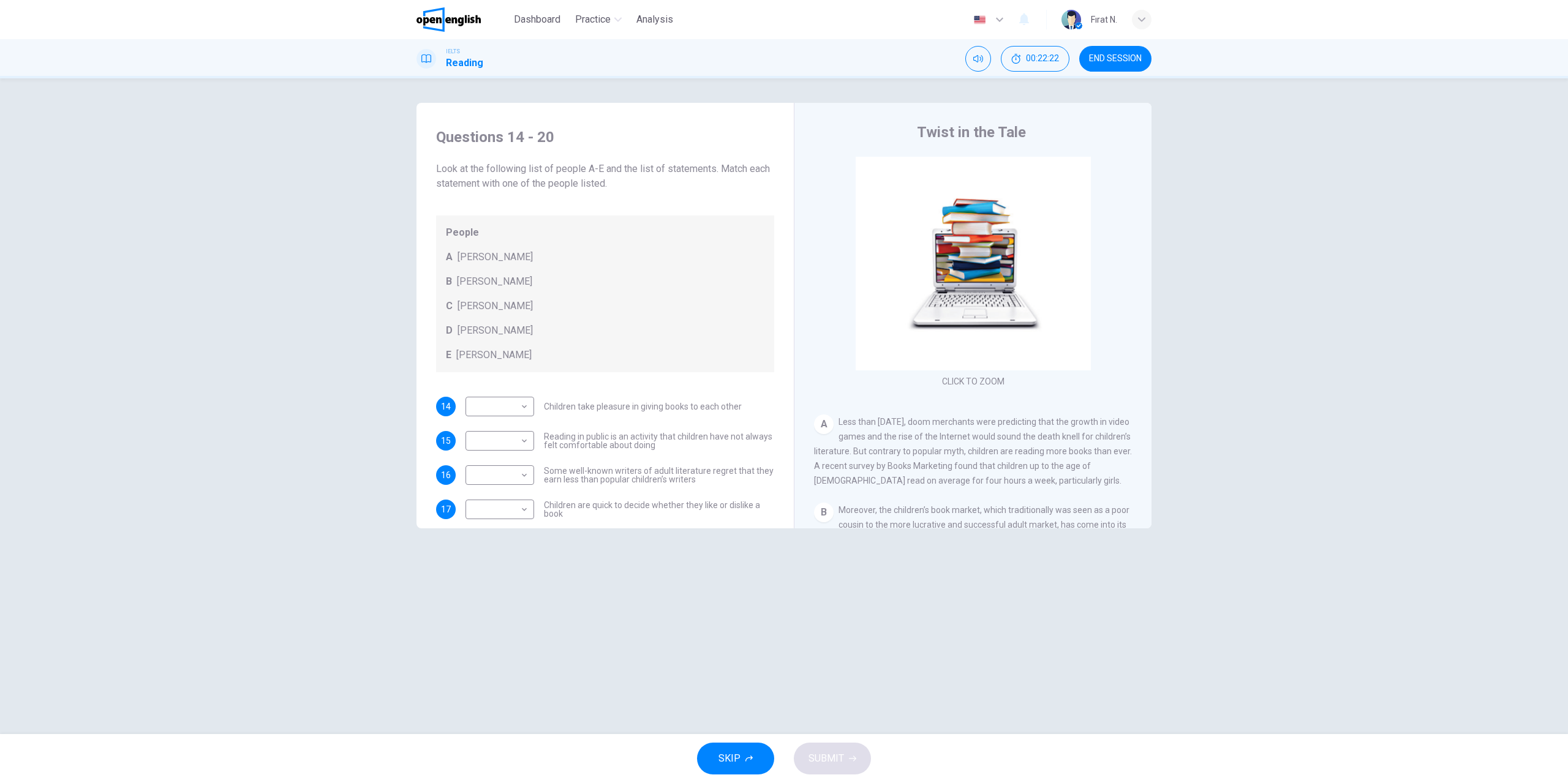
click at [1130, 58] on span "END SESSION" at bounding box center [1115, 59] width 53 height 10
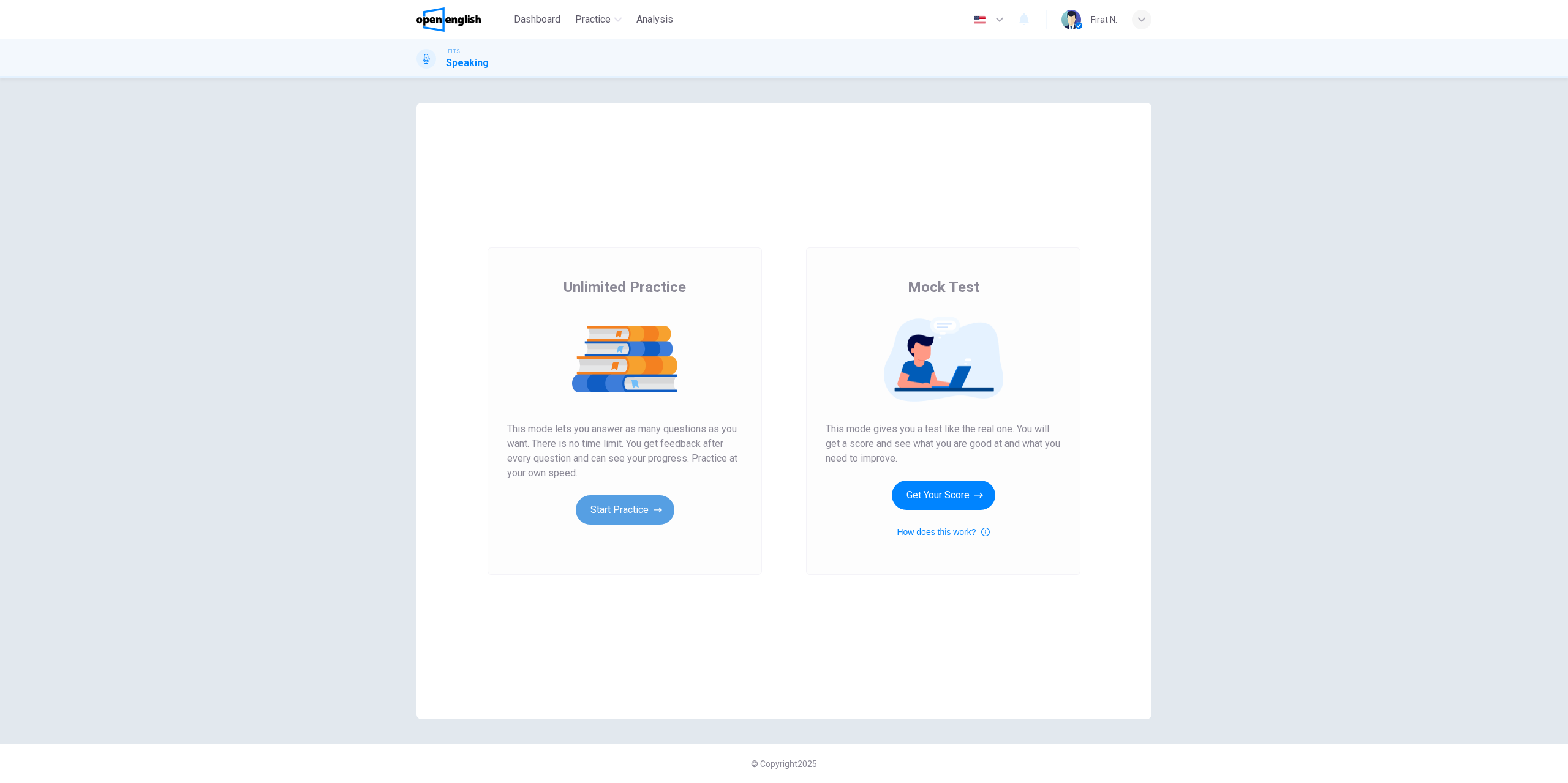
click at [623, 511] on button "Start Practice" at bounding box center [625, 509] width 98 height 29
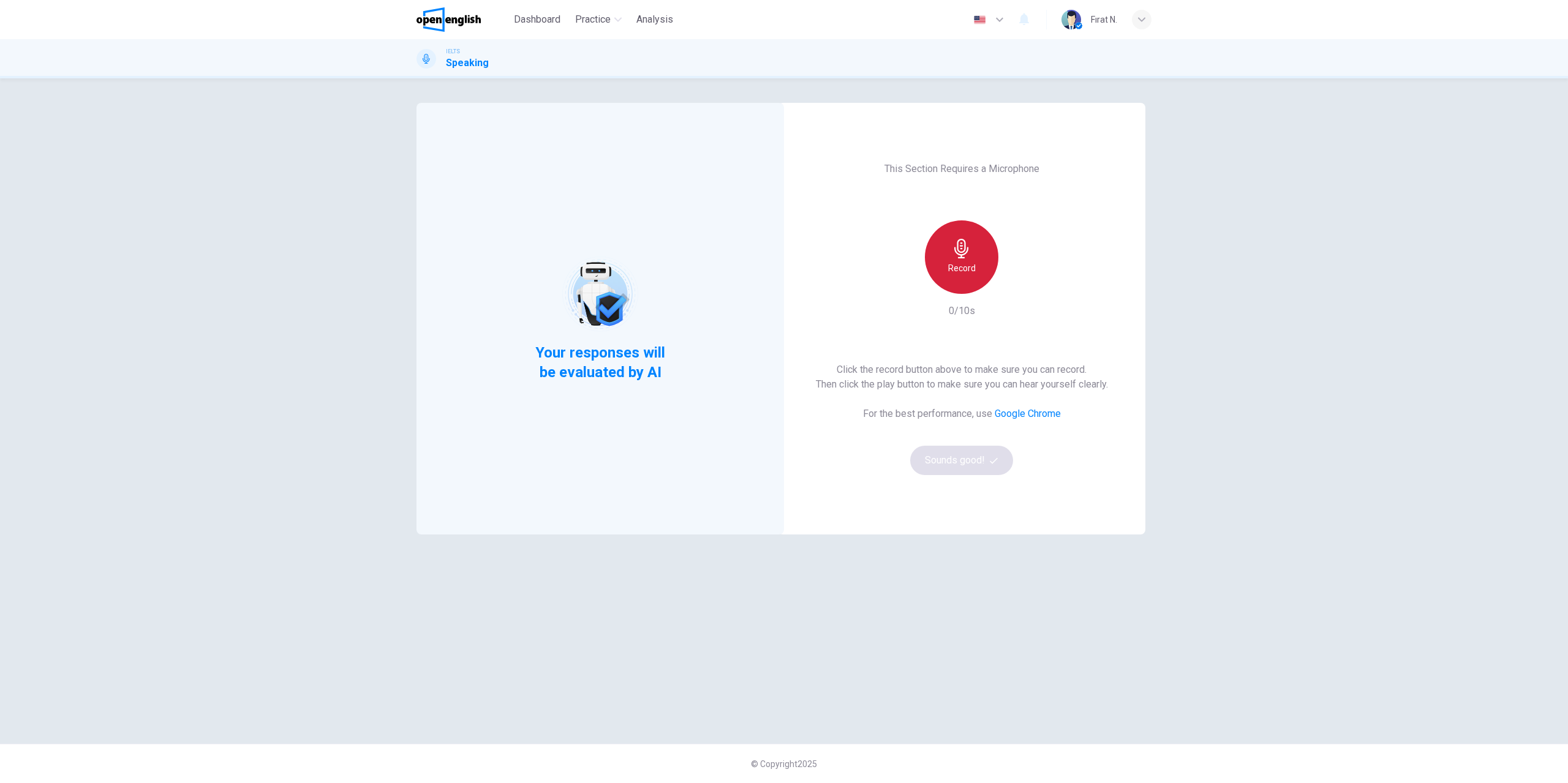
click at [972, 259] on div "Record" at bounding box center [961, 257] width 73 height 73
click at [1020, 287] on icon "button" at bounding box center [1017, 284] width 13 height 13
click at [1019, 284] on icon "button" at bounding box center [1017, 284] width 9 height 9
click at [973, 457] on button "Sounds good!" at bounding box center [962, 460] width 103 height 29
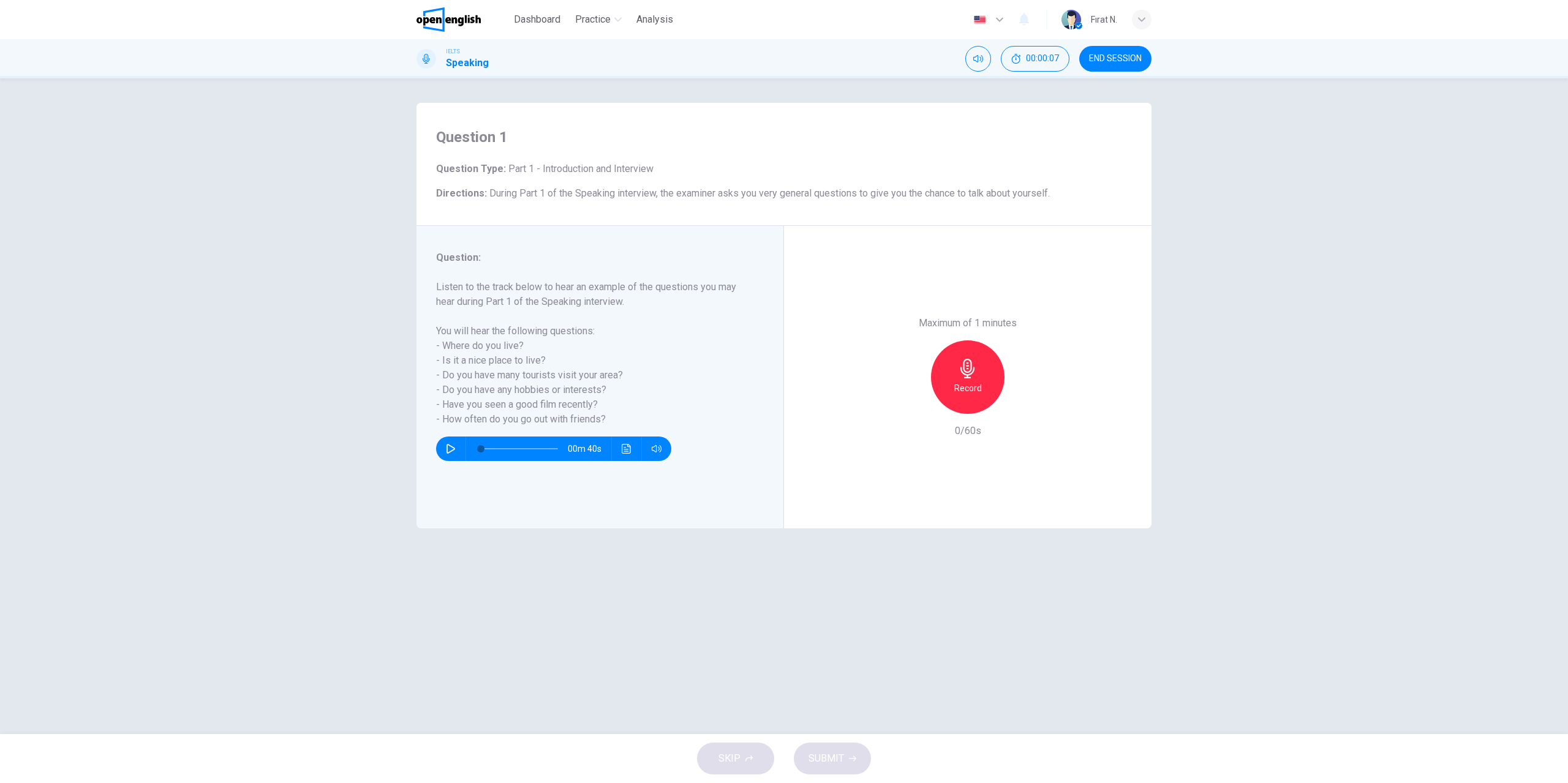
click at [446, 451] on icon "button" at bounding box center [450, 449] width 10 height 10
click at [451, 451] on icon "button" at bounding box center [450, 449] width 10 height 10
click at [961, 385] on h6 "Record" at bounding box center [968, 388] width 28 height 15
click at [969, 379] on div "Stop" at bounding box center [967, 377] width 73 height 73
click at [953, 378] on div "Record" at bounding box center [967, 377] width 73 height 73
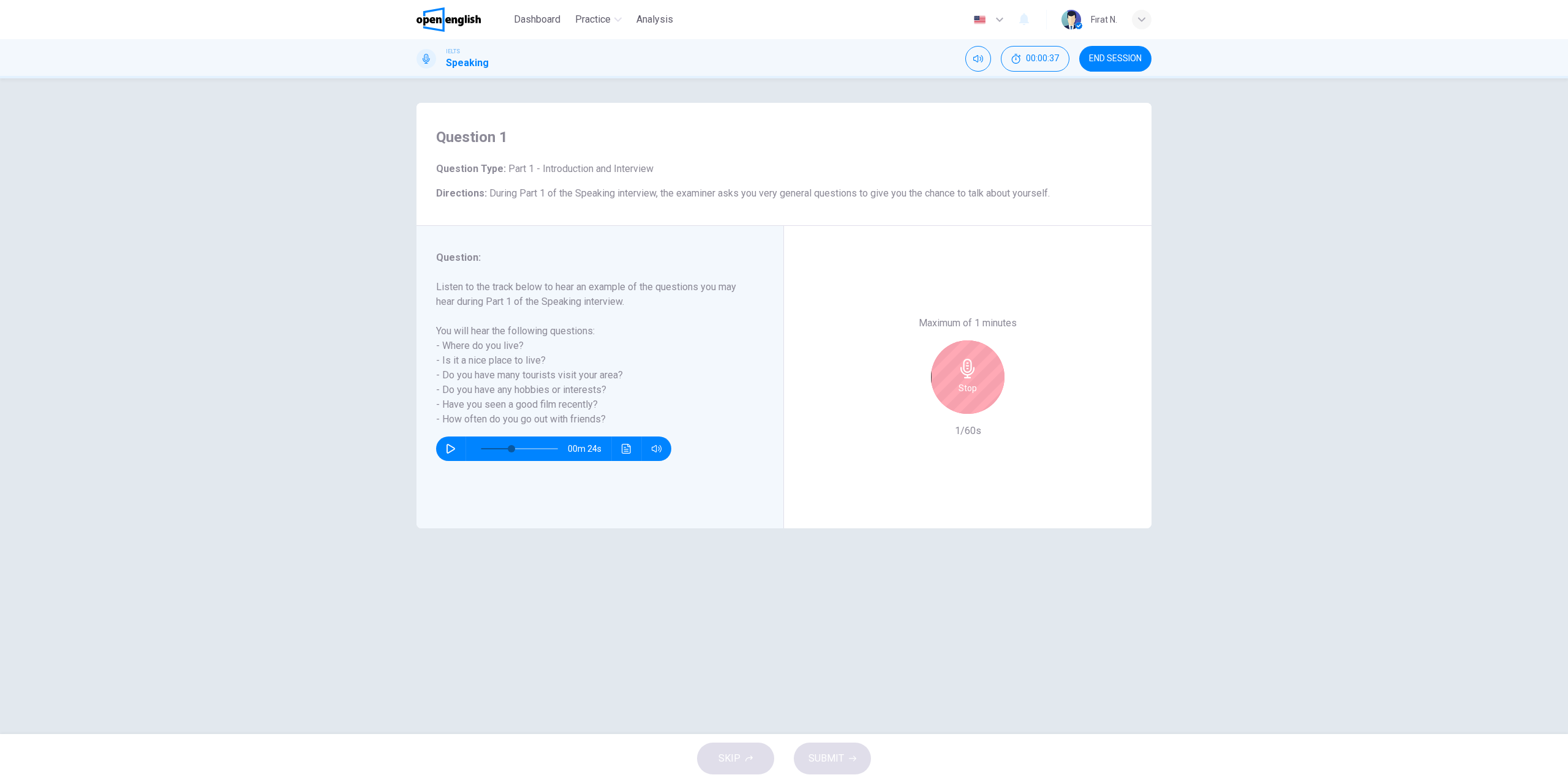
click at [966, 382] on h6 "Stop" at bounding box center [968, 388] width 19 height 15
click at [911, 408] on icon "button" at bounding box center [911, 404] width 11 height 11
click at [504, 448] on span at bounding box center [504, 448] width 7 height 7
click at [444, 451] on button "button" at bounding box center [451, 449] width 20 height 24
click at [448, 450] on icon "button" at bounding box center [450, 449] width 10 height 10
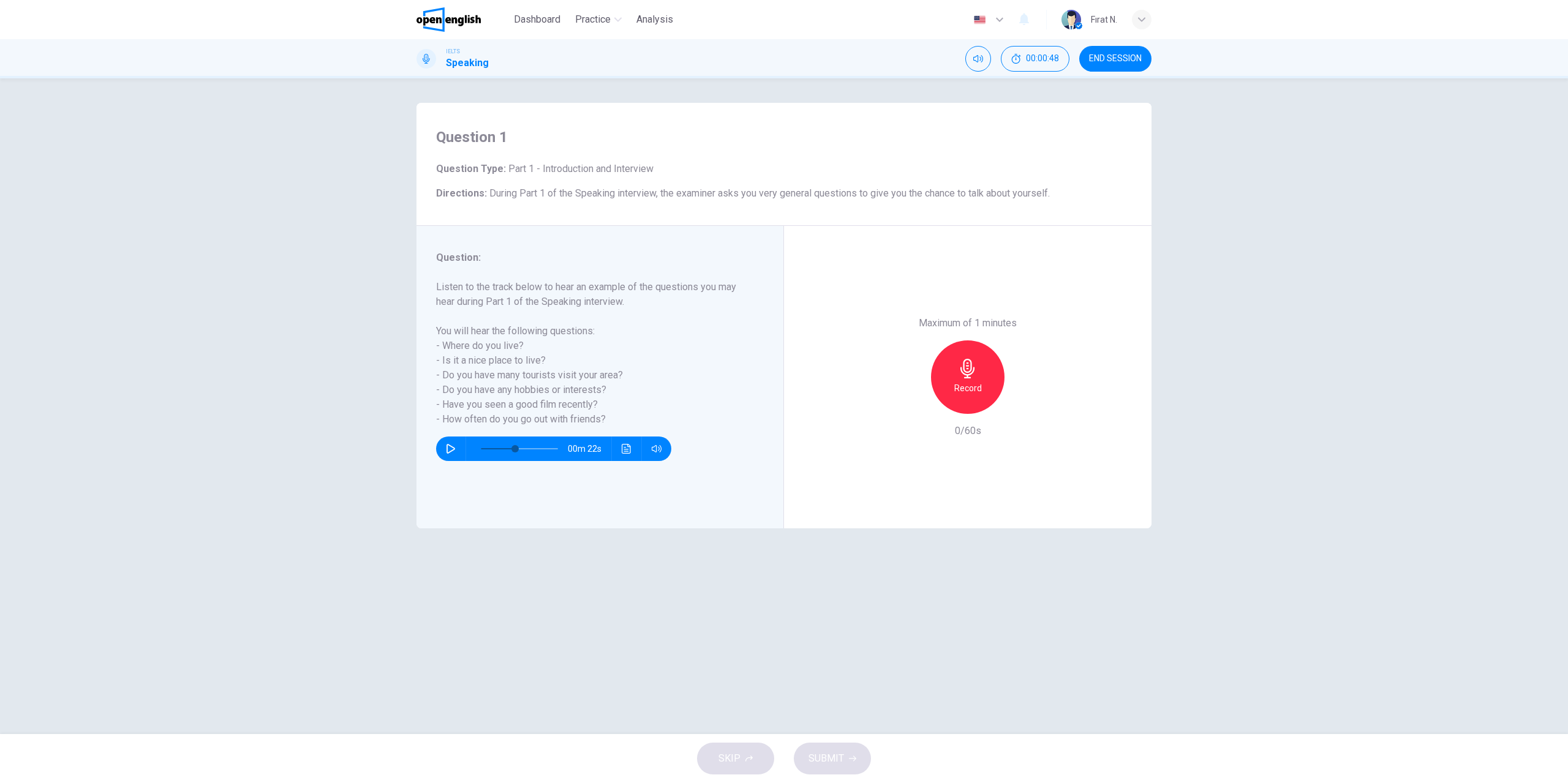
click at [625, 451] on icon "Click to see the audio transcription" at bounding box center [626, 449] width 10 height 10
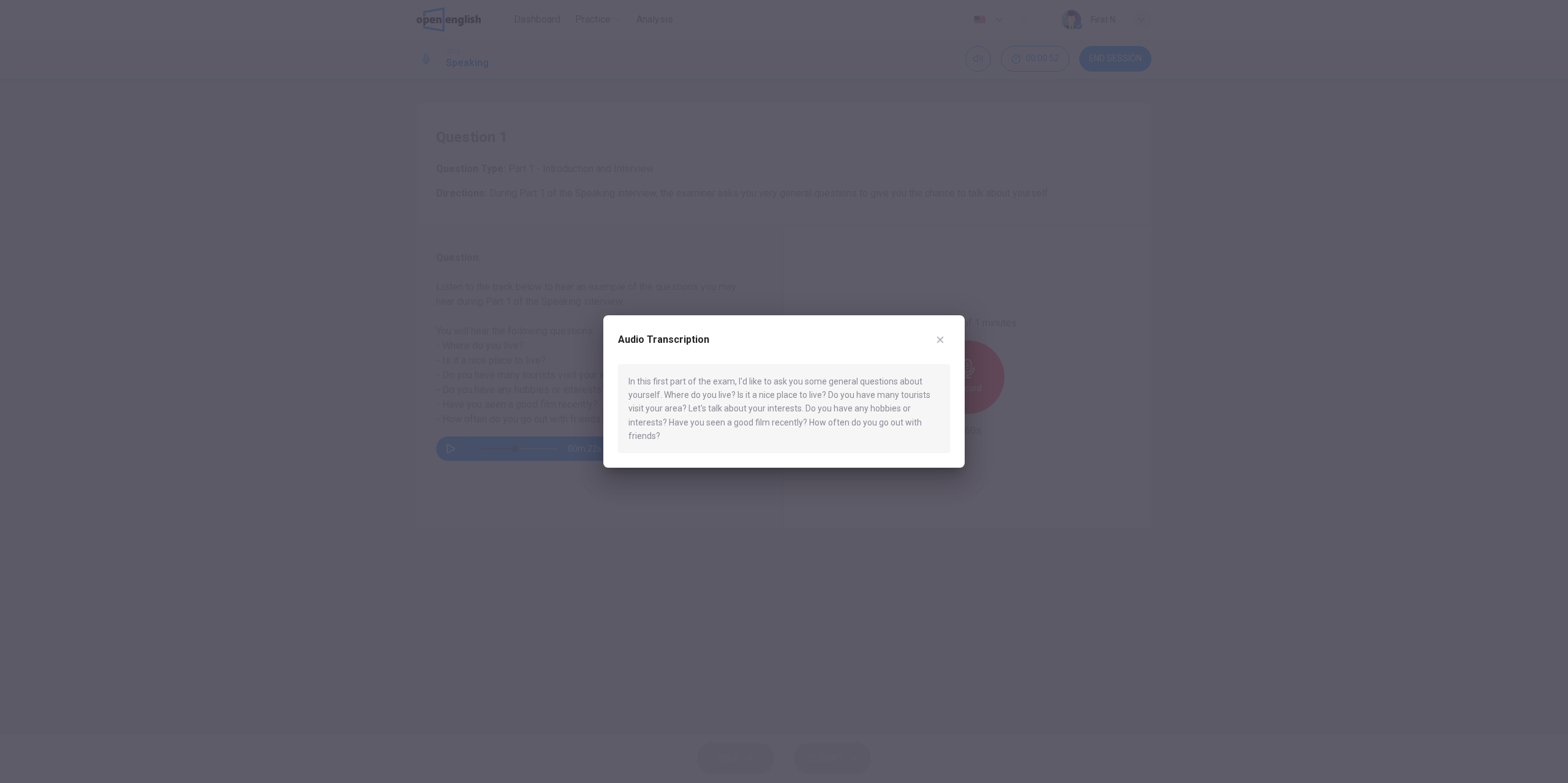
click at [944, 340] on icon "button" at bounding box center [940, 340] width 10 height 10
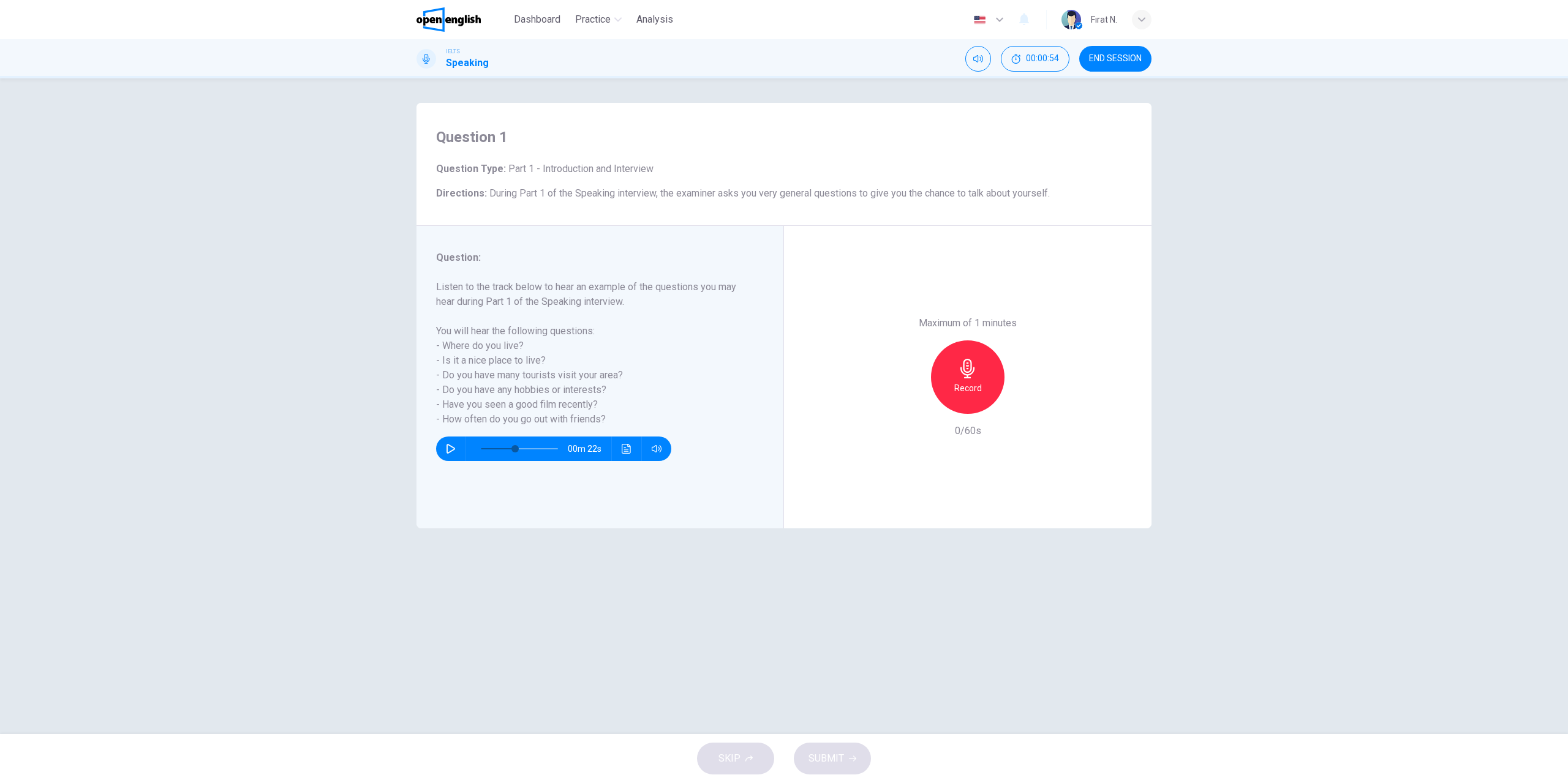
click at [978, 390] on h6 "Record" at bounding box center [968, 388] width 28 height 15
click at [826, 764] on span "SUBMIT" at bounding box center [826, 759] width 36 height 17
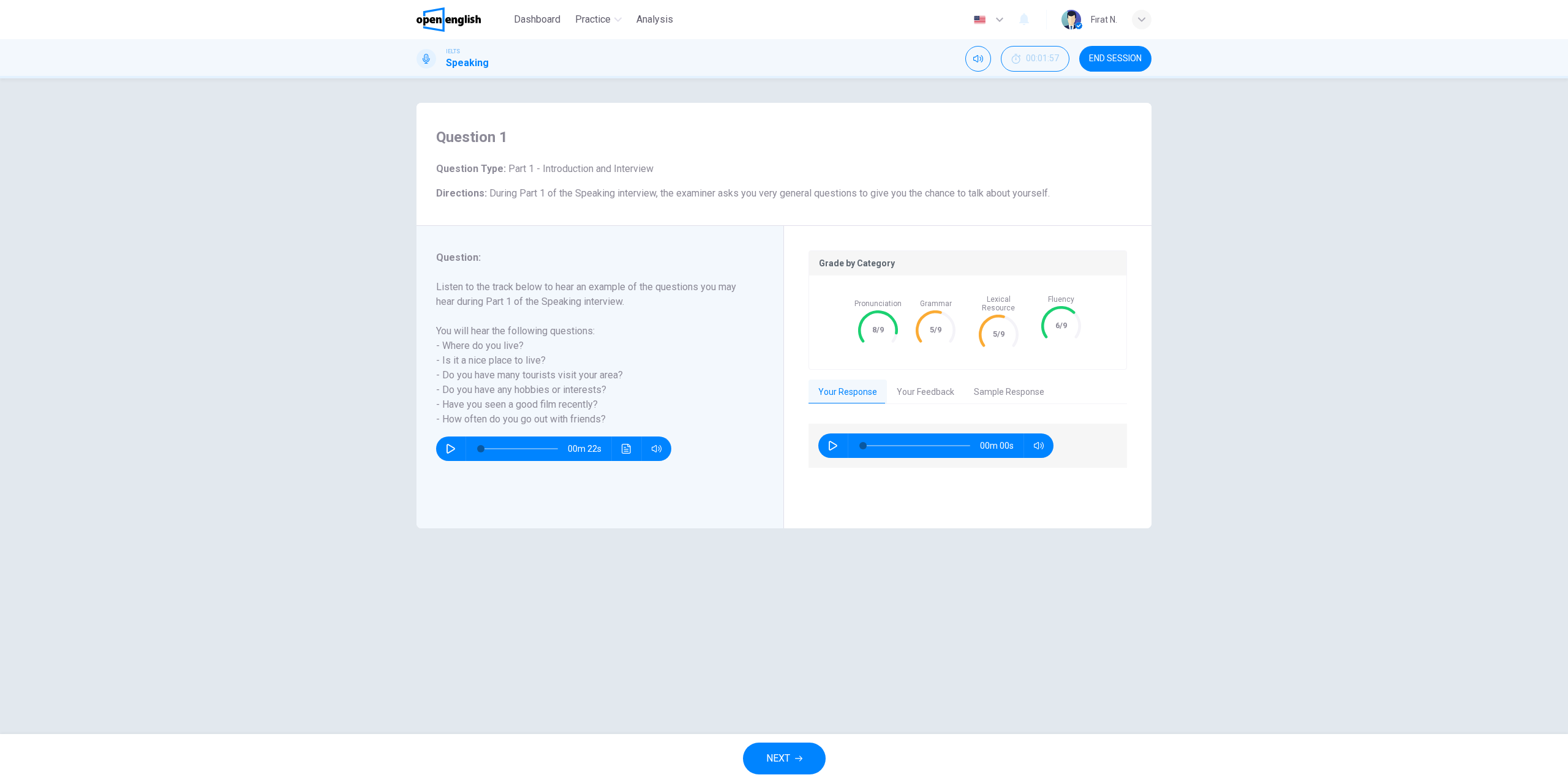
type input "*"
click at [827, 438] on button "button" at bounding box center [833, 445] width 20 height 24
type input "**"
click at [925, 380] on button "Your Feedback" at bounding box center [925, 392] width 77 height 26
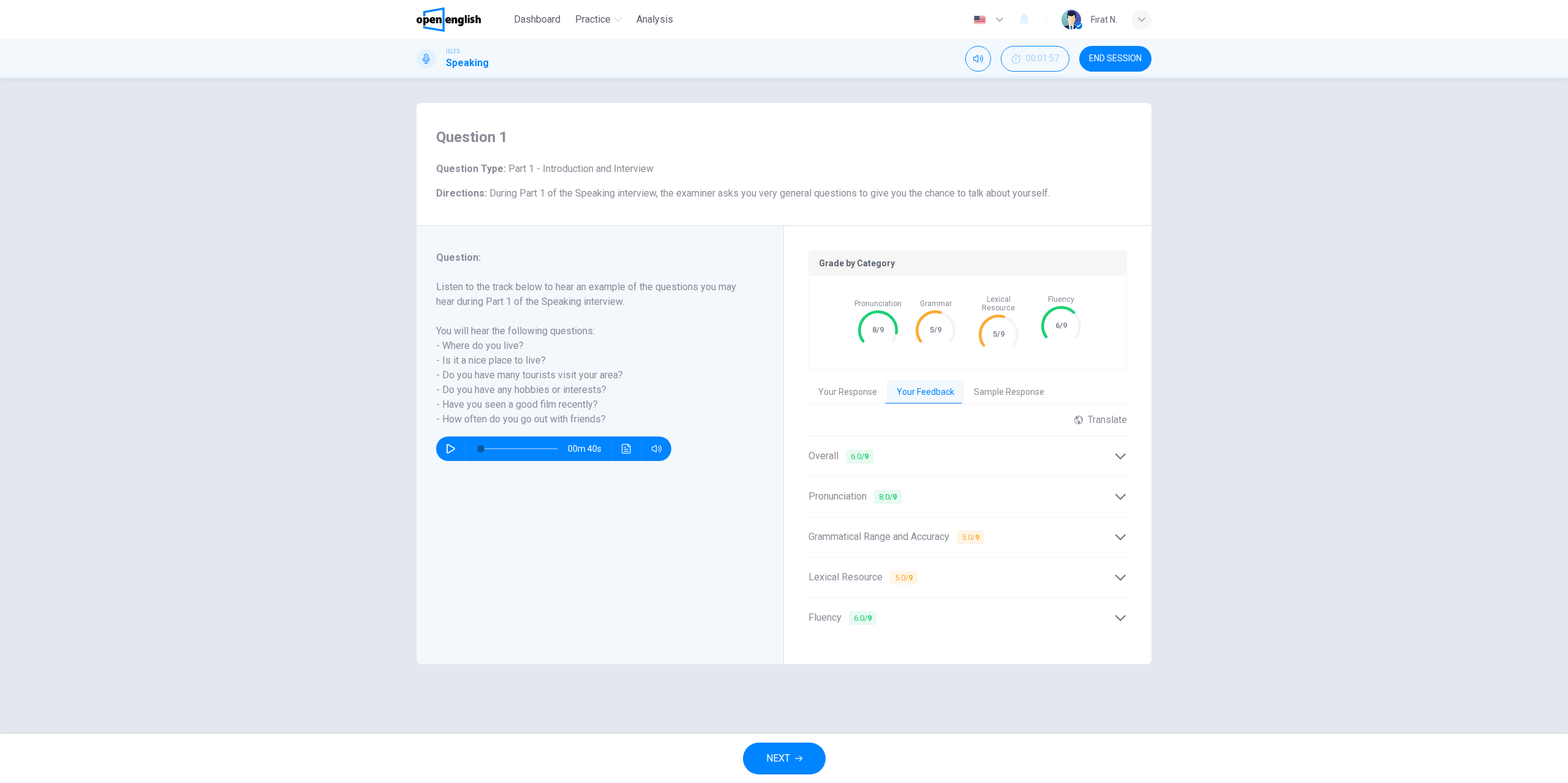
click at [995, 384] on button "Sample Response" at bounding box center [1009, 392] width 90 height 26
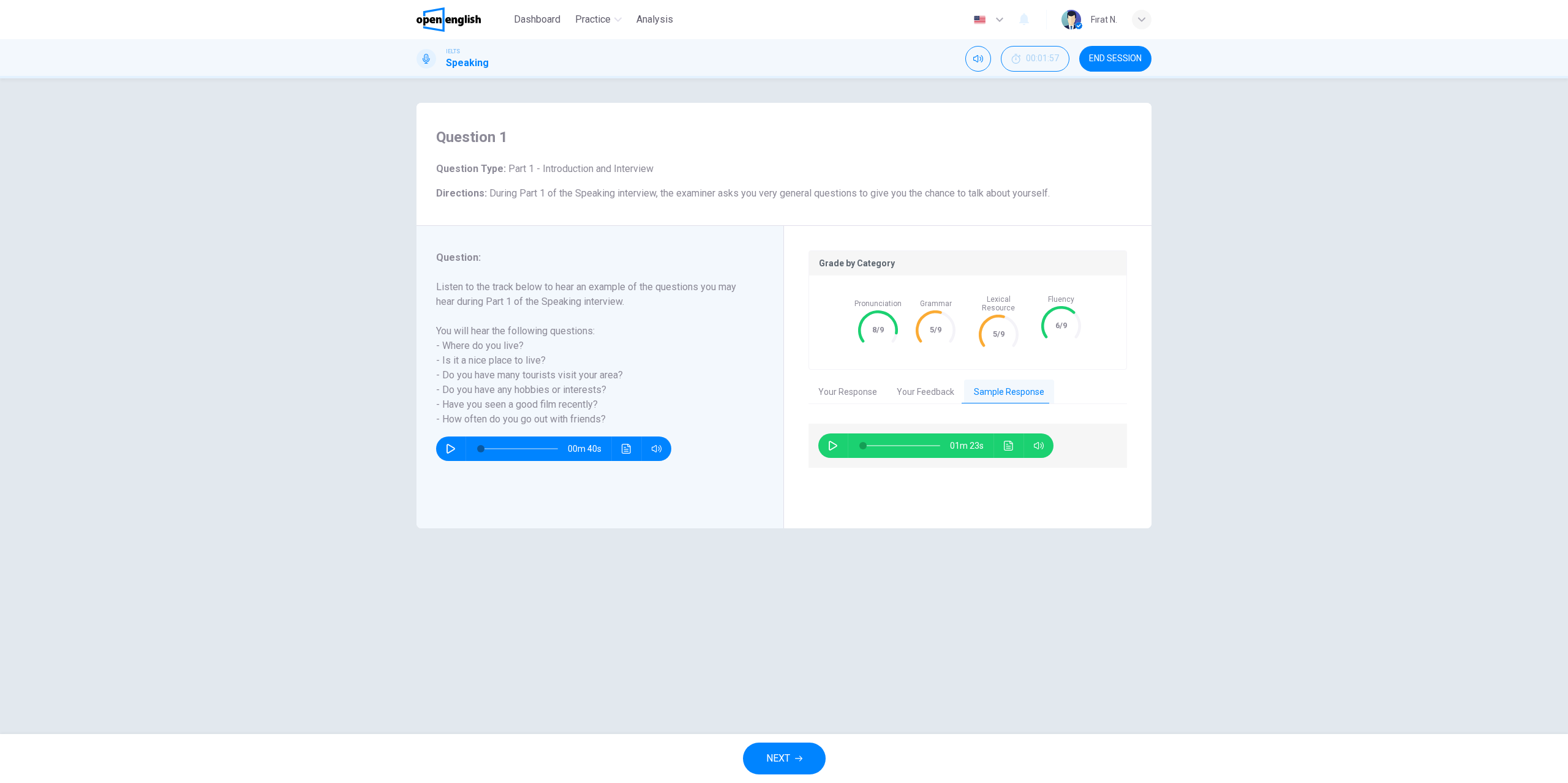
click at [906, 382] on button "Your Feedback" at bounding box center [925, 392] width 77 height 26
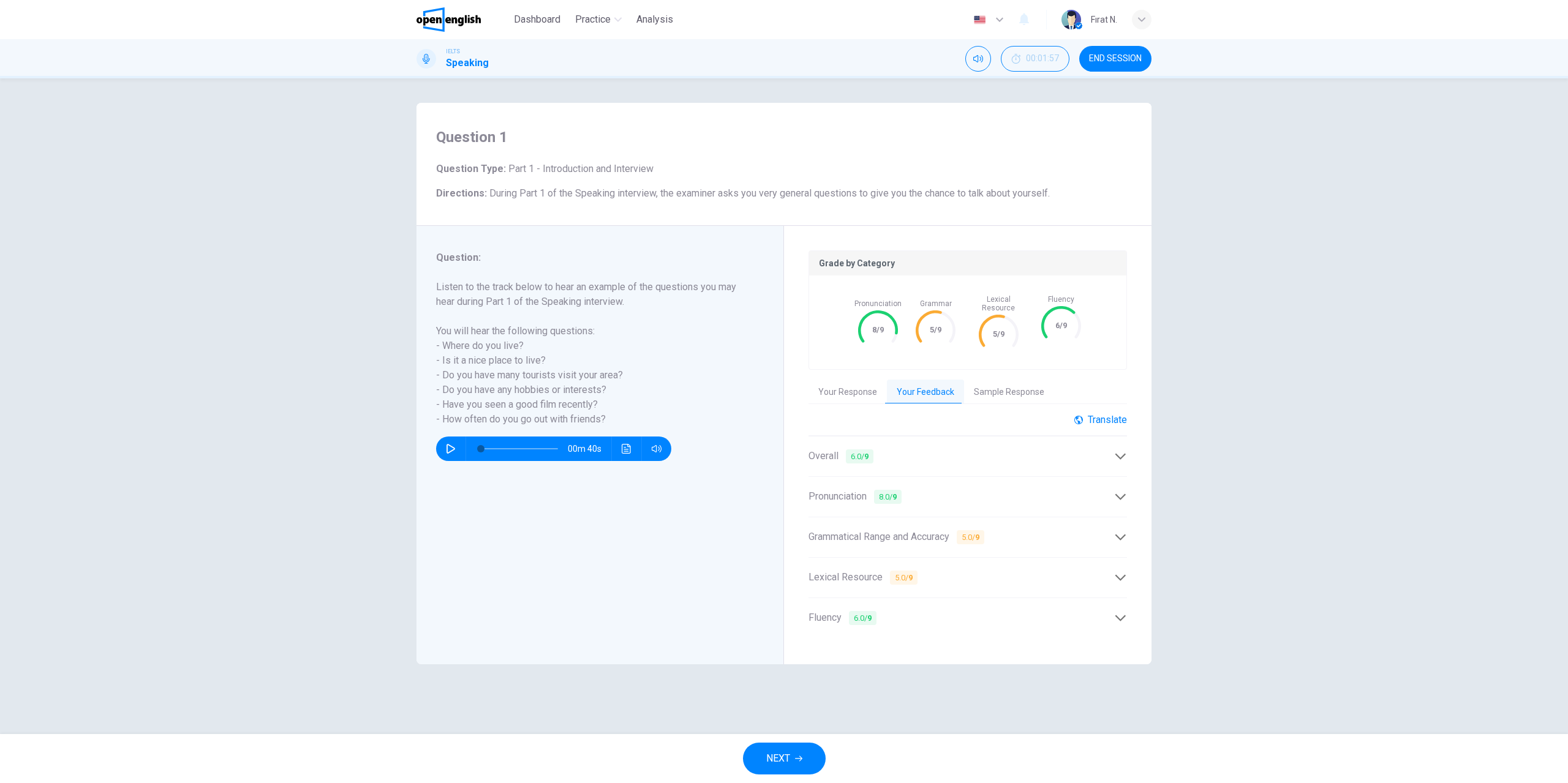
click at [1106, 414] on div "Translate" at bounding box center [1101, 420] width 53 height 12
click at [1113, 445] on body "This site uses cookies, as explained in our Privacy Policy . If you agree to th…" at bounding box center [784, 391] width 1568 height 783
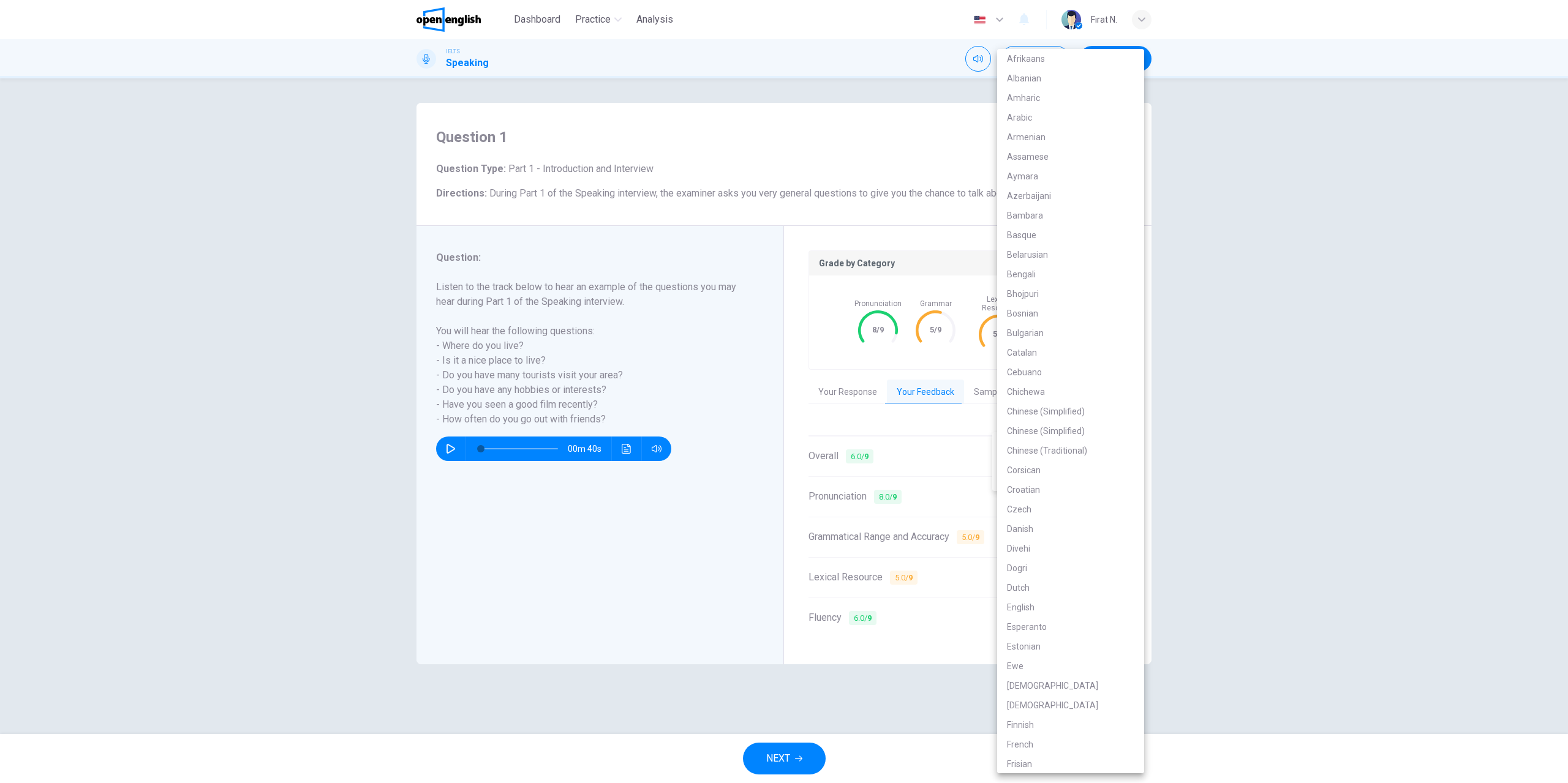
click at [1113, 445] on li "Chinese (Traditional)" at bounding box center [1070, 451] width 147 height 20
type input "*****"
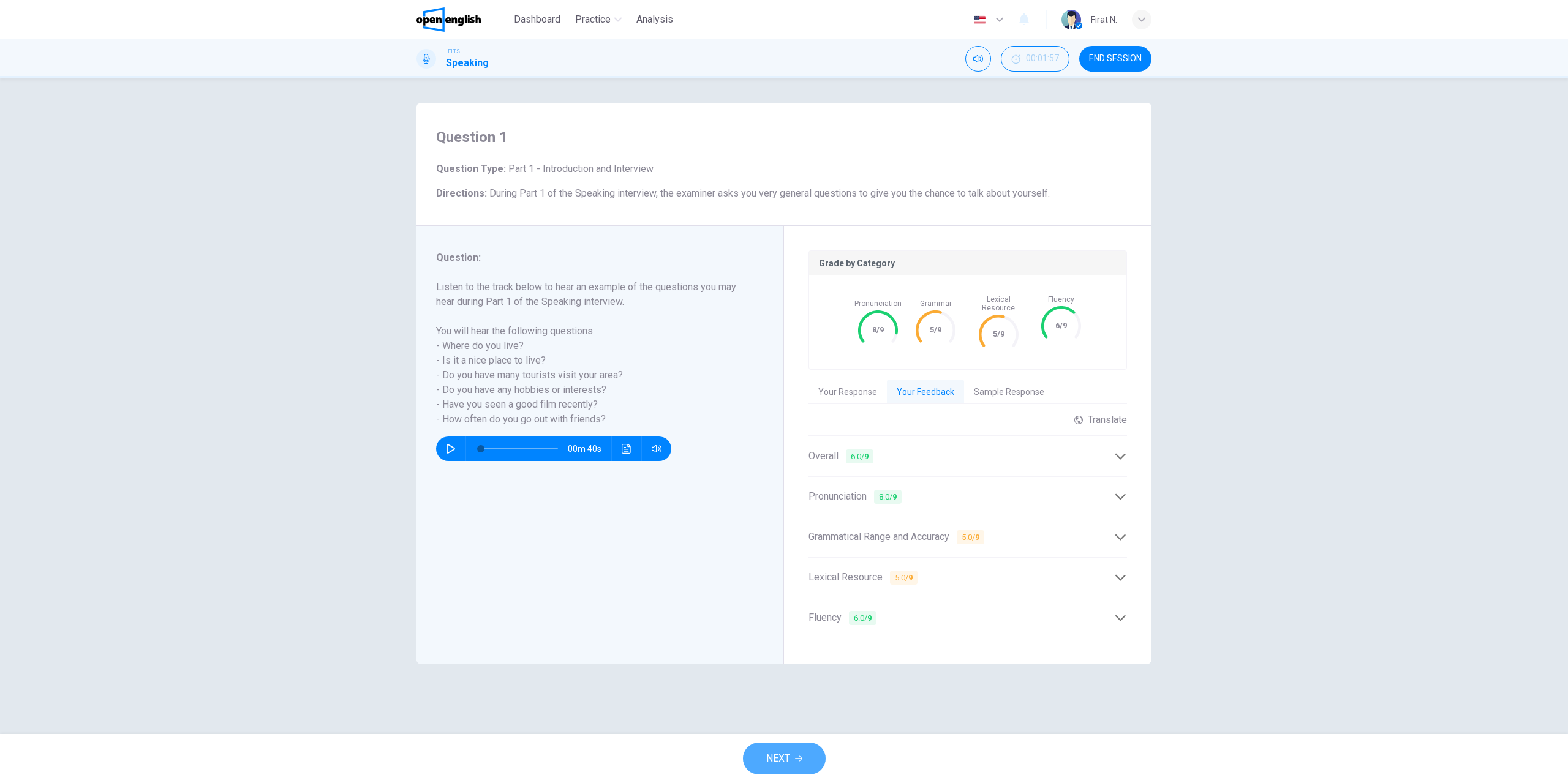
click at [803, 755] on icon "button" at bounding box center [798, 758] width 7 height 7
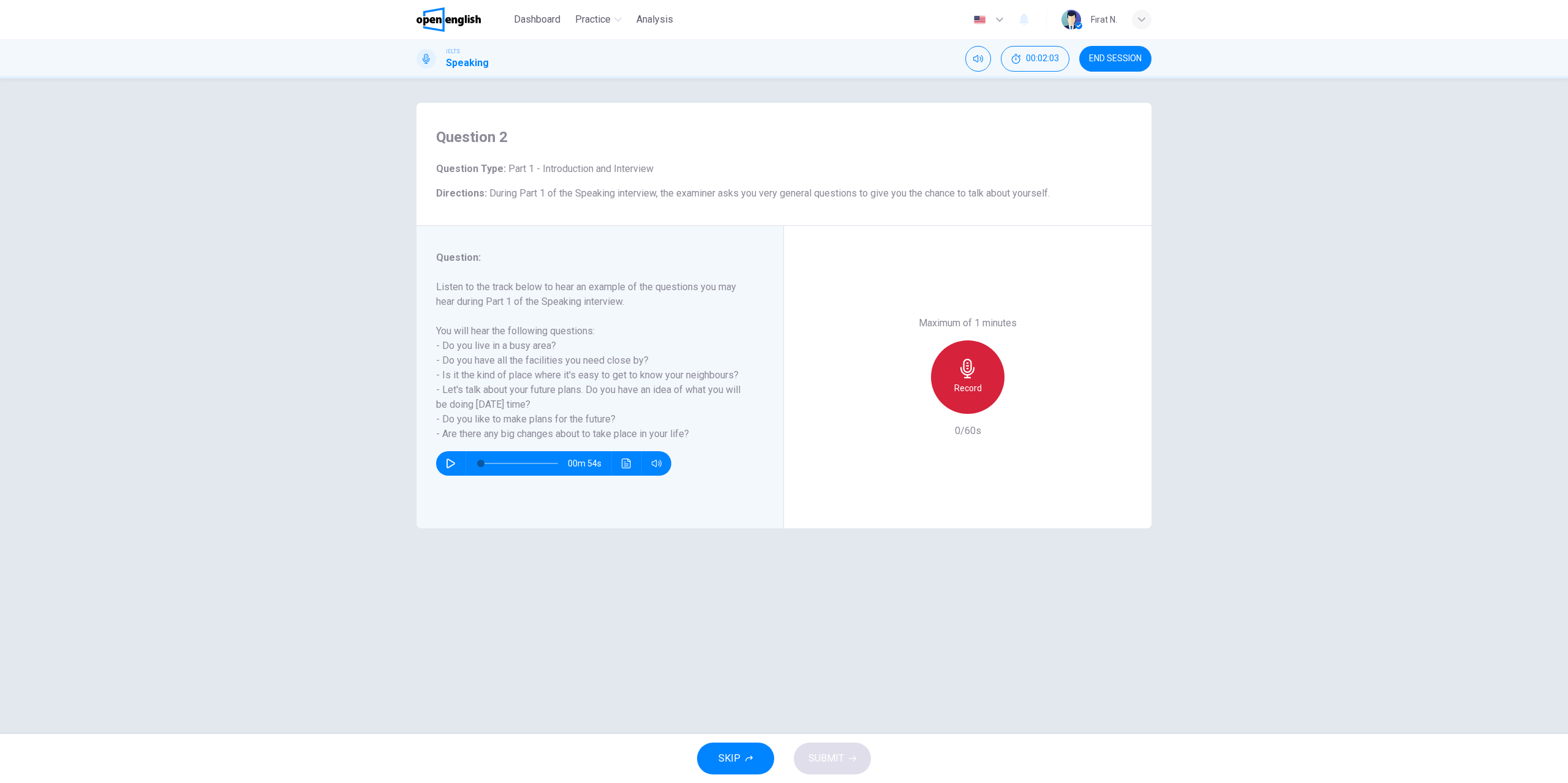
click at [965, 380] on div "Record" at bounding box center [967, 377] width 73 height 73
click at [931, 340] on button "Stop" at bounding box center [967, 377] width 73 height 73
